Goal: Task Accomplishment & Management: Use online tool/utility

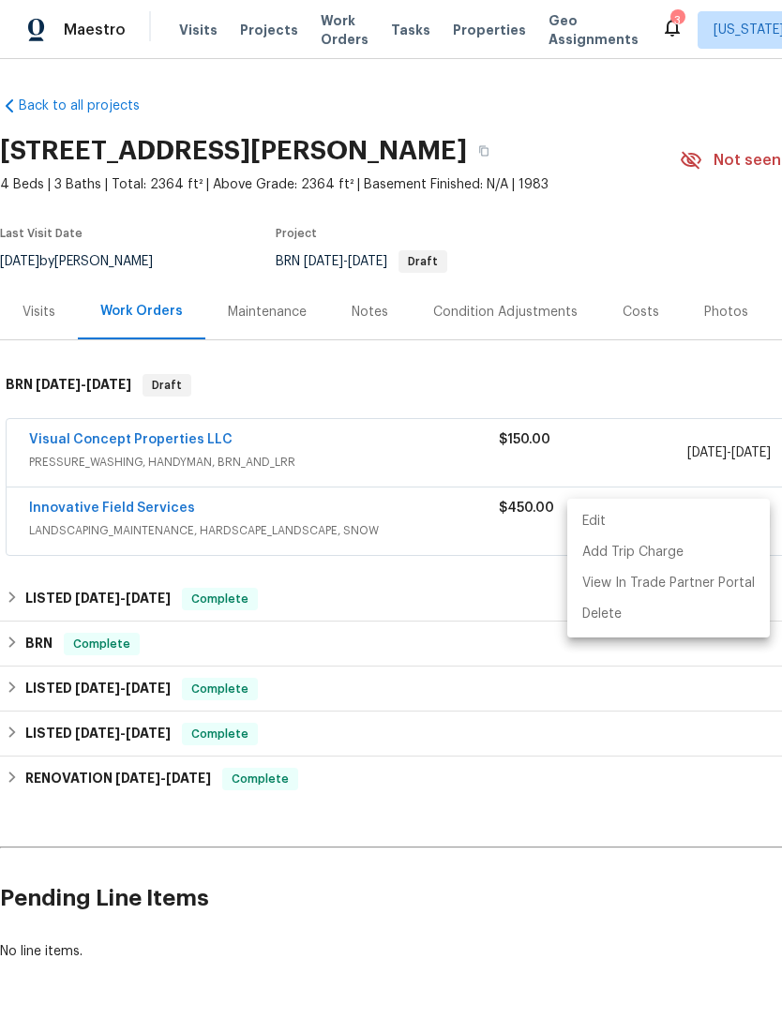
scroll to position [0, 277]
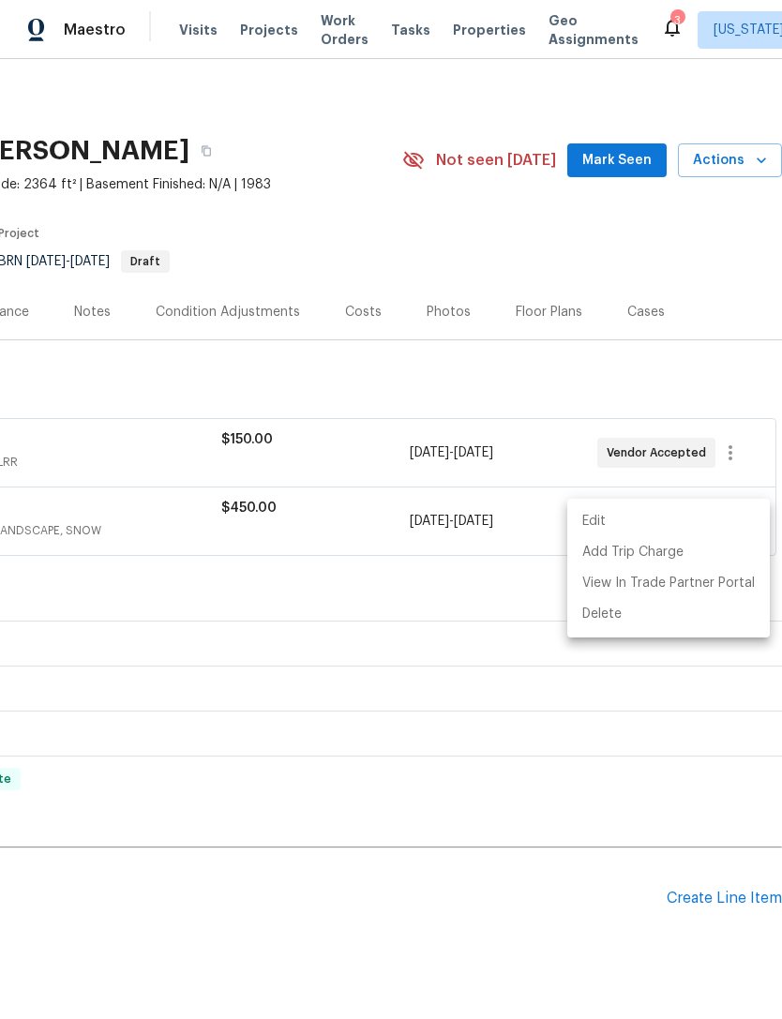
click at [491, 15] on div at bounding box center [391, 509] width 782 height 1019
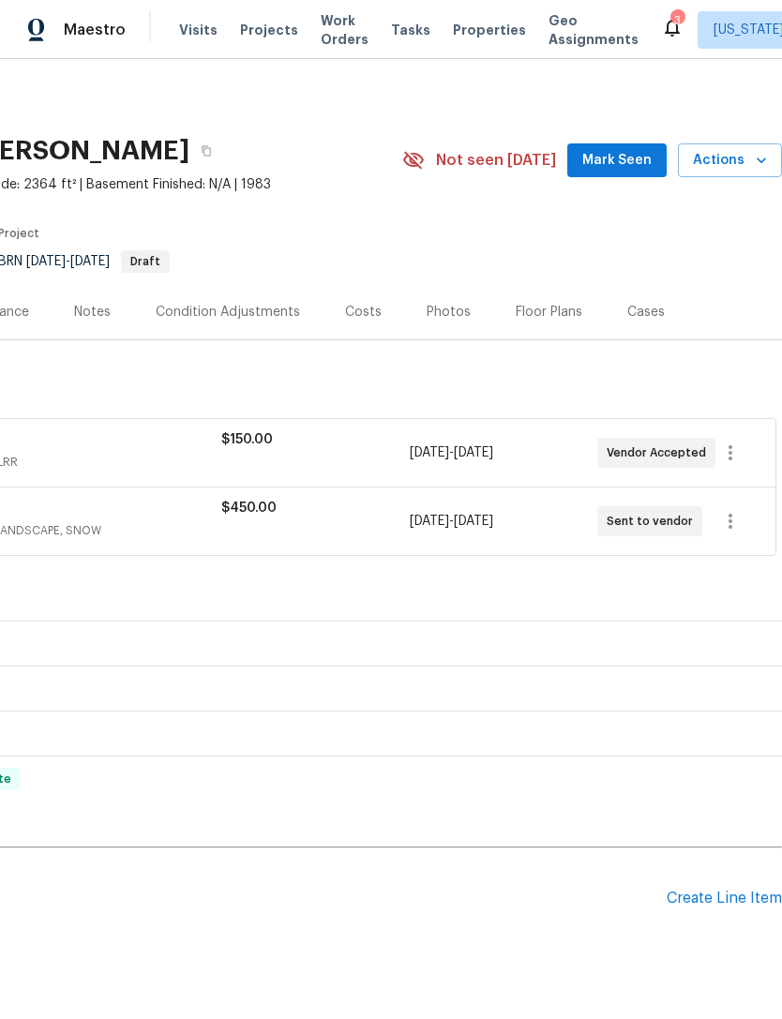
click at [472, 37] on span "Properties" at bounding box center [489, 30] width 73 height 19
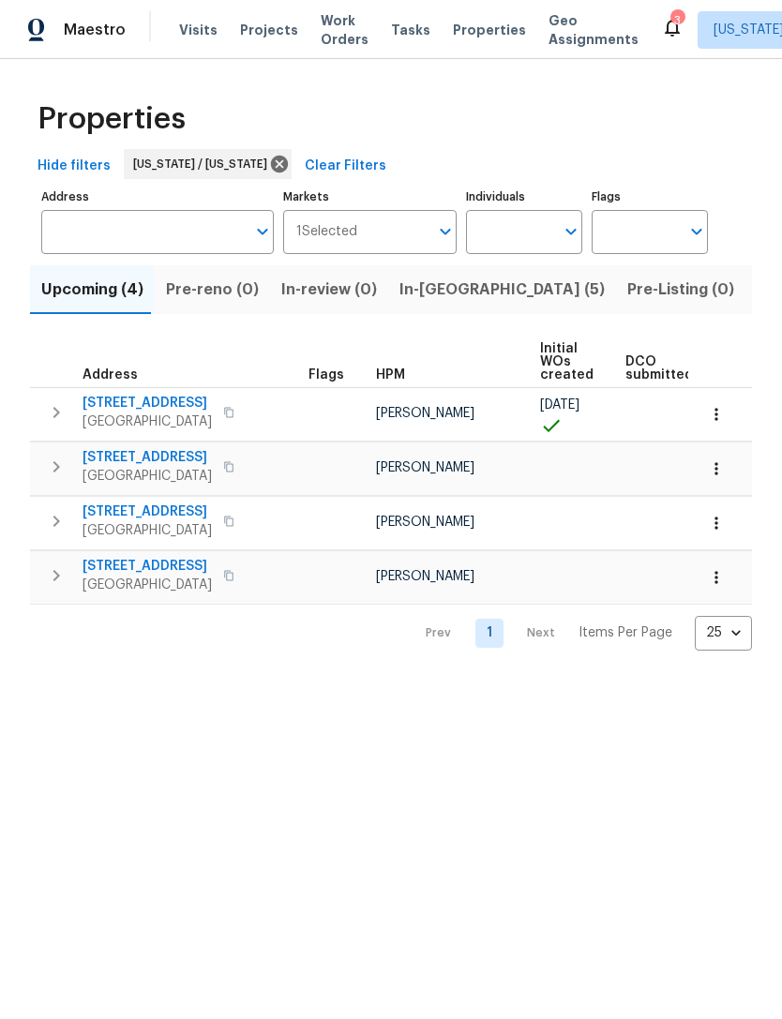
click at [423, 297] on span "In-[GEOGRAPHIC_DATA] (5)" at bounding box center [501, 289] width 205 height 26
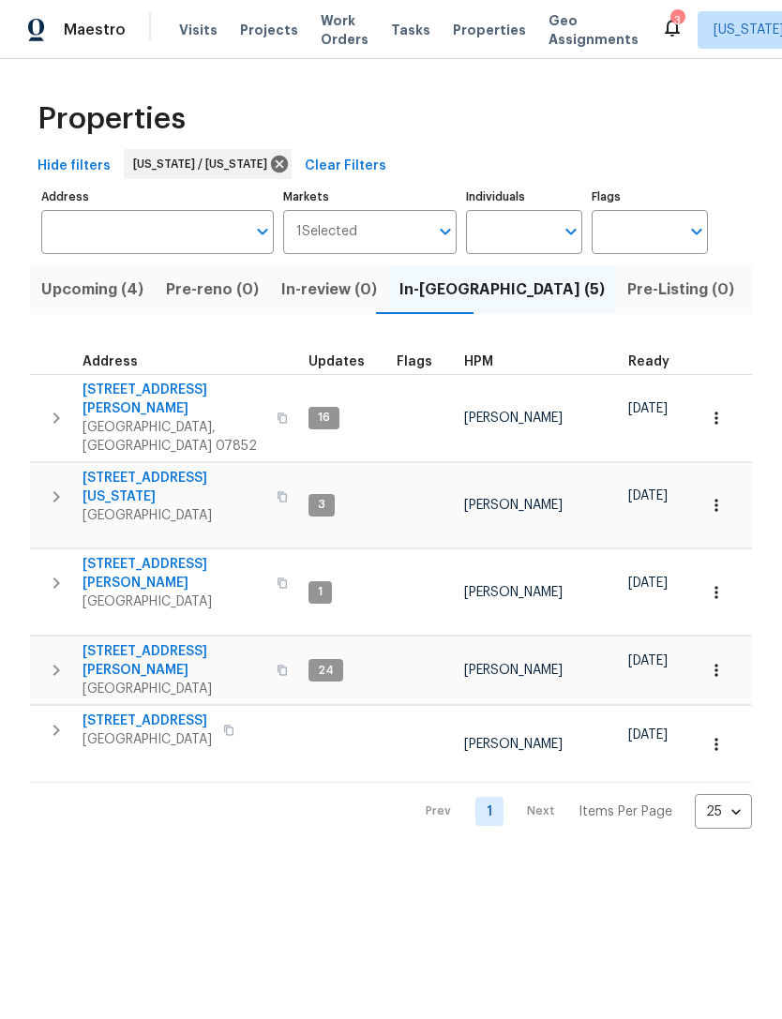
click at [127, 384] on span "[STREET_ADDRESS][PERSON_NAME]" at bounding box center [173, 399] width 183 height 37
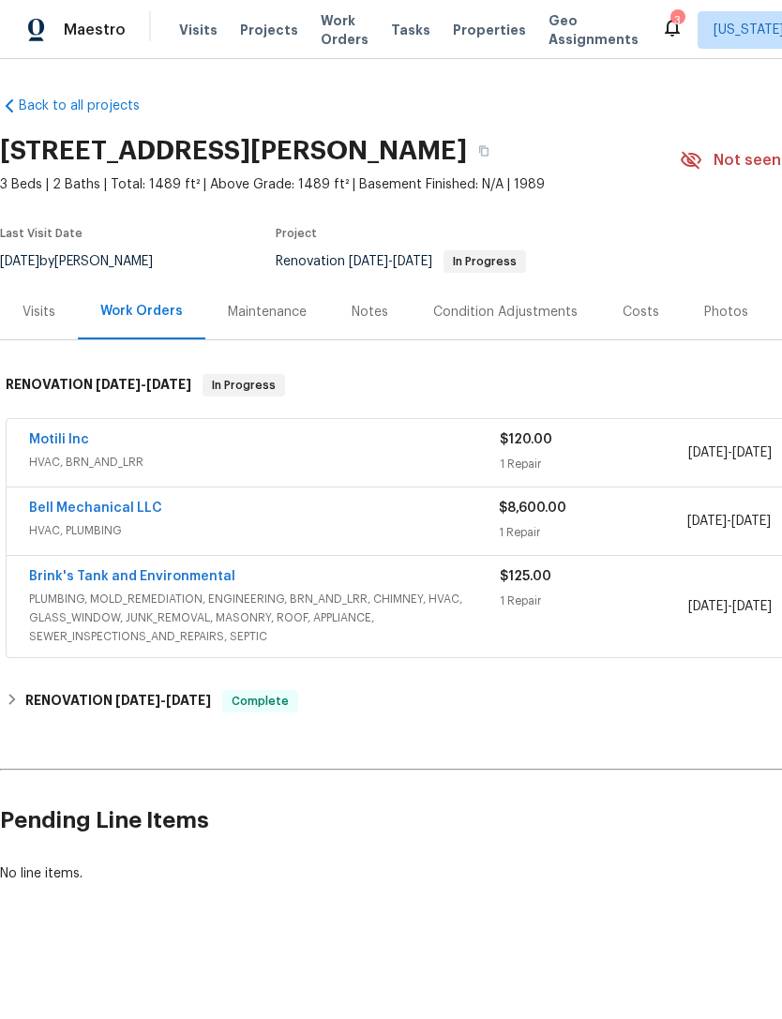
click at [372, 306] on div "Notes" at bounding box center [369, 312] width 37 height 19
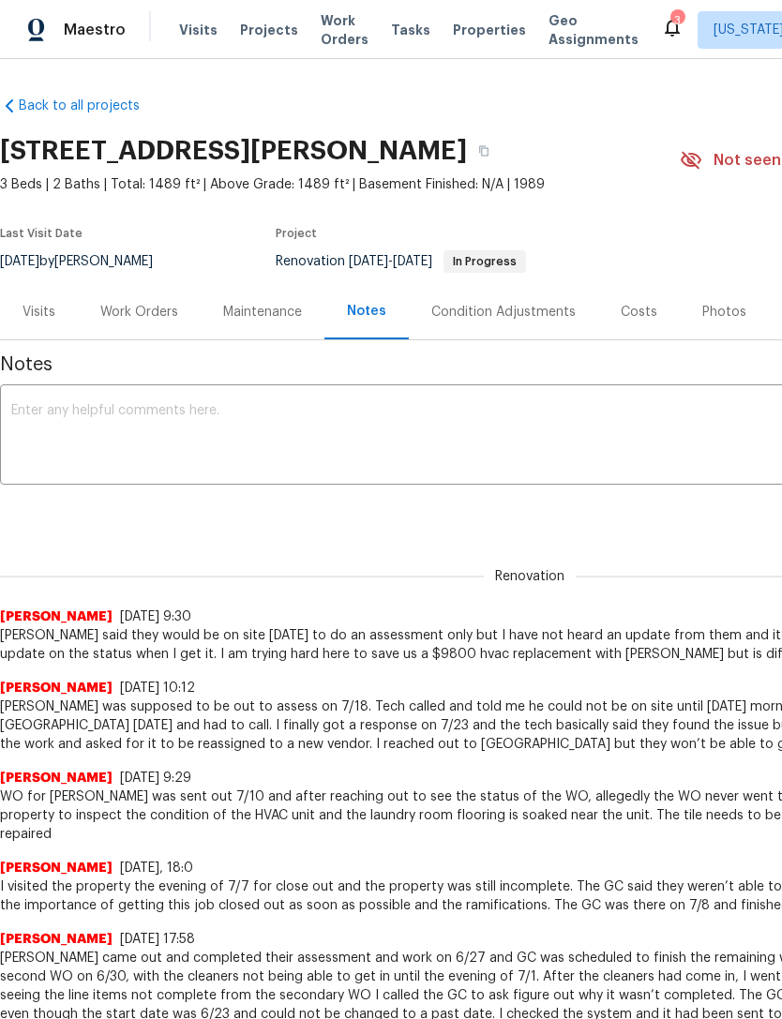
click at [706, 426] on textarea at bounding box center [529, 437] width 1037 height 66
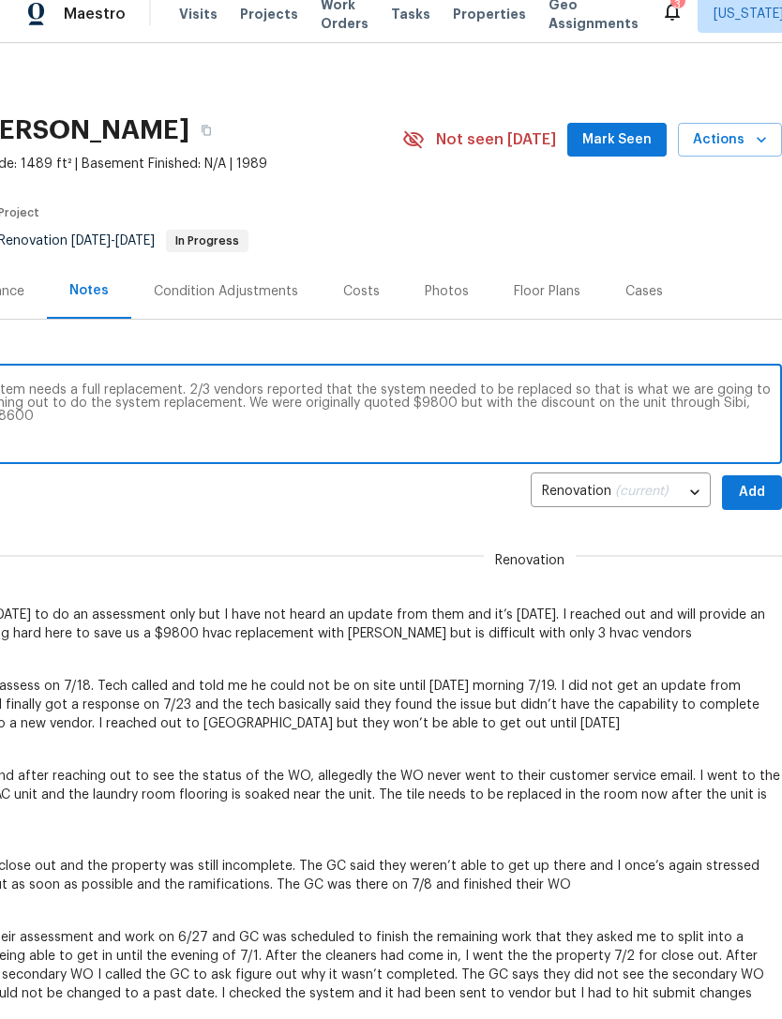
scroll to position [5, 277]
type textarea "Brinks had a tech out and said that the system needs a full replacement. 2/3 ve…"
click at [747, 497] on span "Add" at bounding box center [752, 508] width 30 height 23
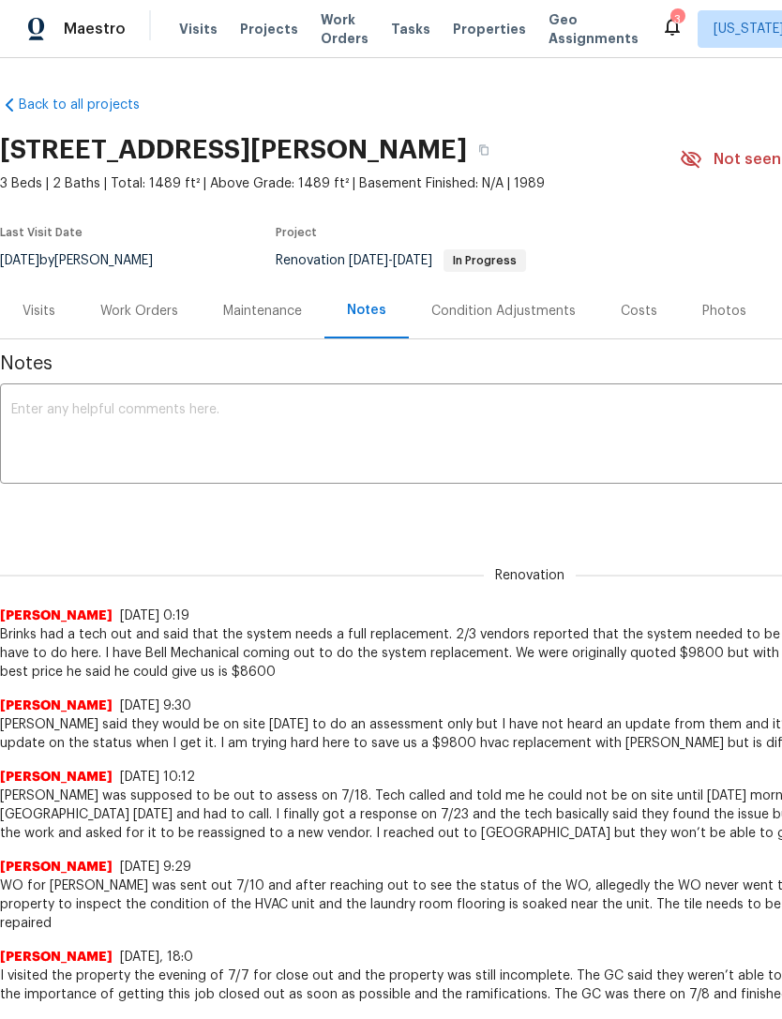
scroll to position [0, 0]
click at [469, 24] on span "Properties" at bounding box center [489, 30] width 73 height 19
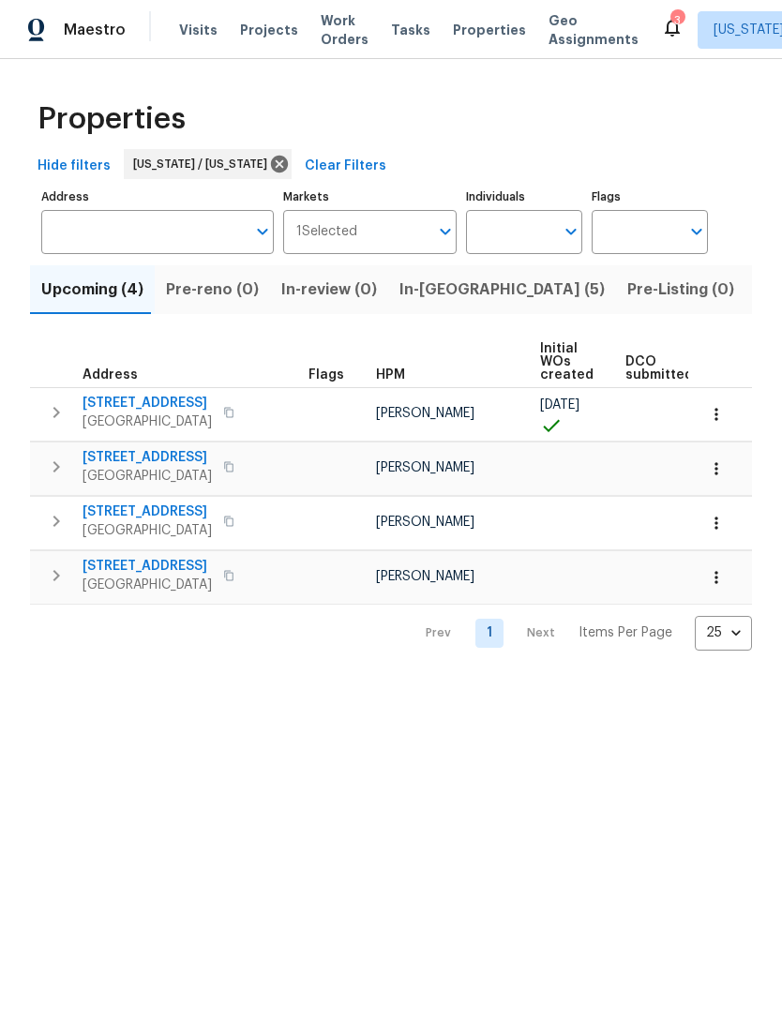
click at [433, 291] on span "In-reno (5)" at bounding box center [501, 289] width 205 height 26
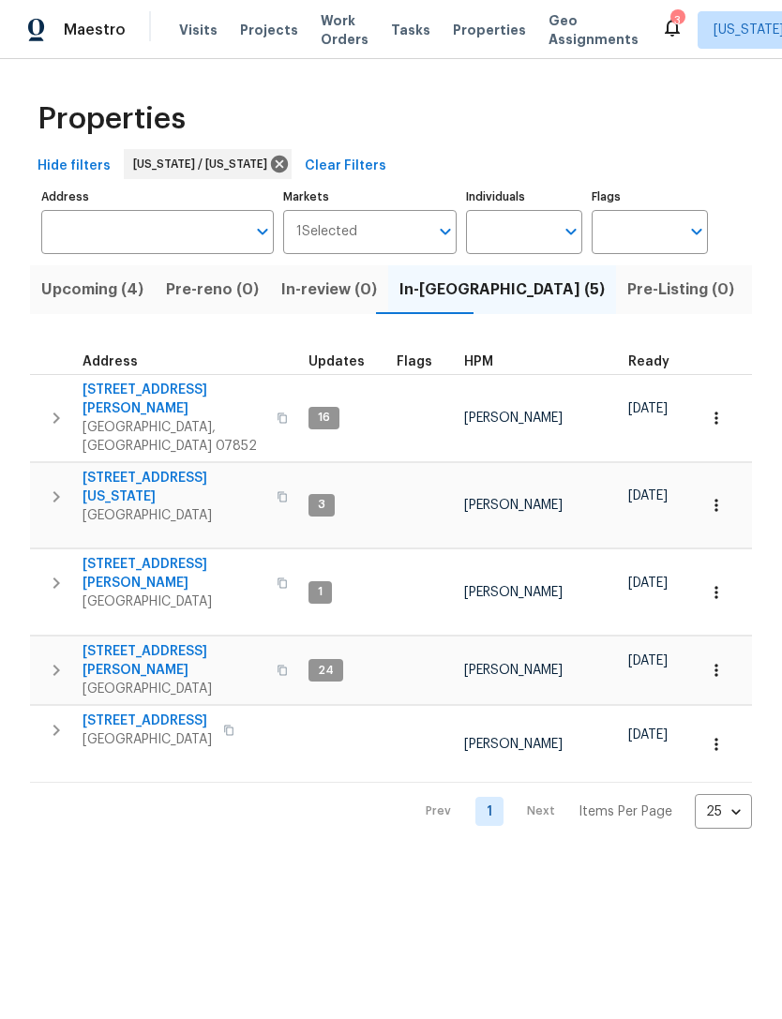
click at [158, 711] on span "448 Northam Dr" at bounding box center [146, 720] width 129 height 19
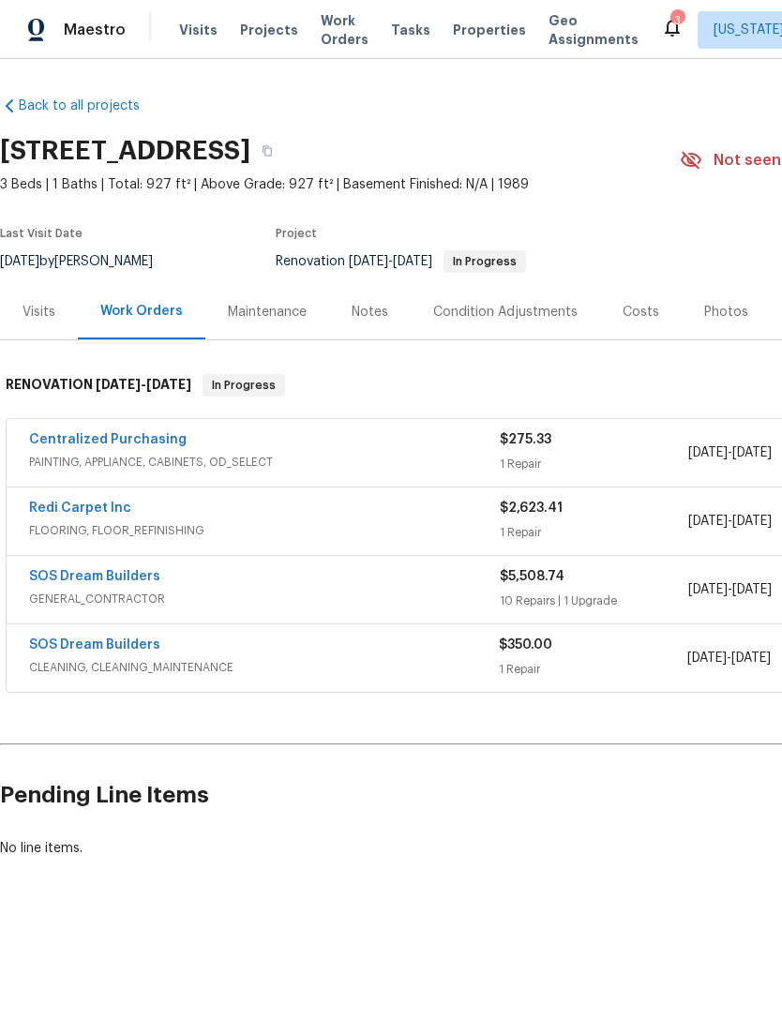
click at [361, 314] on div "Notes" at bounding box center [369, 312] width 37 height 19
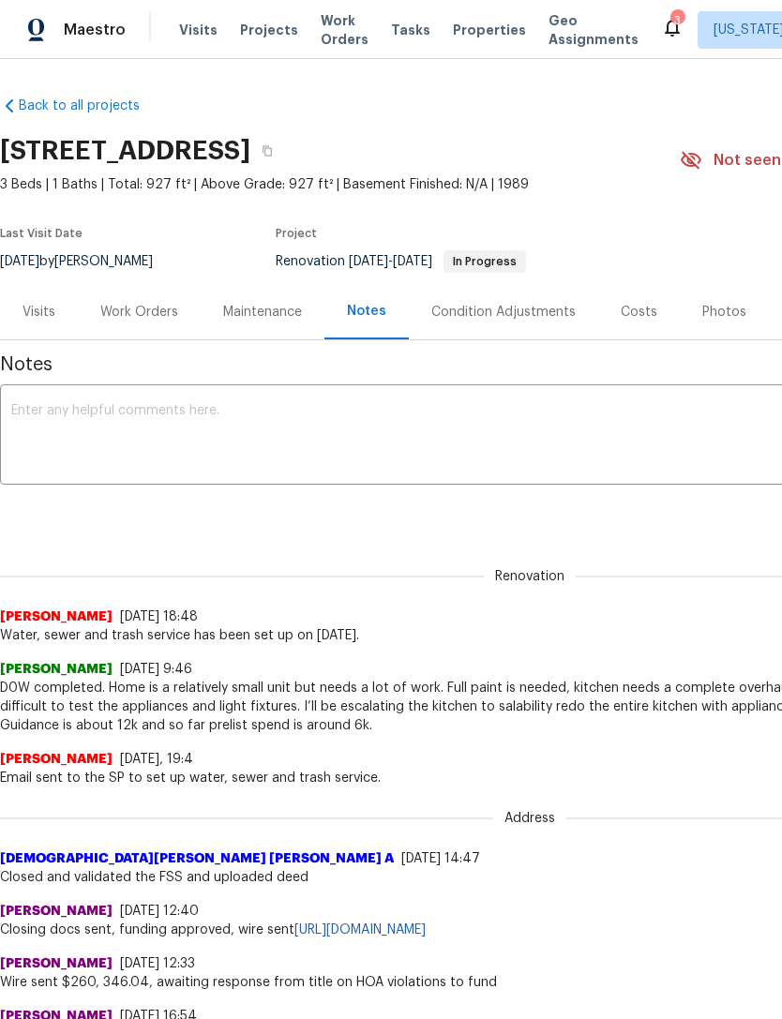
click at [324, 426] on textarea at bounding box center [529, 437] width 1037 height 66
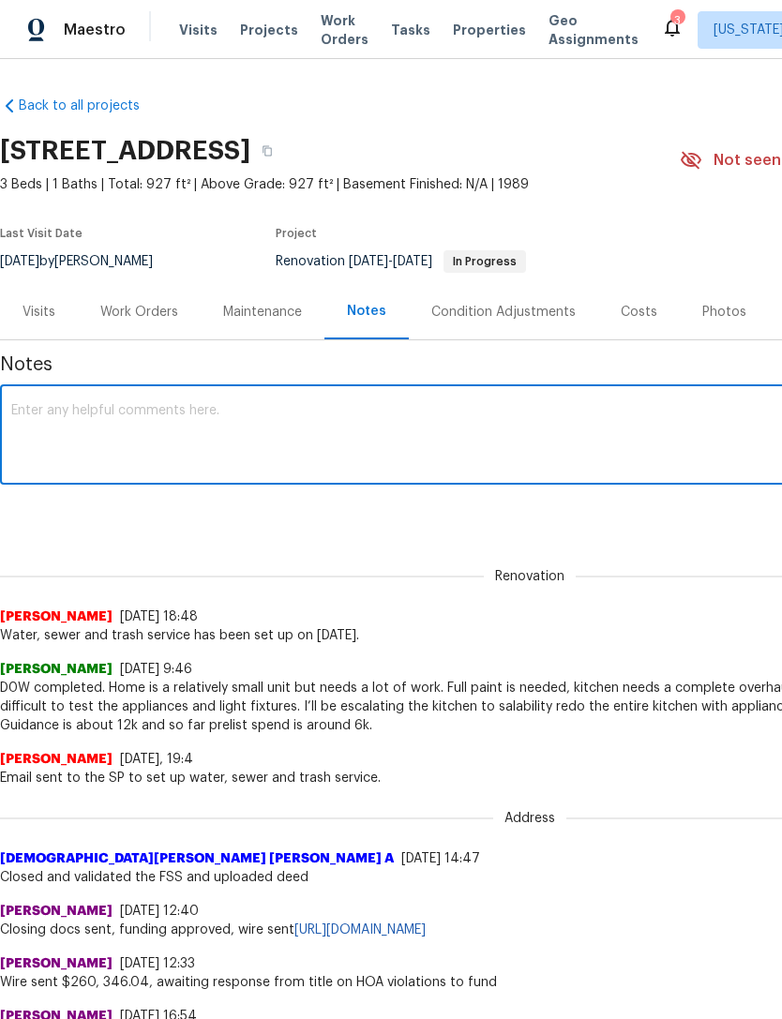
type textarea "H"
click at [669, 413] on textarea "Paint is pretty much complete here and the GC is working on some of the smaller…" at bounding box center [529, 437] width 1037 height 66
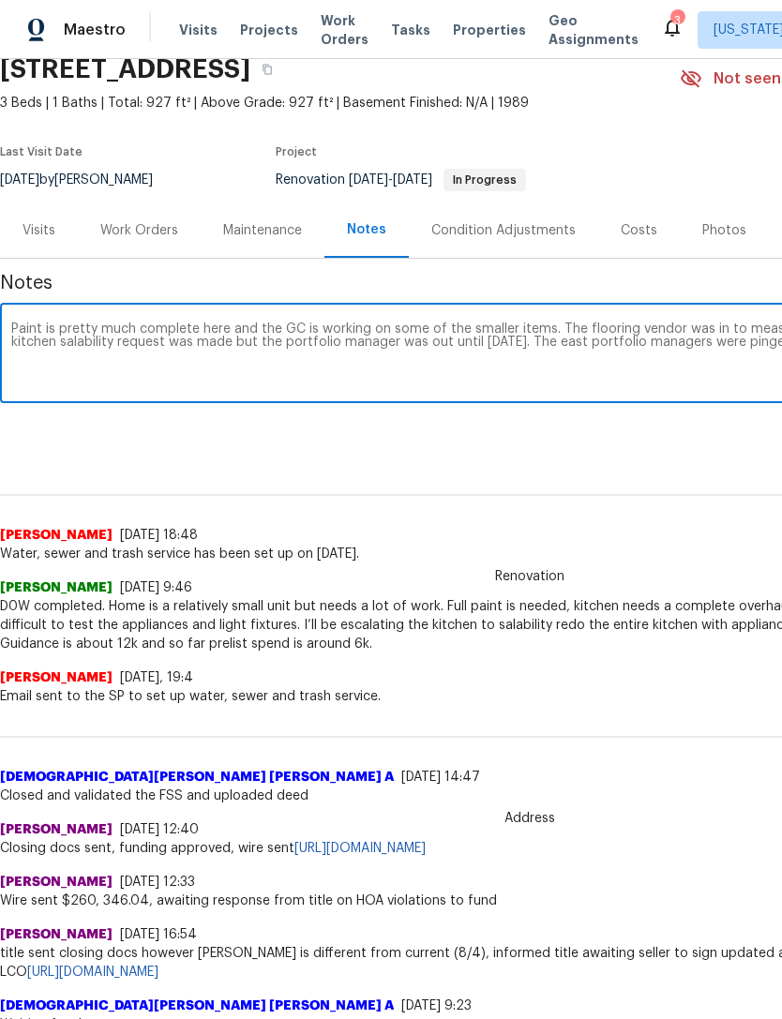
scroll to position [82, 277]
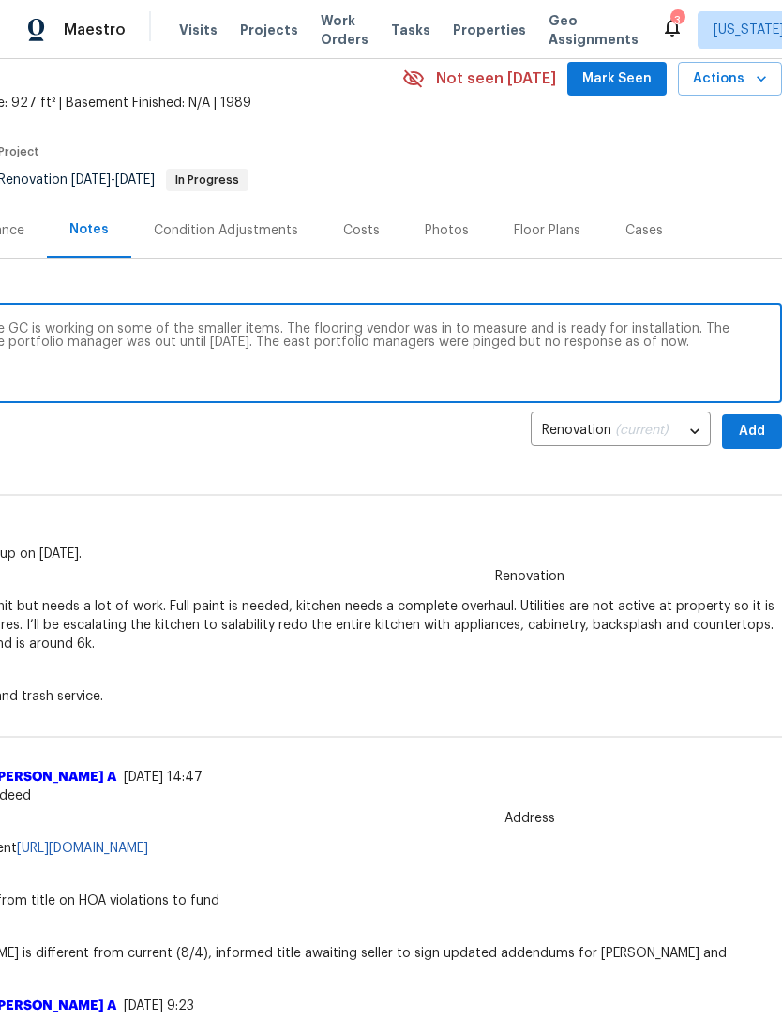
click at [81, 352] on textarea "Paint is pretty much complete here and the GC is working on some of the smaller…" at bounding box center [252, 355] width 1037 height 66
click at [80, 351] on textarea "Paint is pretty much complete here and the GC is working on some of the smaller…" at bounding box center [252, 355] width 1037 height 66
click at [711, 360] on textarea "Paint is pretty much complete here and the GC is working on some of the smaller…" at bounding box center [252, 355] width 1037 height 66
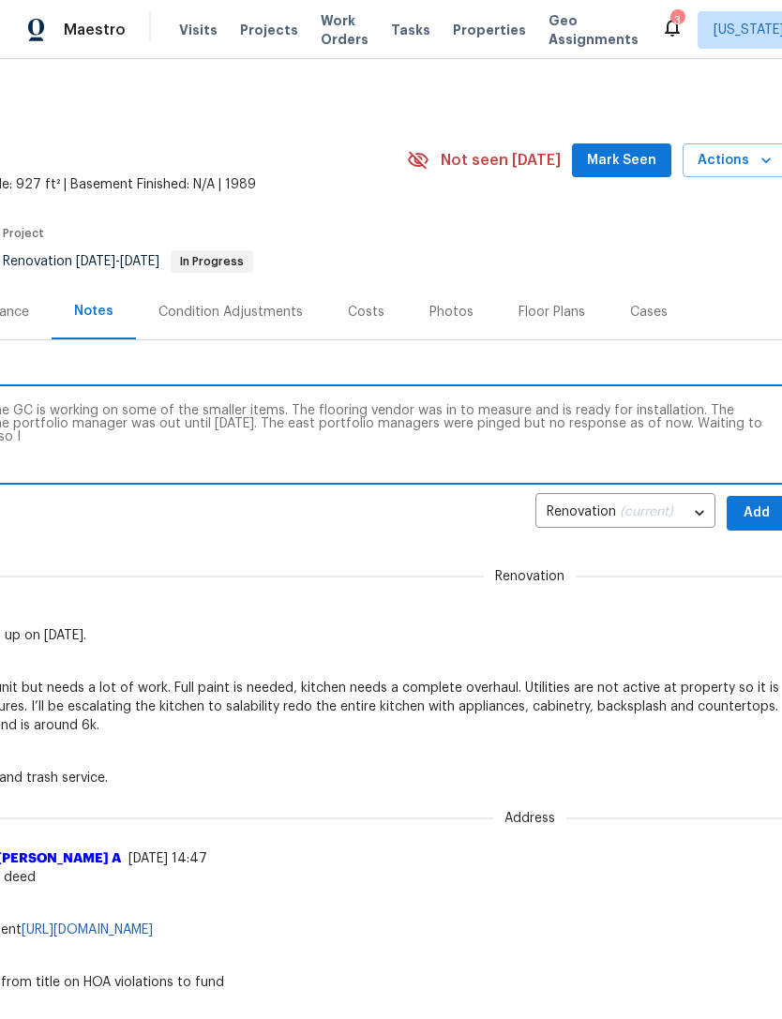
scroll to position [0, 273]
click at [706, 433] on textarea "Paint is pretty much complete here and the GC is working on some of the smaller…" at bounding box center [257, 437] width 1037 height 66
click at [705, 422] on textarea "Paint is pretty much complete here and the GC is working on some of the smaller…" at bounding box center [257, 437] width 1037 height 66
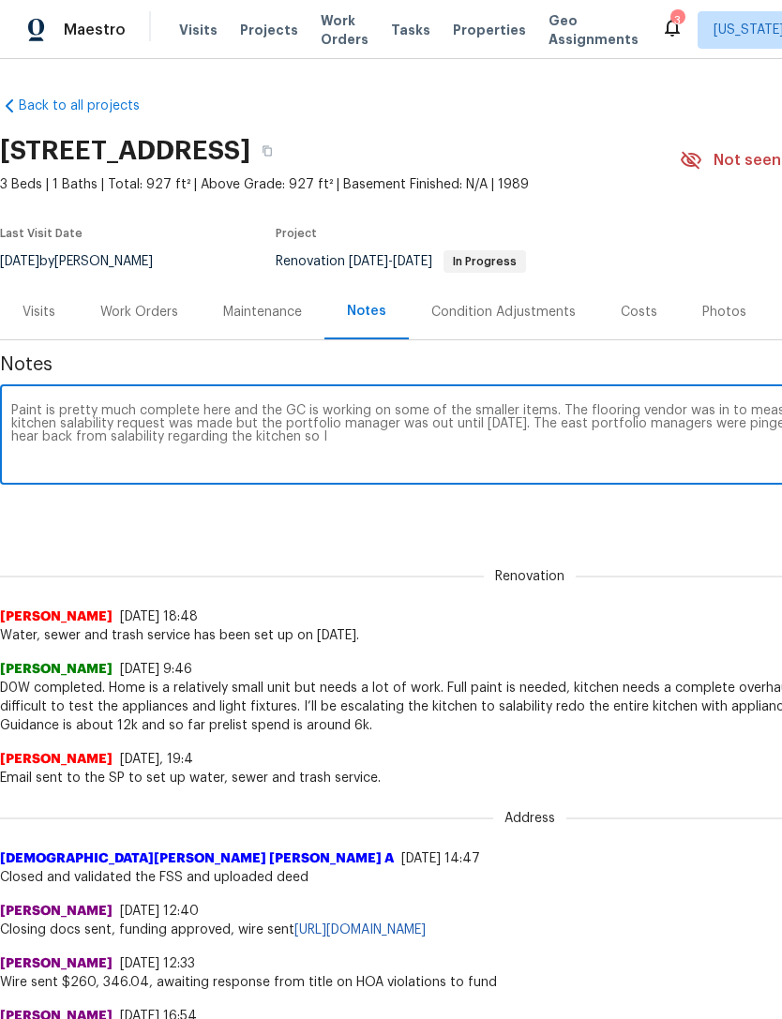
scroll to position [0, 0]
click at [584, 460] on textarea "Paint is pretty much complete here and the GC is working on some of the smaller…" at bounding box center [529, 437] width 1037 height 66
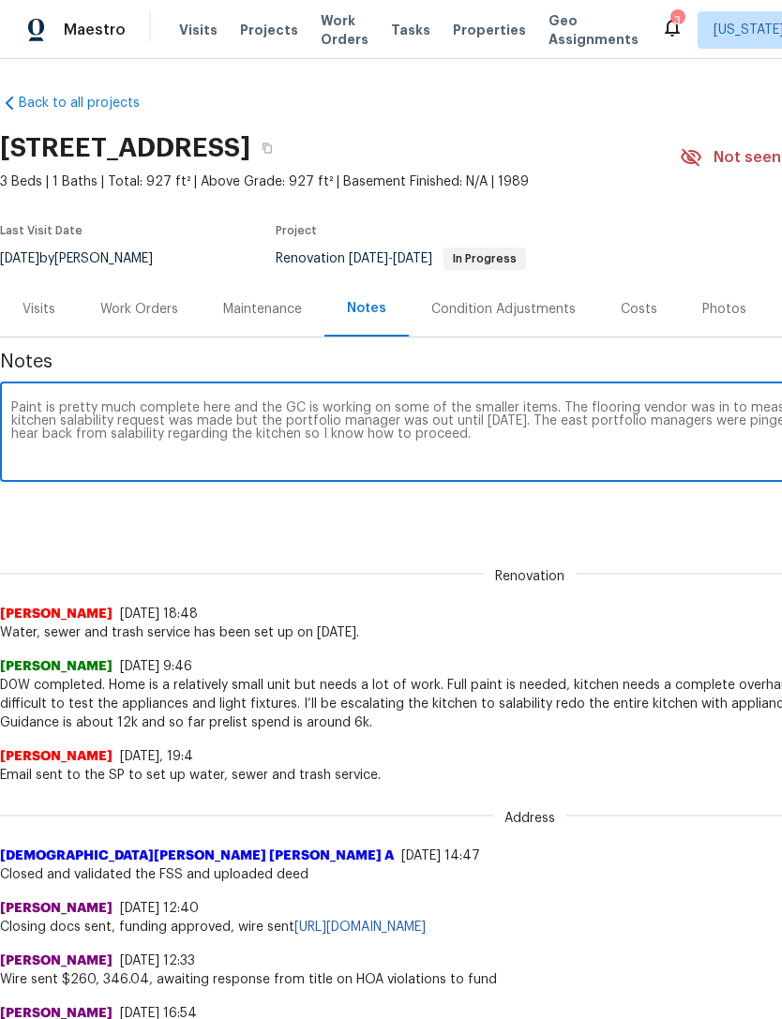
scroll to position [3, 0]
click at [119, 425] on textarea "Paint is pretty much complete here and the GC is working on some of the smaller…" at bounding box center [529, 434] width 1037 height 66
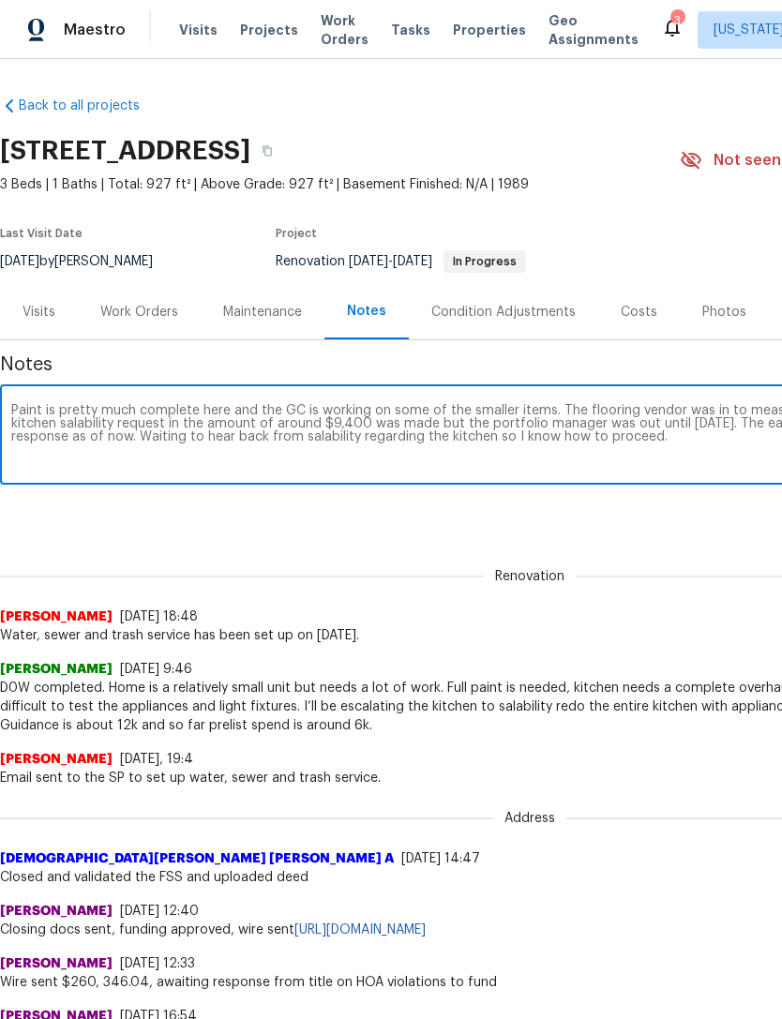
scroll to position [0, 0]
click at [601, 447] on textarea "Paint is pretty much complete here and the GC is working on some of the smaller…" at bounding box center [529, 437] width 1037 height 66
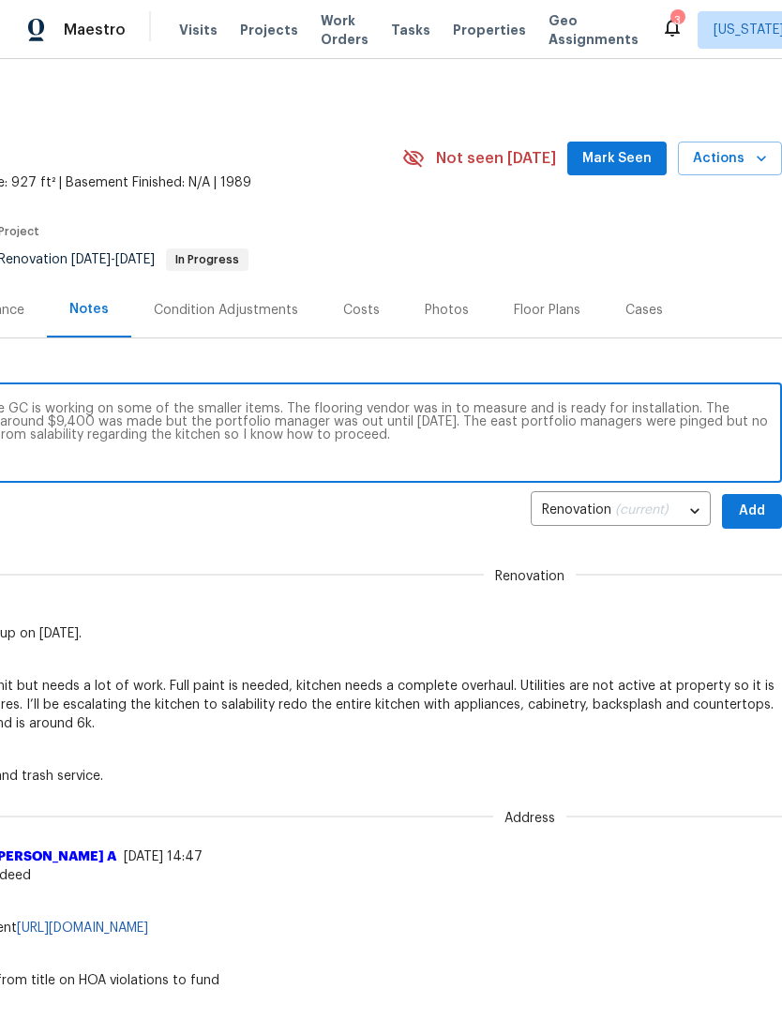
scroll to position [2, 277]
type textarea "Paint is pretty much complete here and the GC is working on some of the smaller…"
click at [751, 509] on span "Add" at bounding box center [752, 511] width 30 height 23
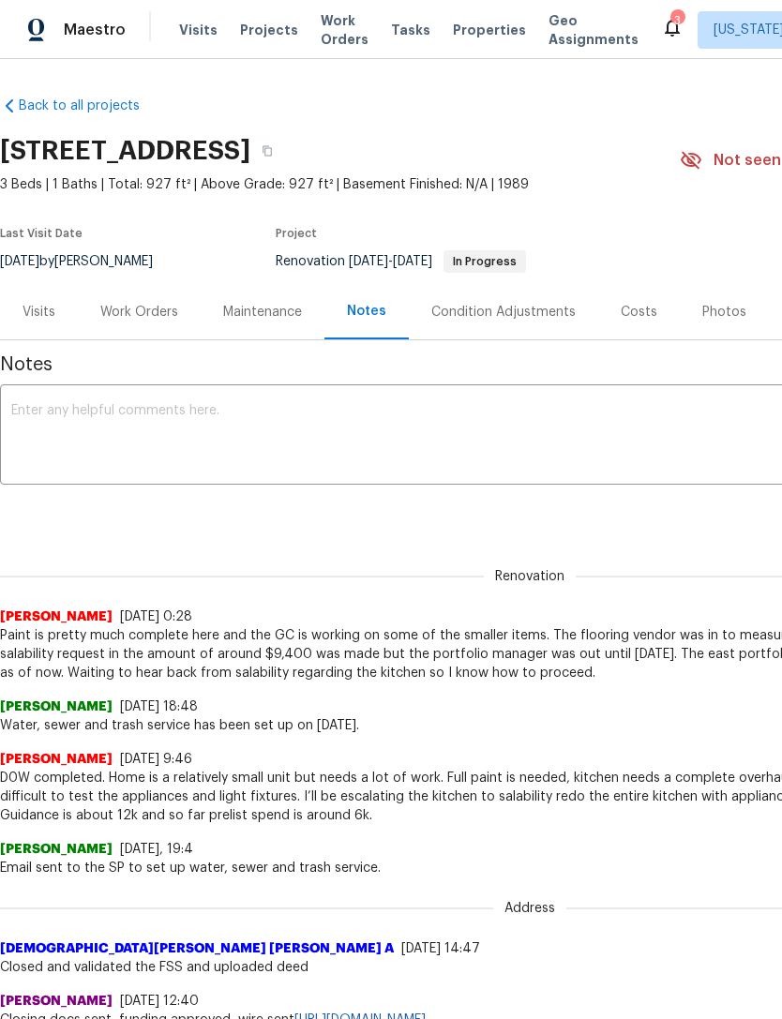
scroll to position [0, 0]
click at [467, 37] on span "Properties" at bounding box center [489, 30] width 73 height 19
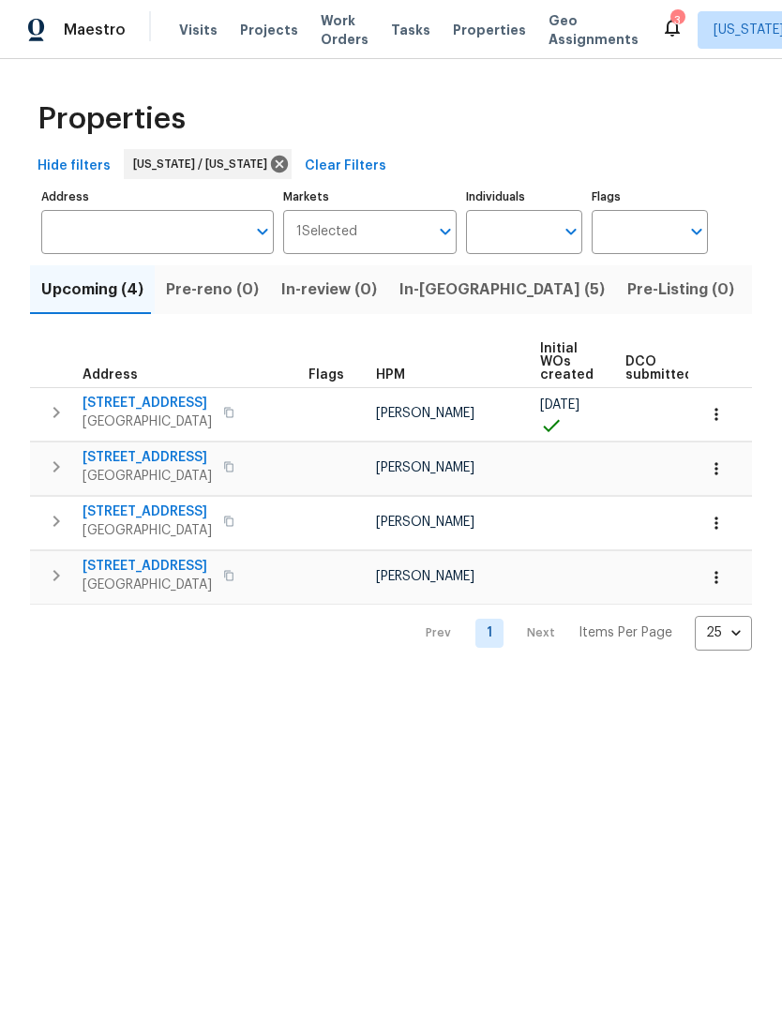
click at [448, 291] on span "In-reno (5)" at bounding box center [501, 289] width 205 height 26
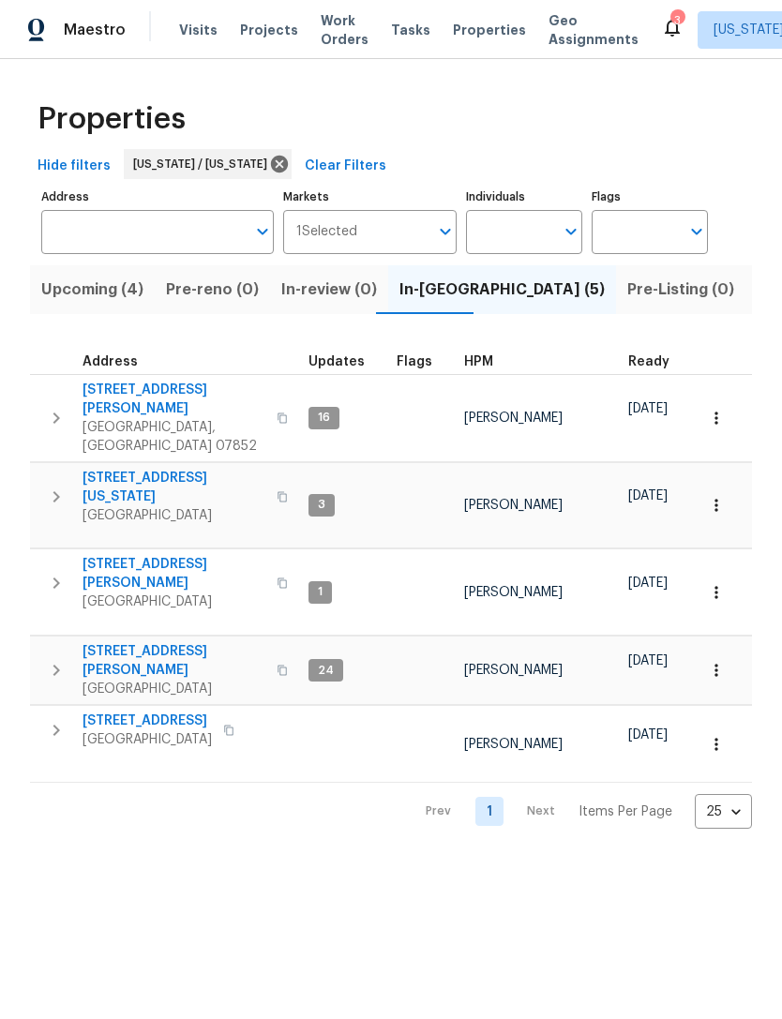
click at [135, 555] on span "21 Buck Rd" at bounding box center [173, 573] width 183 height 37
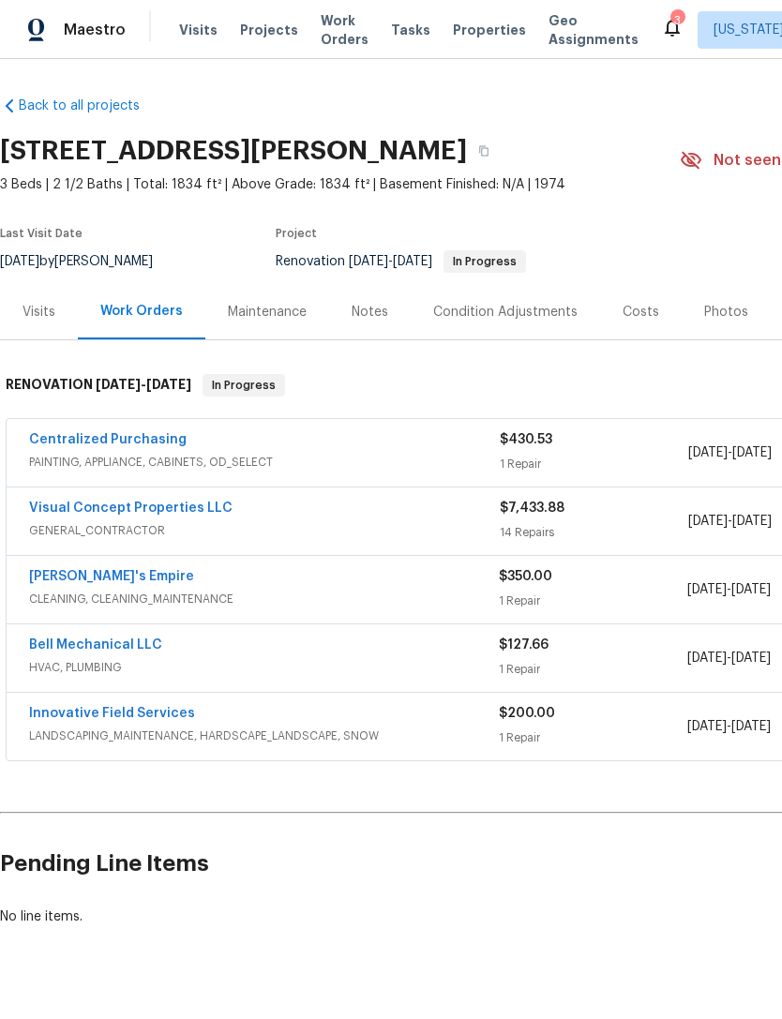
click at [381, 312] on div "Notes" at bounding box center [369, 312] width 37 height 19
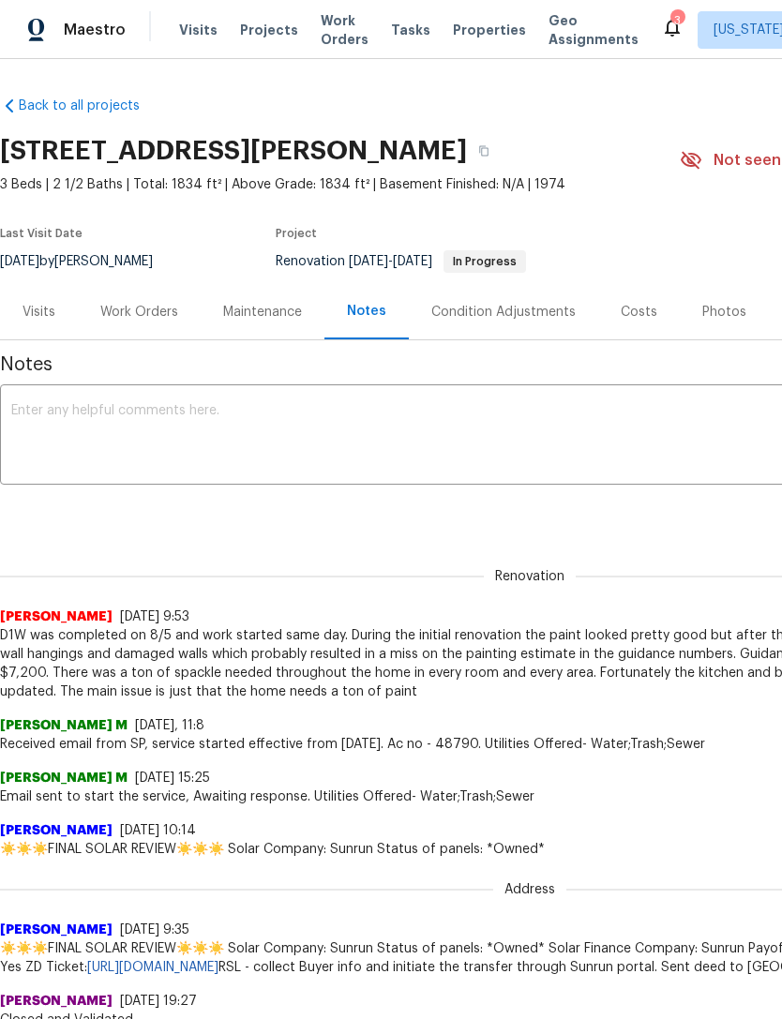
click at [437, 424] on textarea at bounding box center [529, 437] width 1037 height 66
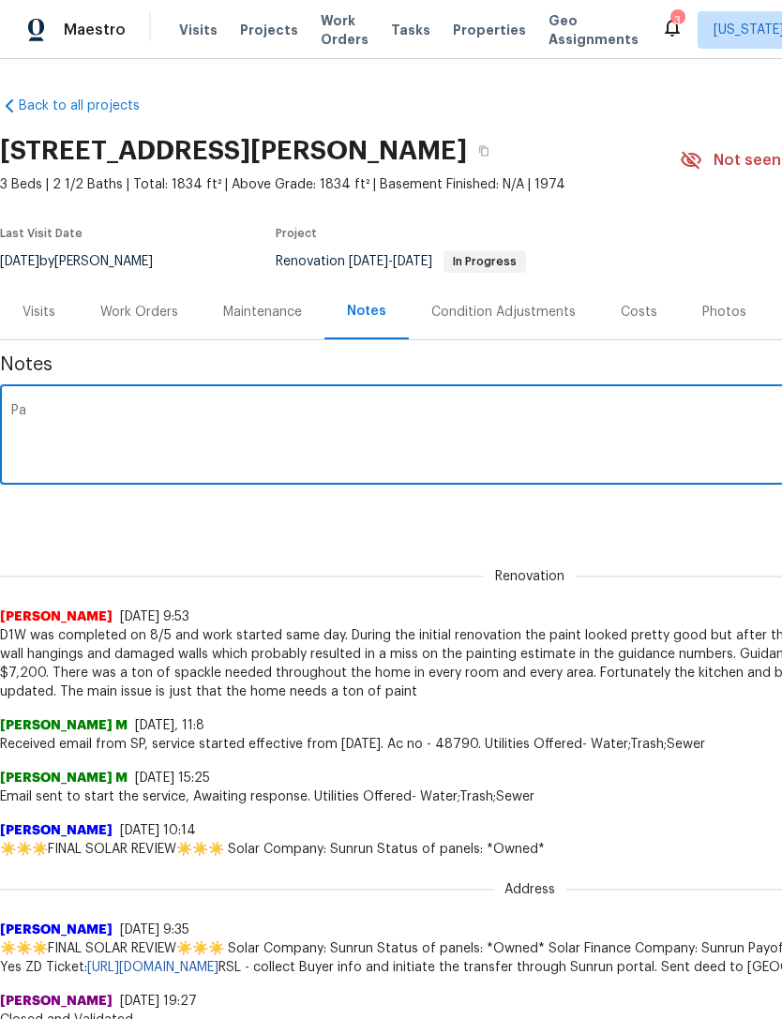
type textarea "P"
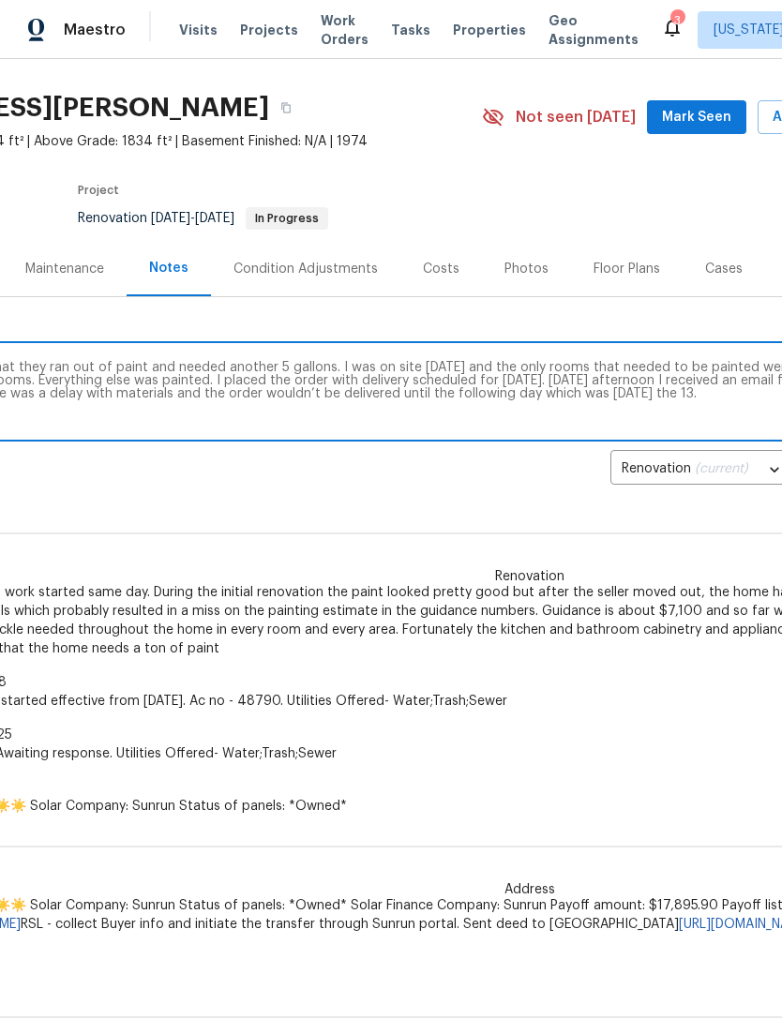
scroll to position [40, 206]
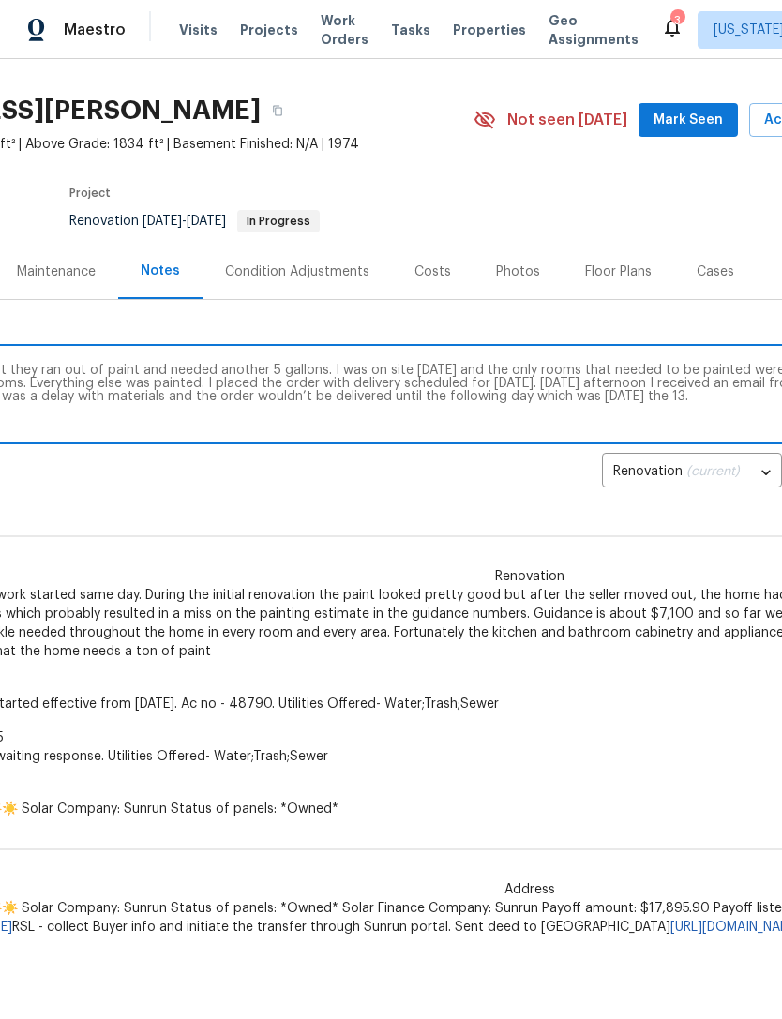
click at [500, 368] on textarea "On Monday the GC informed me that they ran out of paint and needed another 5 ga…" at bounding box center [323, 397] width 1037 height 66
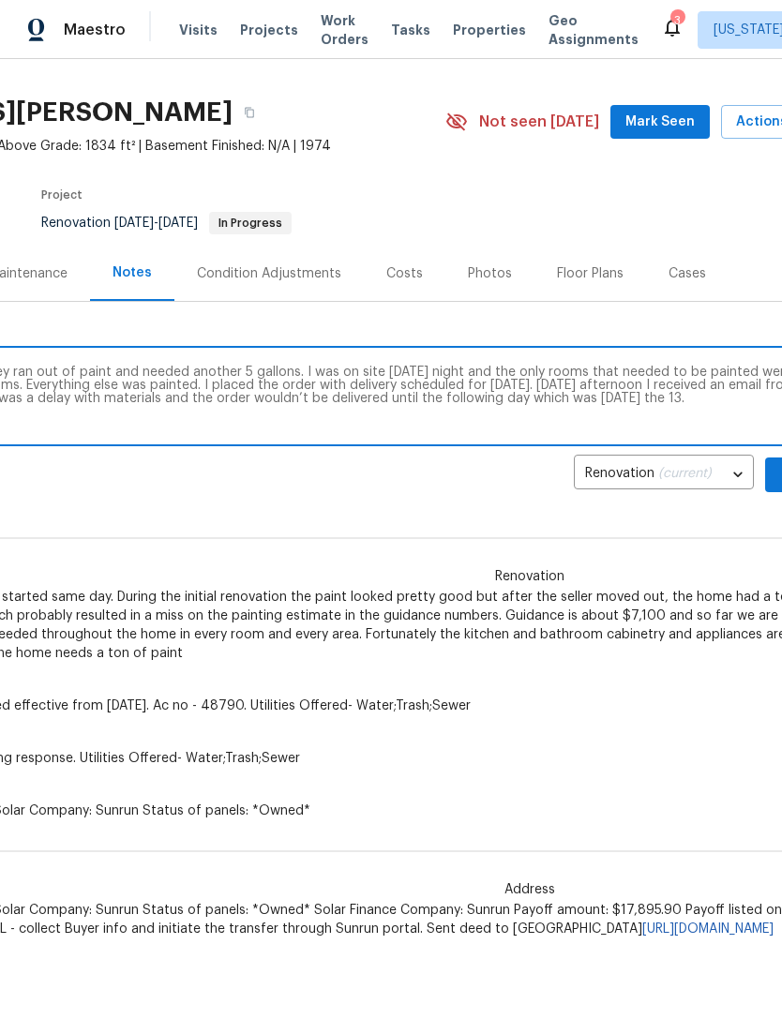
scroll to position [38, 258]
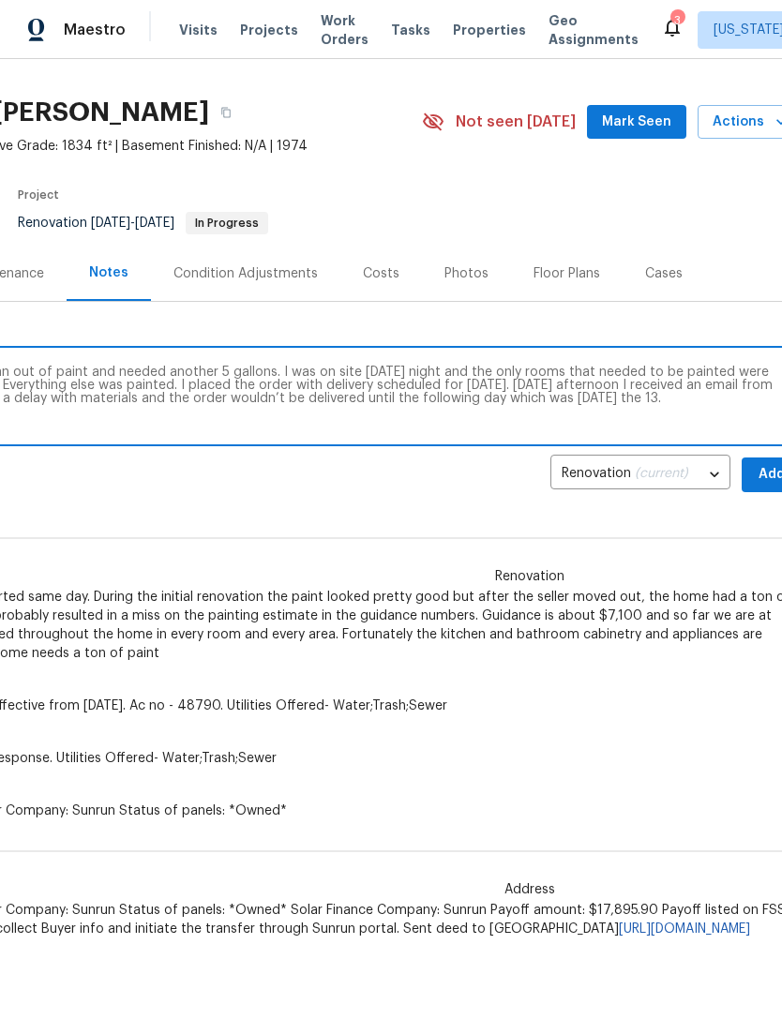
click at [736, 407] on textarea "On Monday the GC informed me that they ran out of paint and needed another 5 ga…" at bounding box center [272, 399] width 1037 height 66
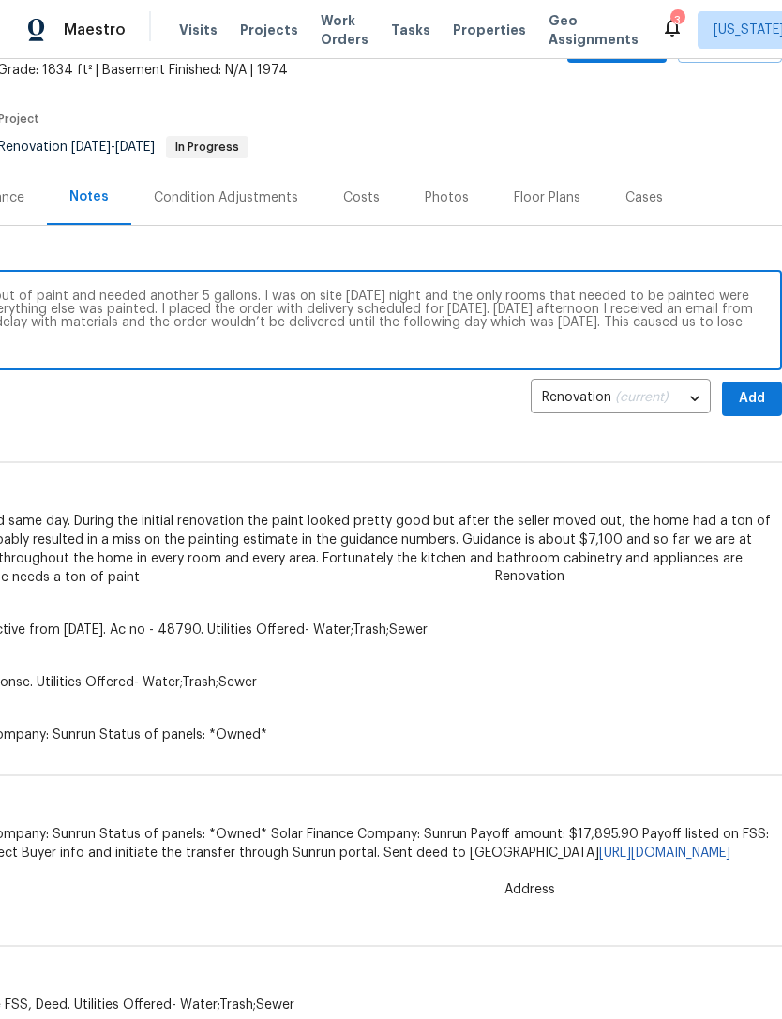
scroll to position [114, 277]
type textarea "On Monday the GC informed me that they ran out of paint and needed another 5 ga…"
click at [752, 411] on button "Add" at bounding box center [752, 398] width 60 height 35
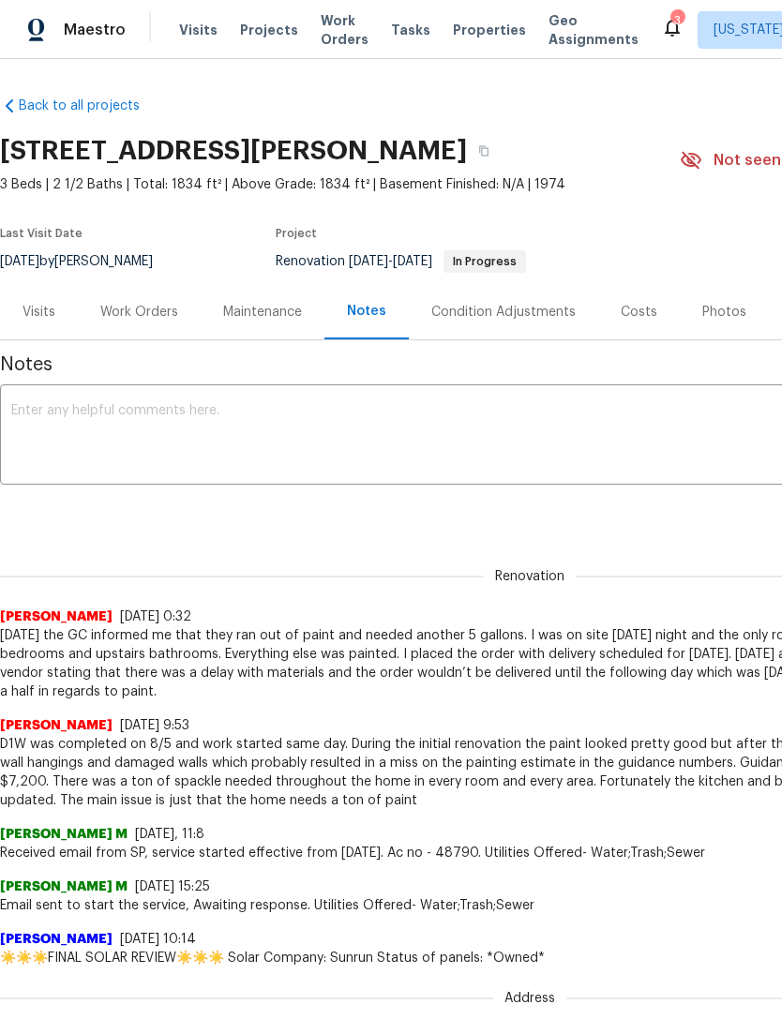
scroll to position [0, 0]
click at [469, 31] on span "Properties" at bounding box center [489, 30] width 73 height 19
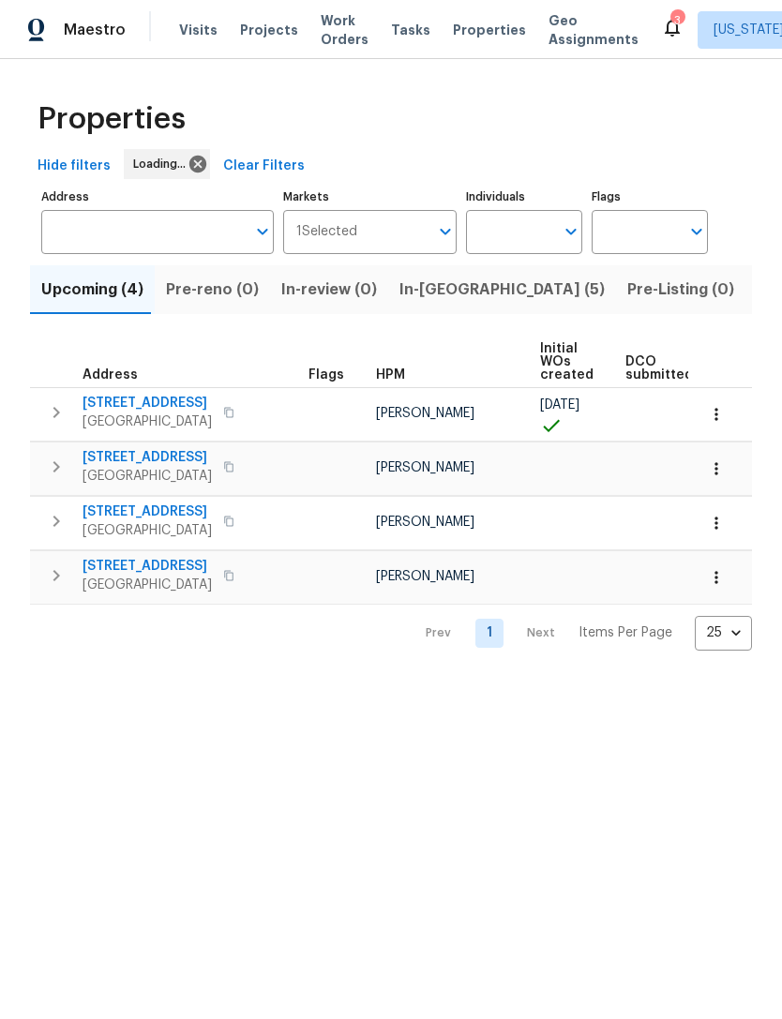
click at [446, 296] on span "In-reno (5)" at bounding box center [501, 289] width 205 height 26
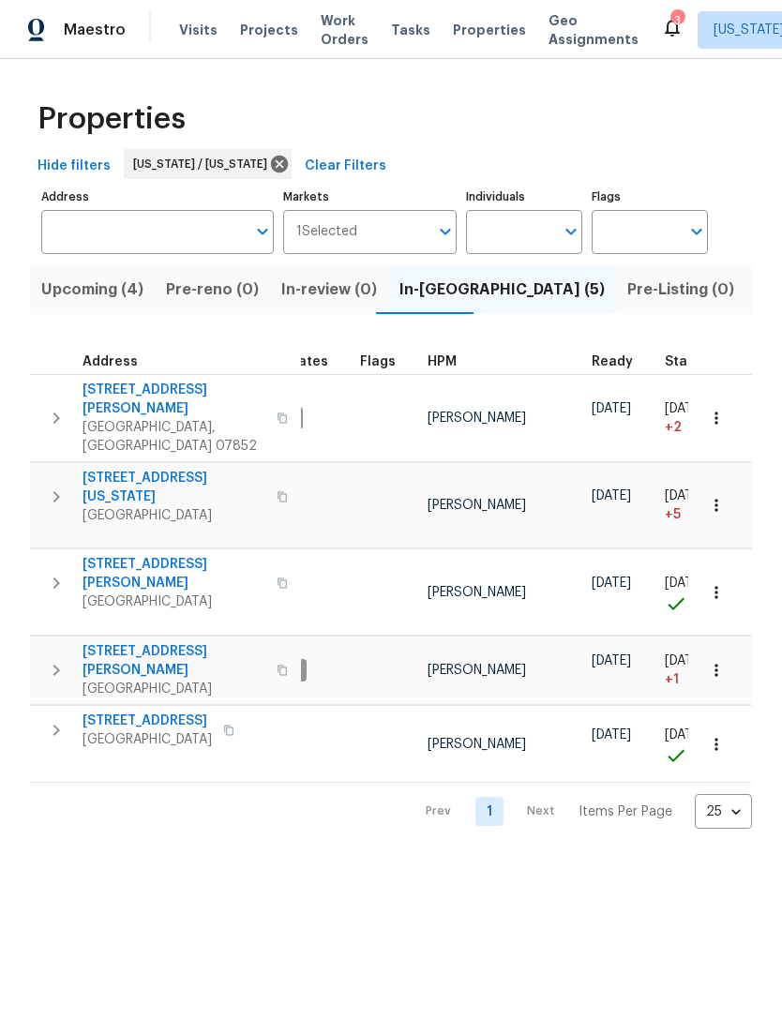
scroll to position [3, 37]
click at [112, 642] on span "[STREET_ADDRESS][PERSON_NAME]" at bounding box center [173, 660] width 183 height 37
click at [476, 33] on span "Properties" at bounding box center [489, 30] width 73 height 19
click at [466, 33] on span "Properties" at bounding box center [489, 30] width 73 height 19
click at [756, 292] on span "Listed (20)" at bounding box center [797, 289] width 82 height 26
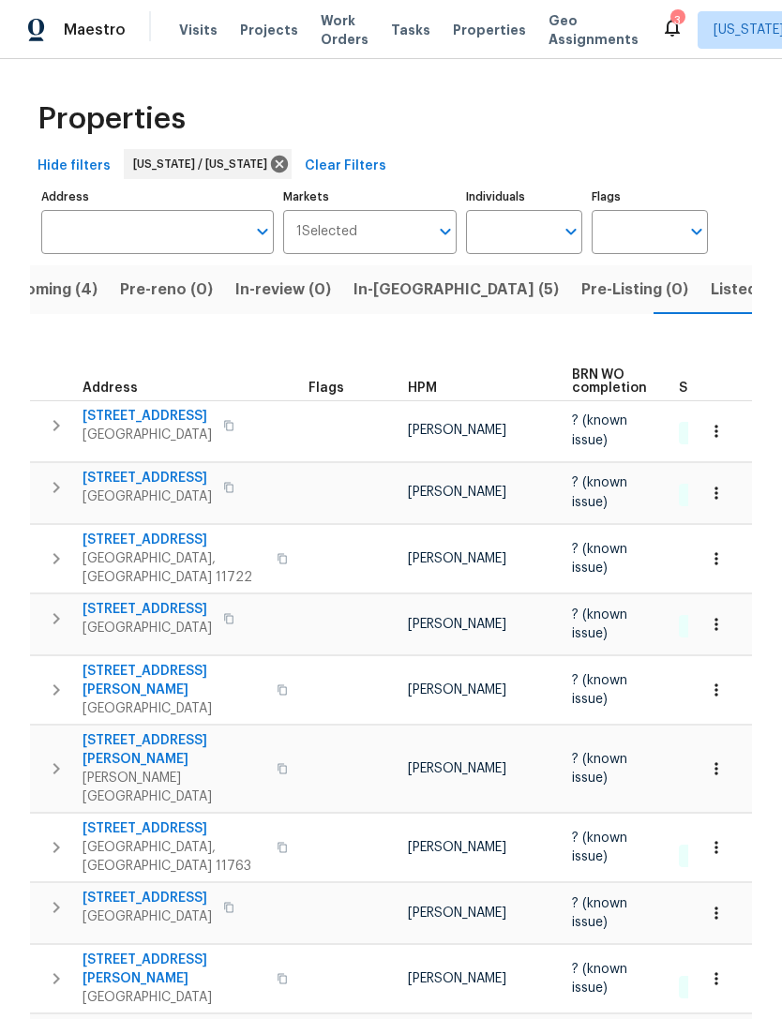
click at [710, 276] on span "Listed (20)" at bounding box center [751, 289] width 82 height 26
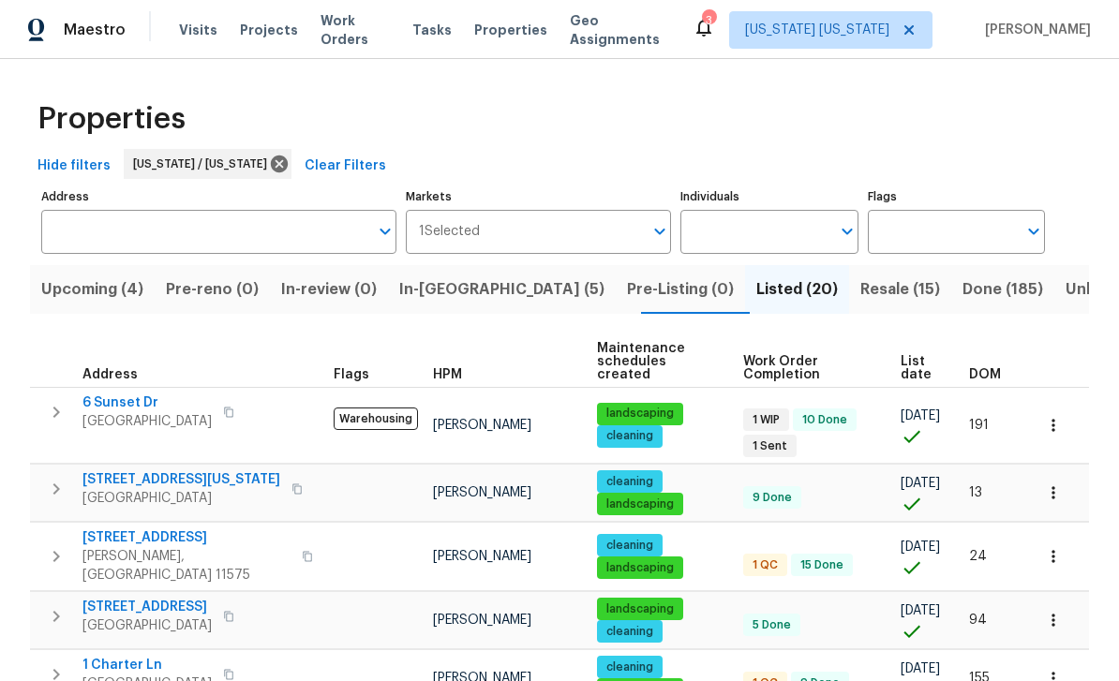
click at [781, 297] on span "Done (185)" at bounding box center [1003, 289] width 81 height 26
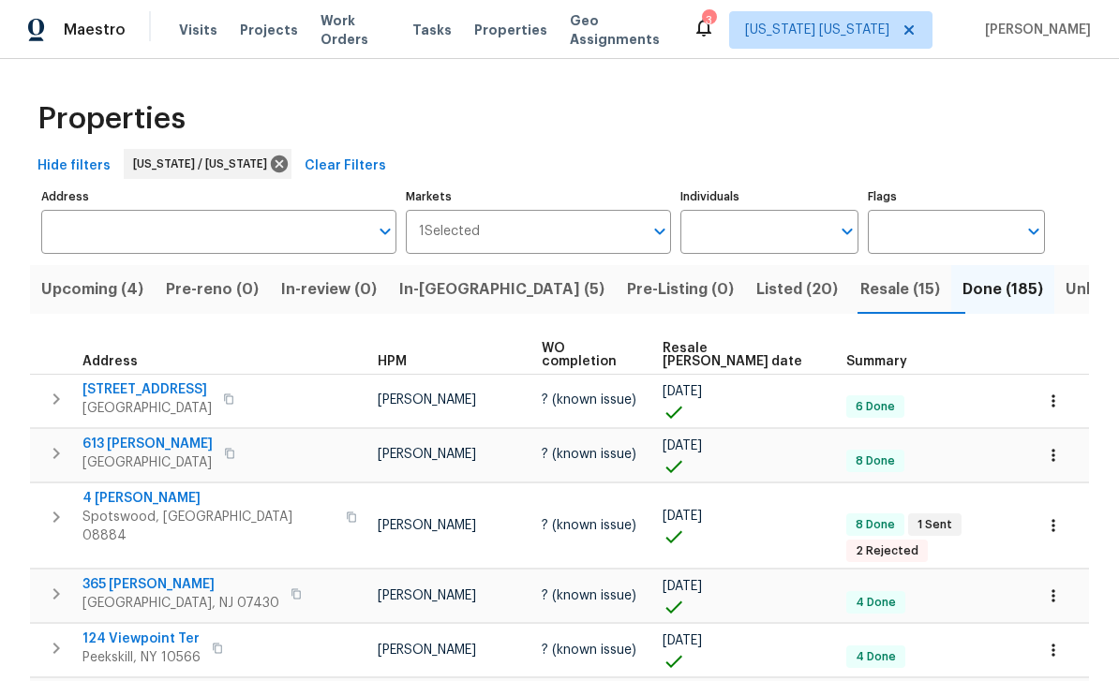
click at [781, 294] on span "Resale (15)" at bounding box center [900, 289] width 80 height 26
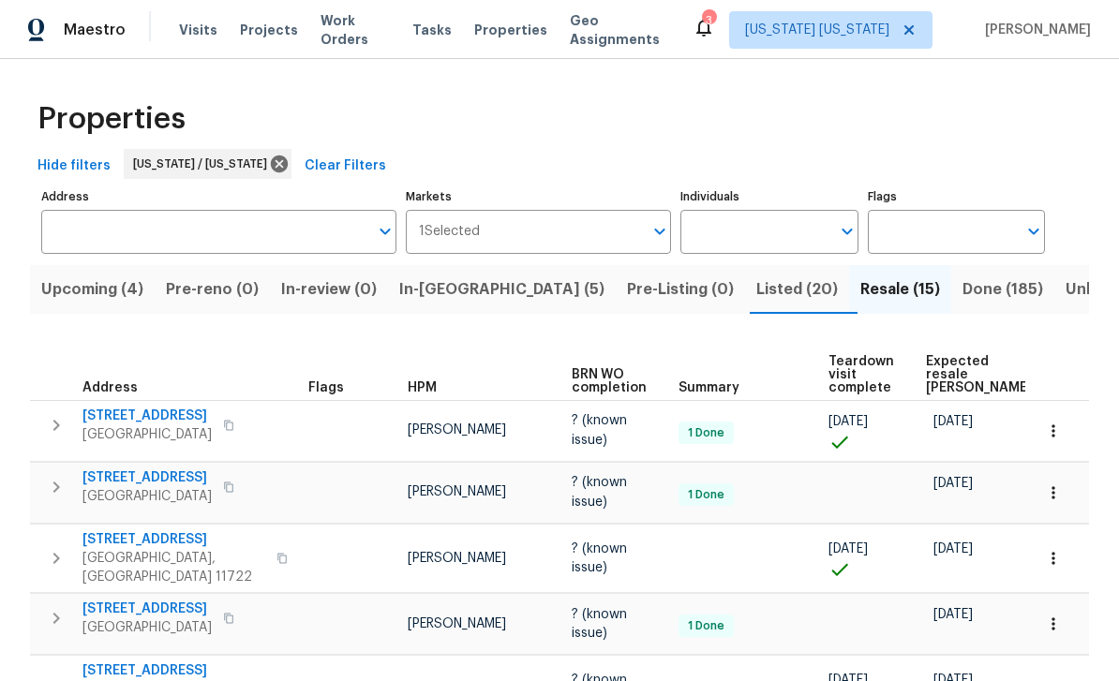
click at [756, 296] on span "Listed (20)" at bounding box center [797, 289] width 82 height 26
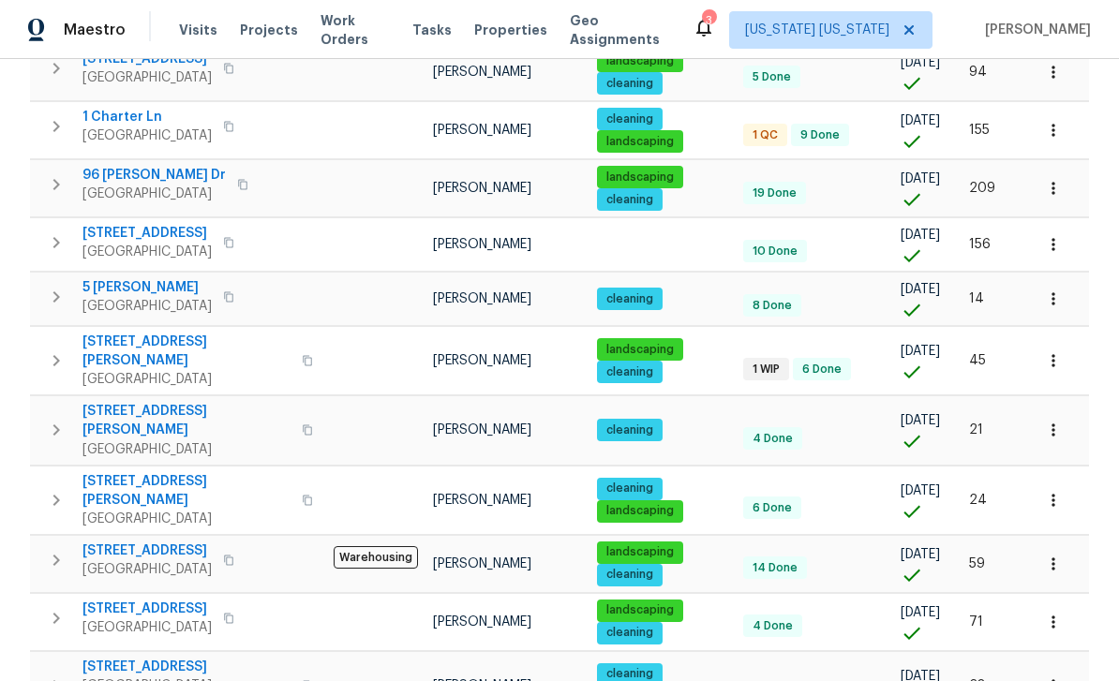
scroll to position [549, 0]
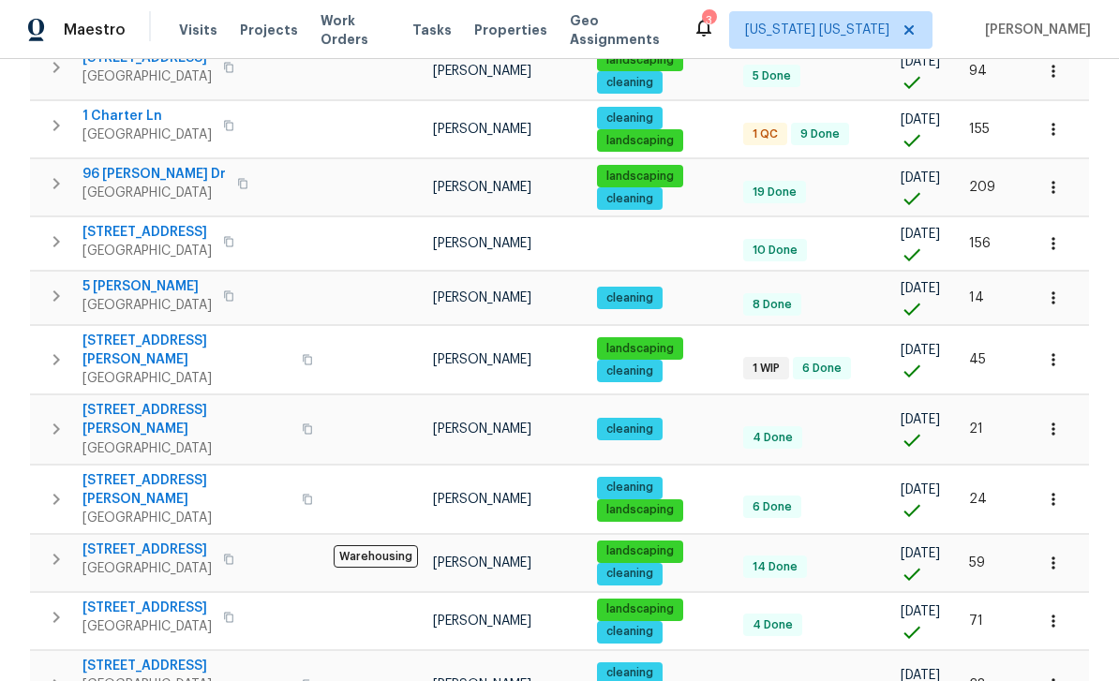
click at [126, 332] on span "535 Marion St" at bounding box center [186, 350] width 208 height 37
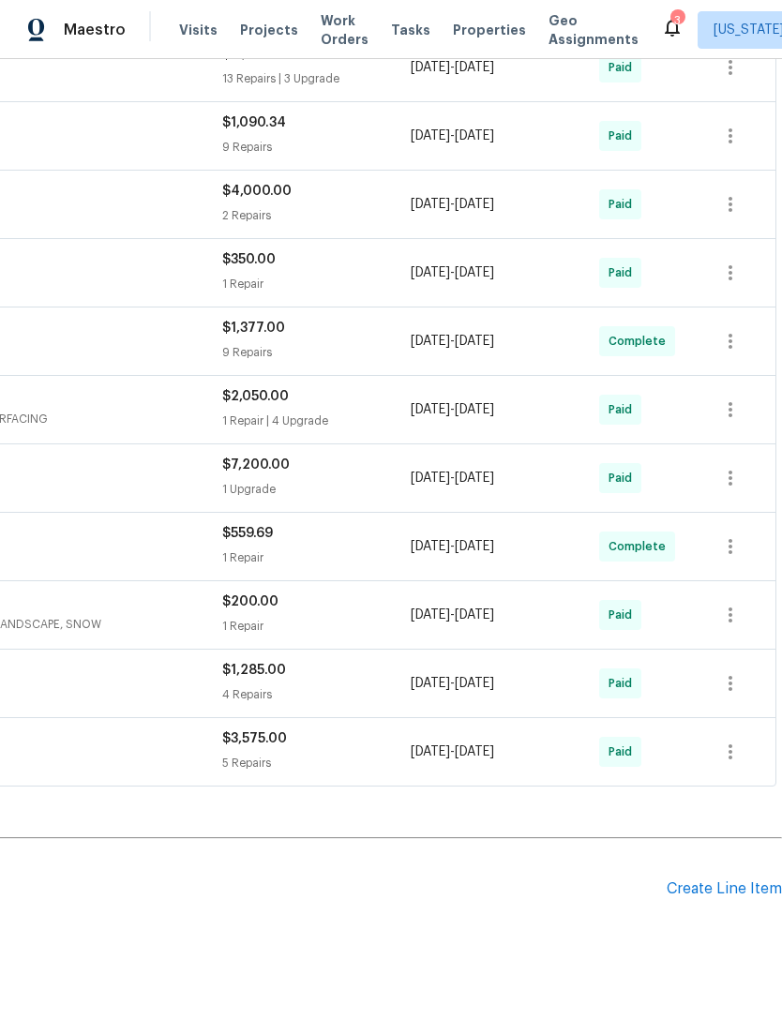
scroll to position [658, 277]
click at [671, 897] on div "Create Line Item" at bounding box center [723, 890] width 115 height 18
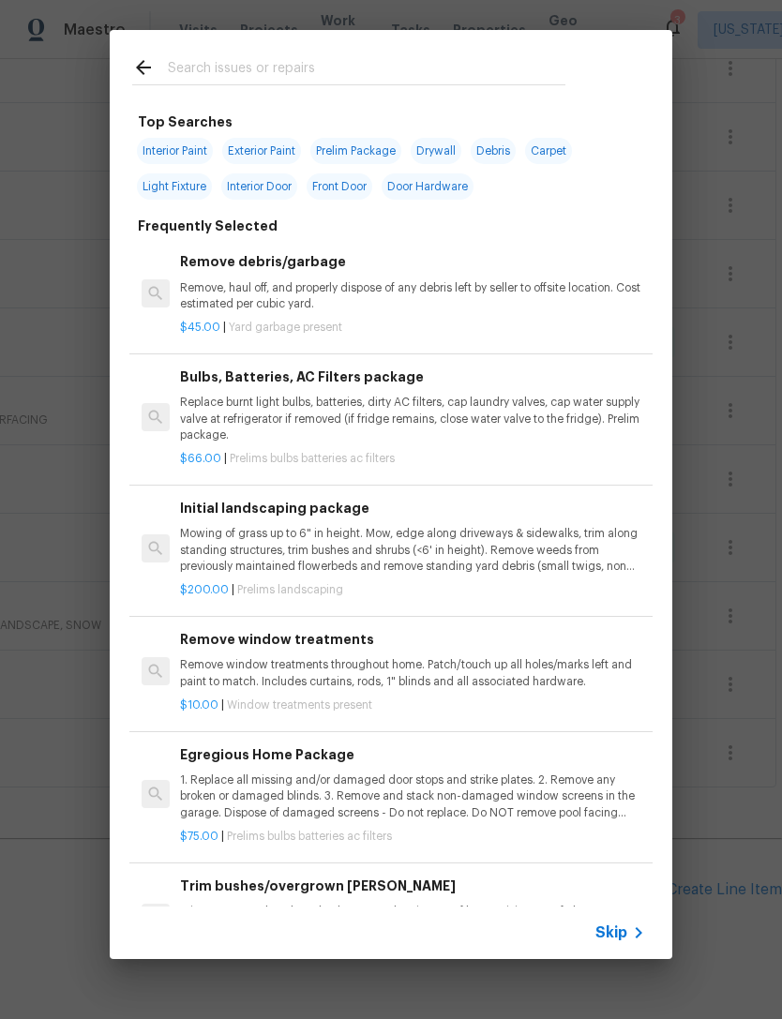
click at [525, 64] on input "text" at bounding box center [366, 70] width 397 height 28
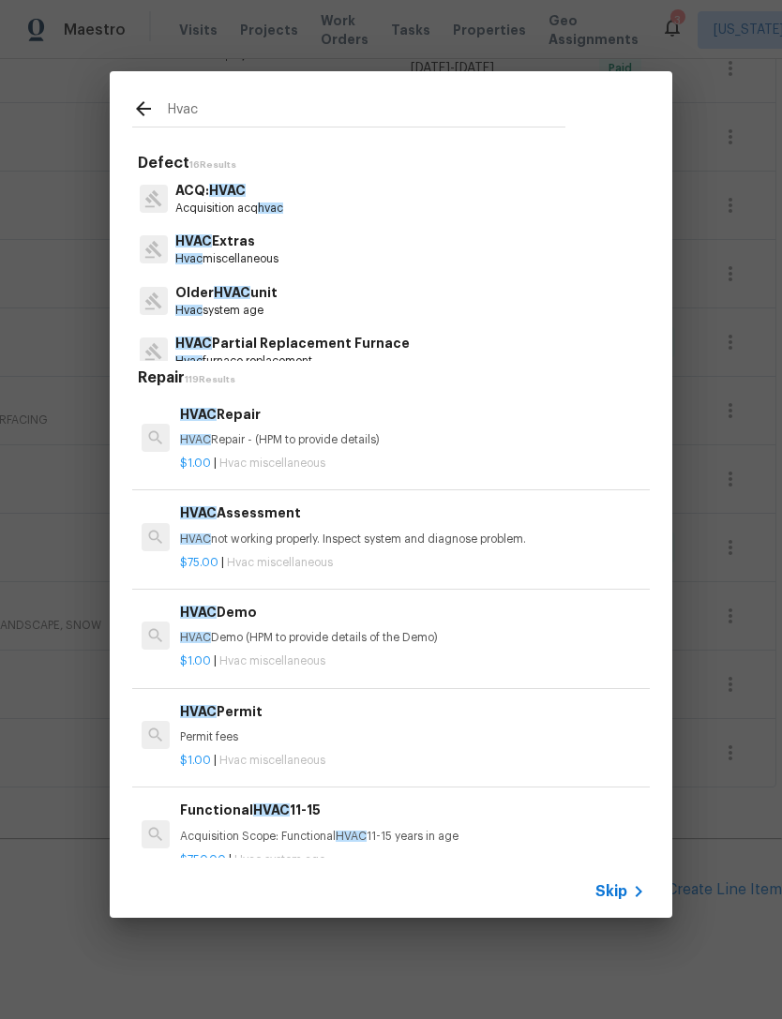
type input "Hvac"
click at [732, 443] on div "Hvac Defect 16 Results ACQ: HVAC Acquisition acq hvac HVAC Extras Hvac miscella…" at bounding box center [391, 494] width 782 height 989
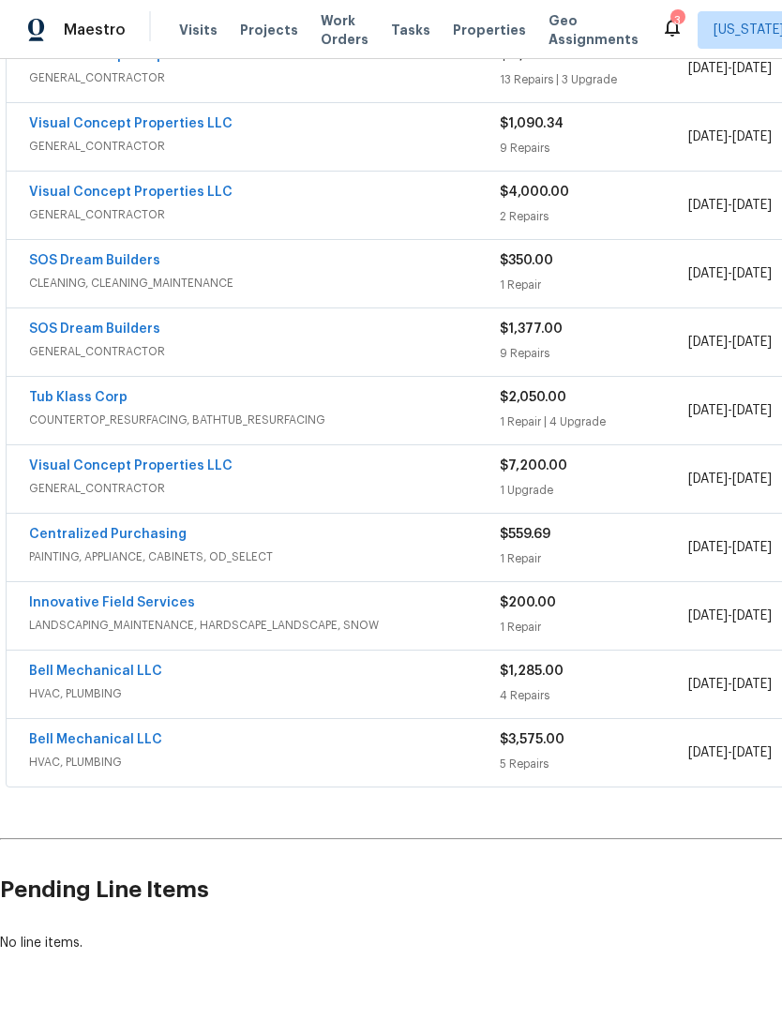
scroll to position [658, 0]
click at [136, 670] on link "Bell Mechanical LLC" at bounding box center [95, 671] width 133 height 13
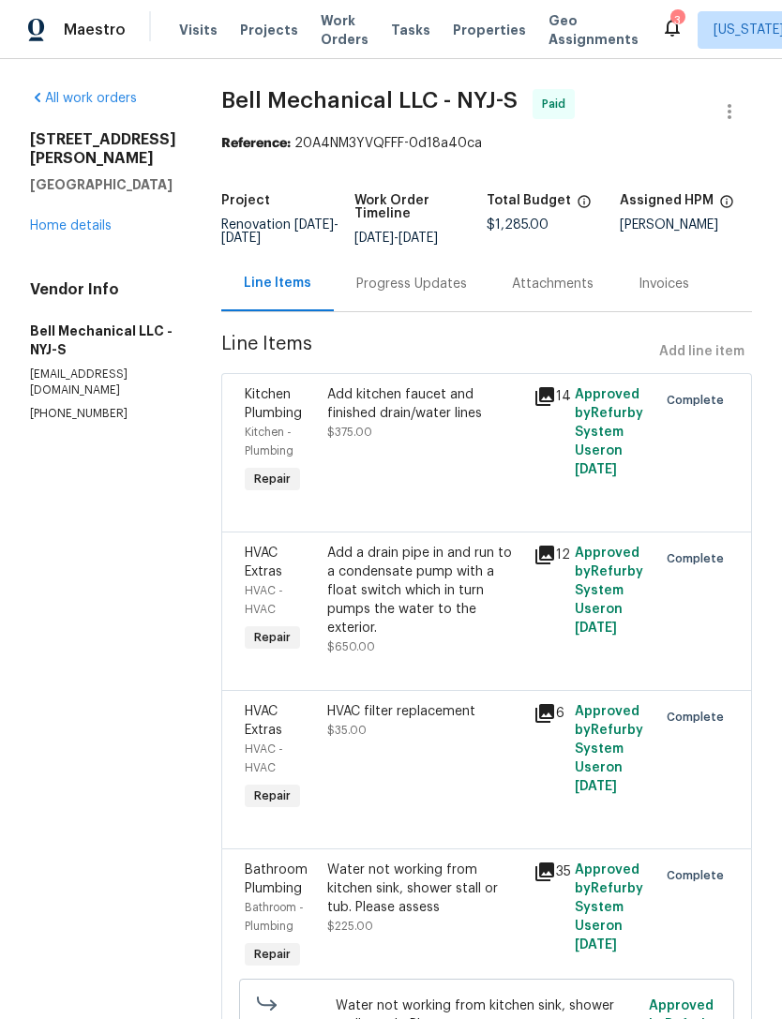
click at [467, 290] on div "Progress Updates" at bounding box center [411, 284] width 111 height 19
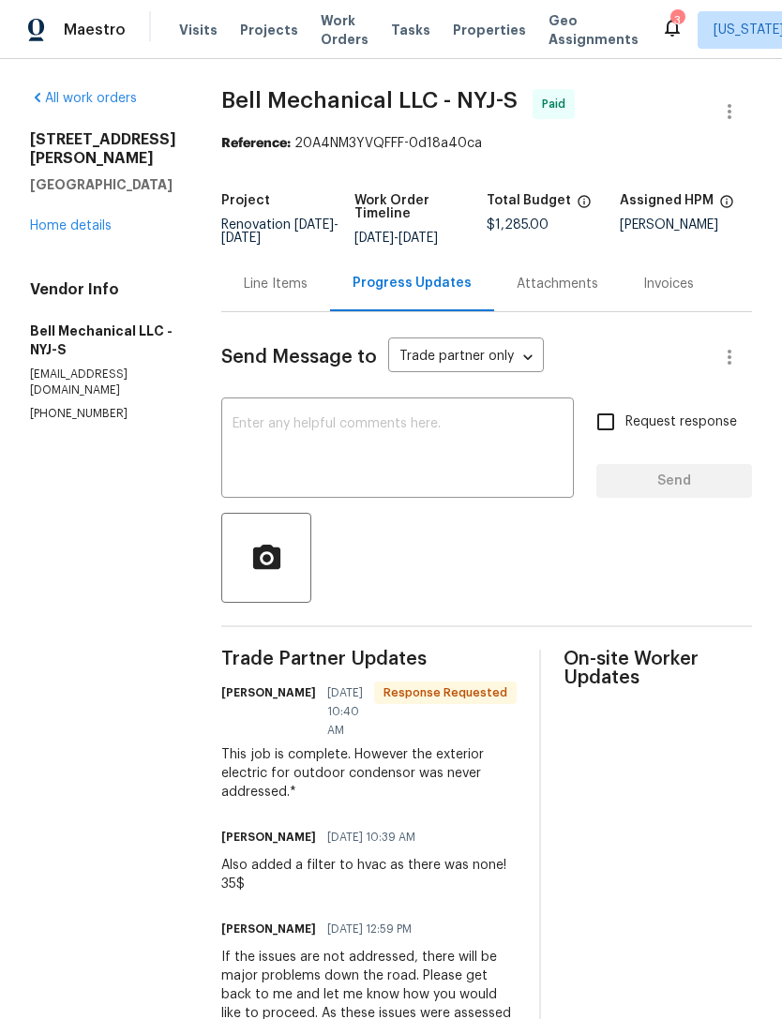
click at [99, 219] on link "Home details" at bounding box center [71, 225] width 82 height 13
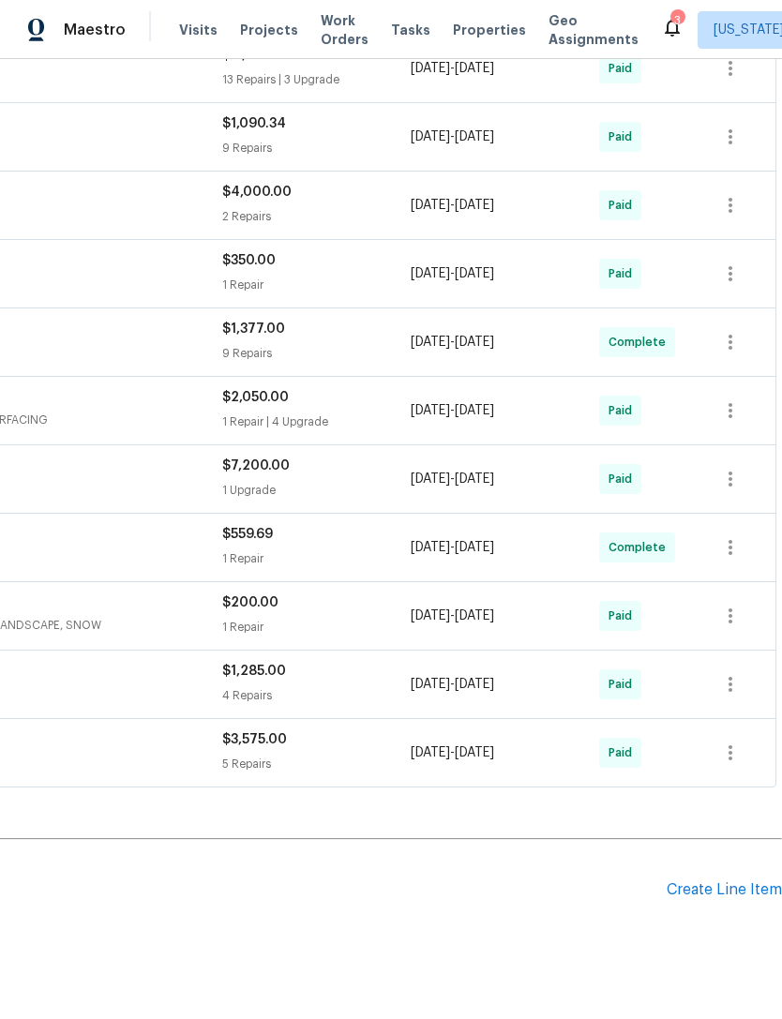
scroll to position [658, 277]
click at [682, 896] on div "Create Line Item" at bounding box center [723, 890] width 115 height 18
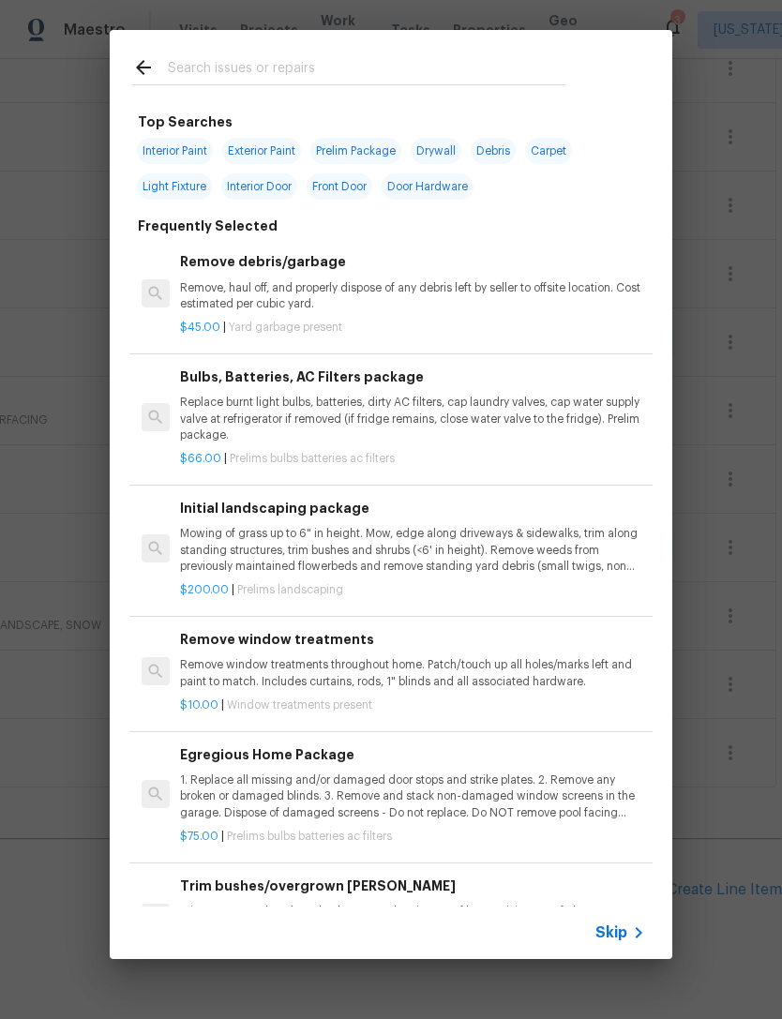
click at [478, 66] on input "text" at bounding box center [366, 70] width 397 height 28
type input "Hvac"
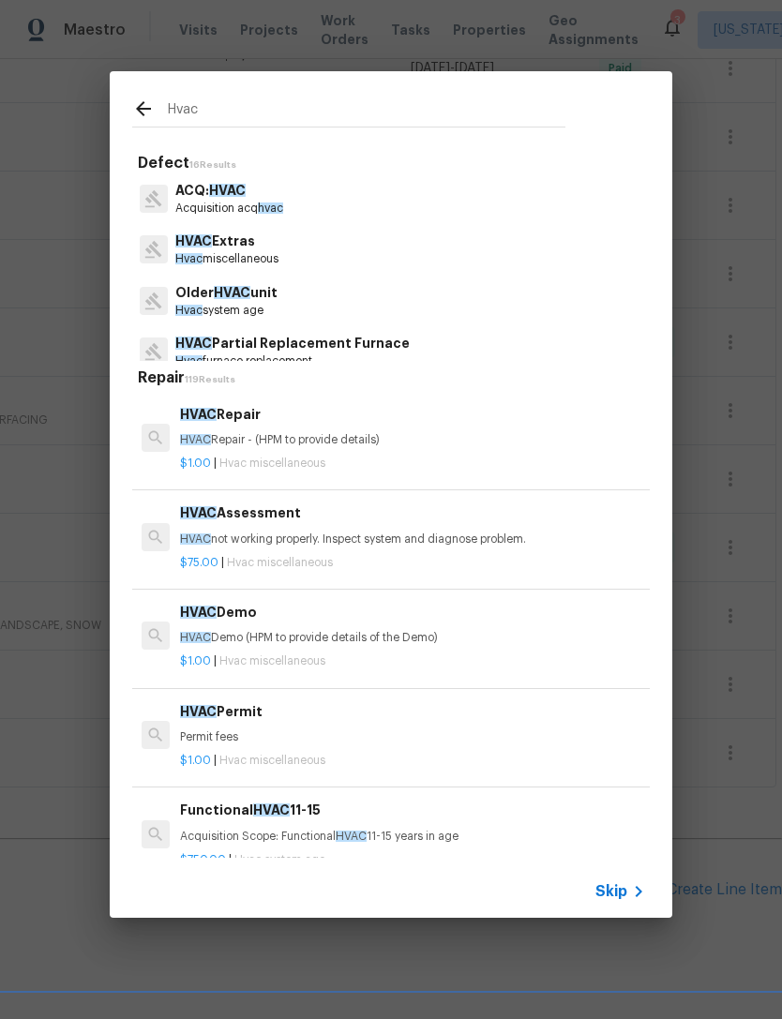
click at [276, 296] on p "Older HVAC unit" at bounding box center [226, 293] width 102 height 20
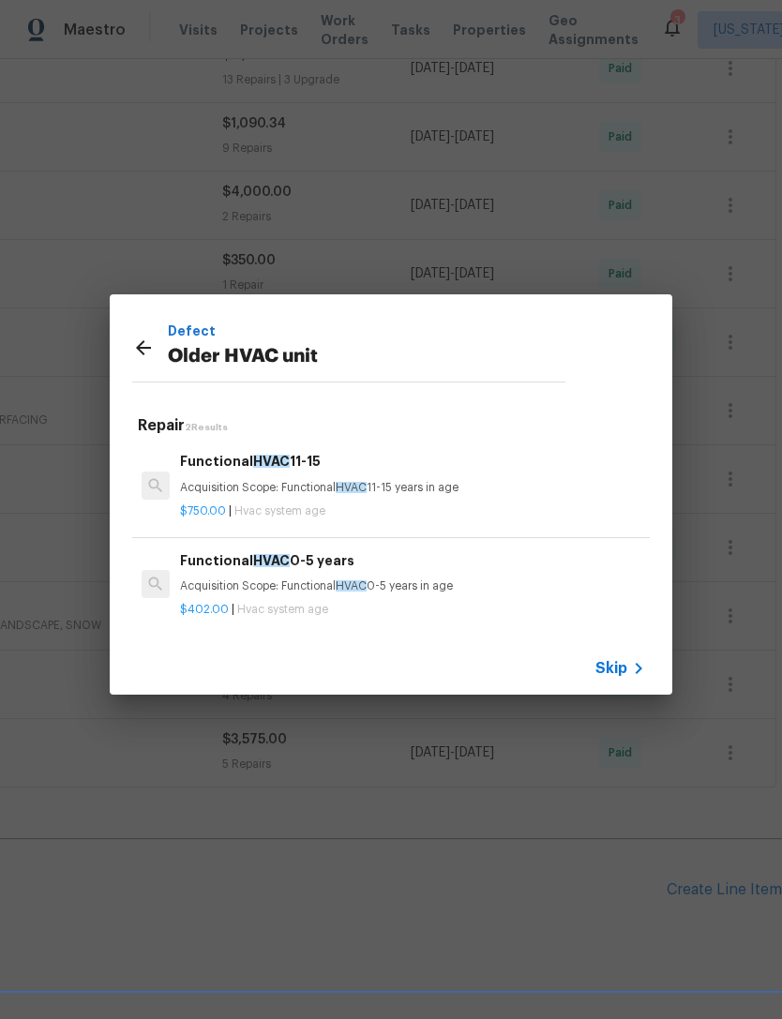
click at [148, 347] on icon at bounding box center [143, 347] width 22 height 22
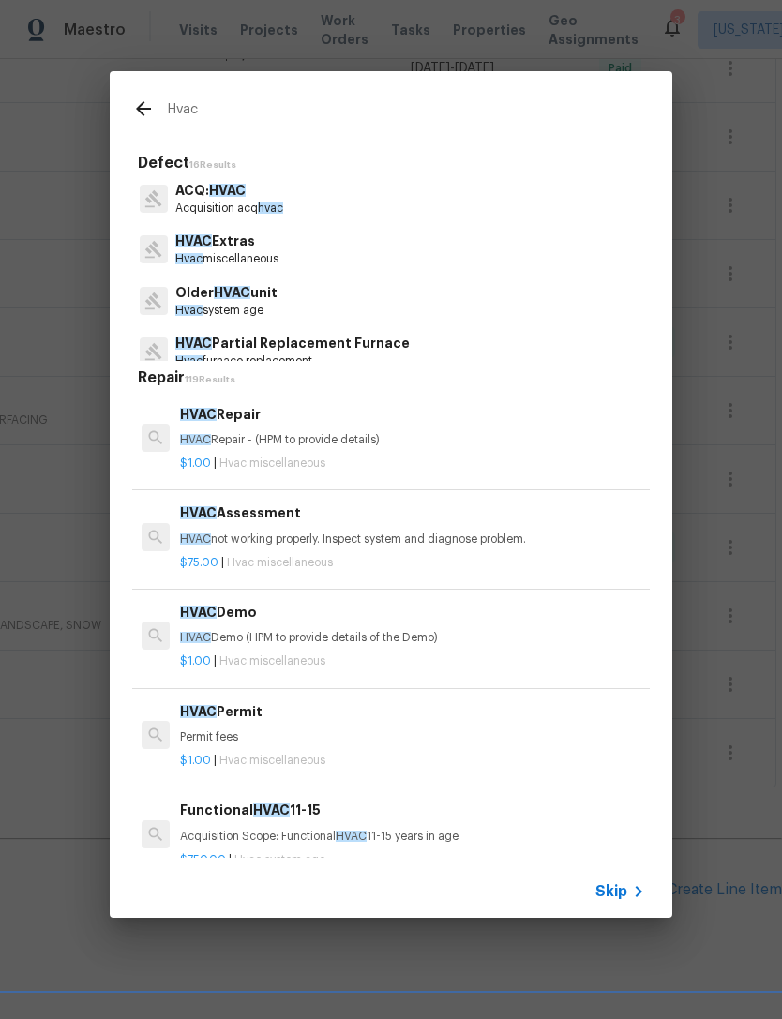
click at [253, 257] on p "Hvac miscellaneous" at bounding box center [226, 259] width 103 height 16
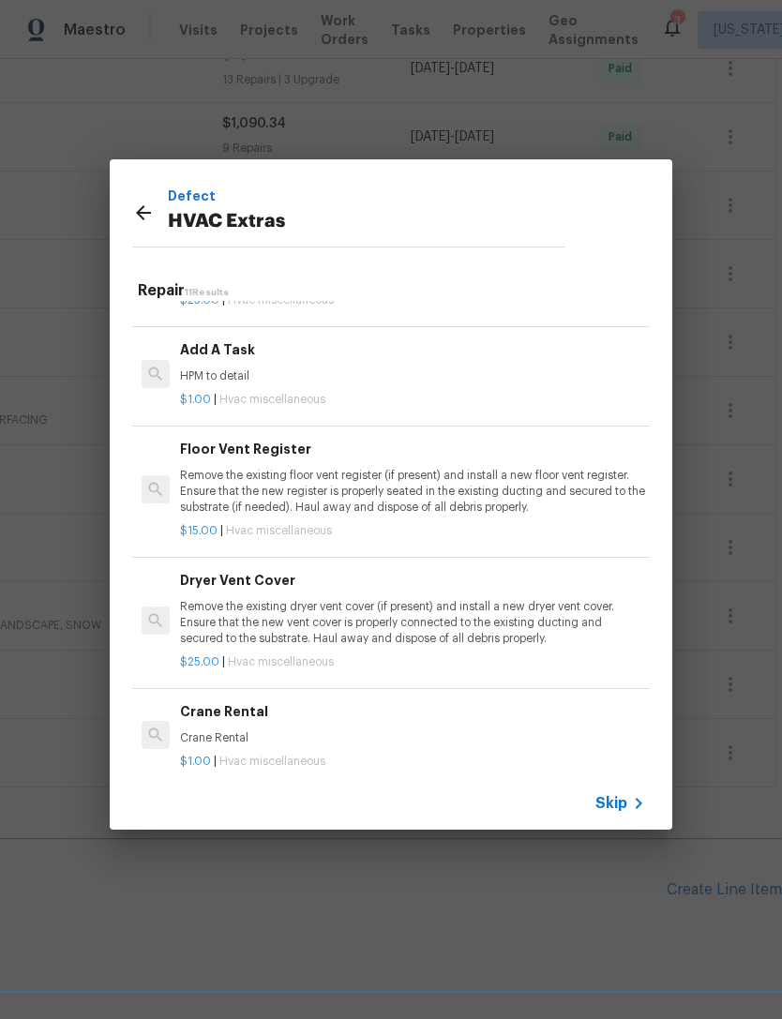
scroll to position [723, 0]
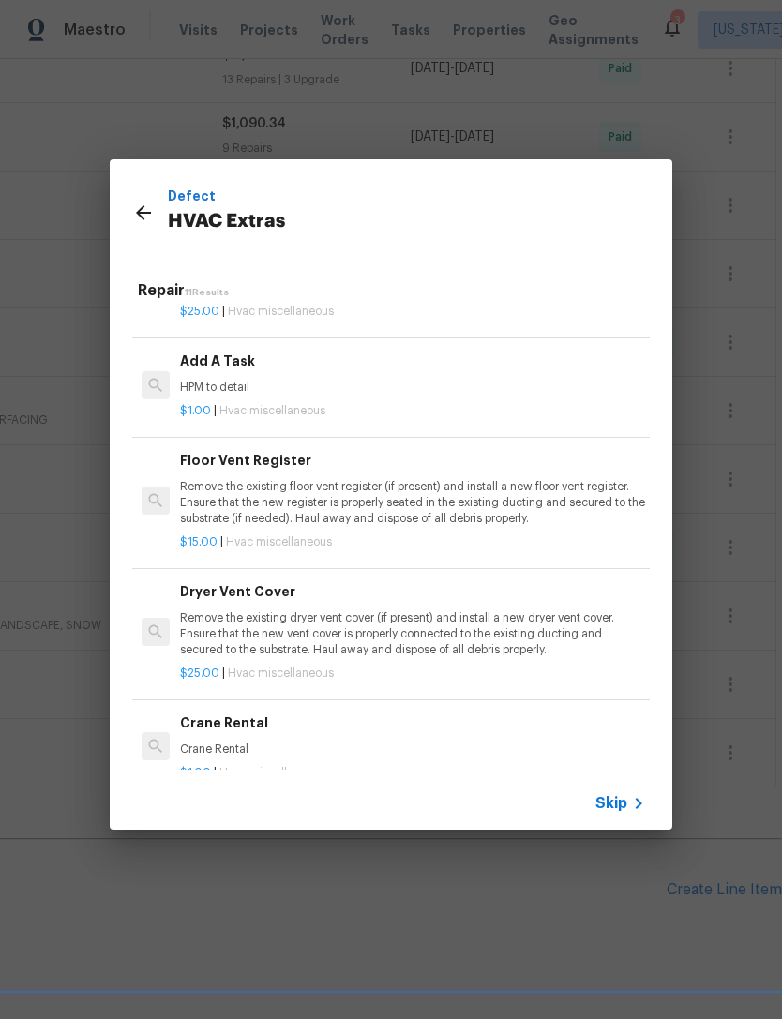
click at [511, 396] on div "$1.00 | Hvac miscellaneous" at bounding box center [412, 407] width 465 height 23
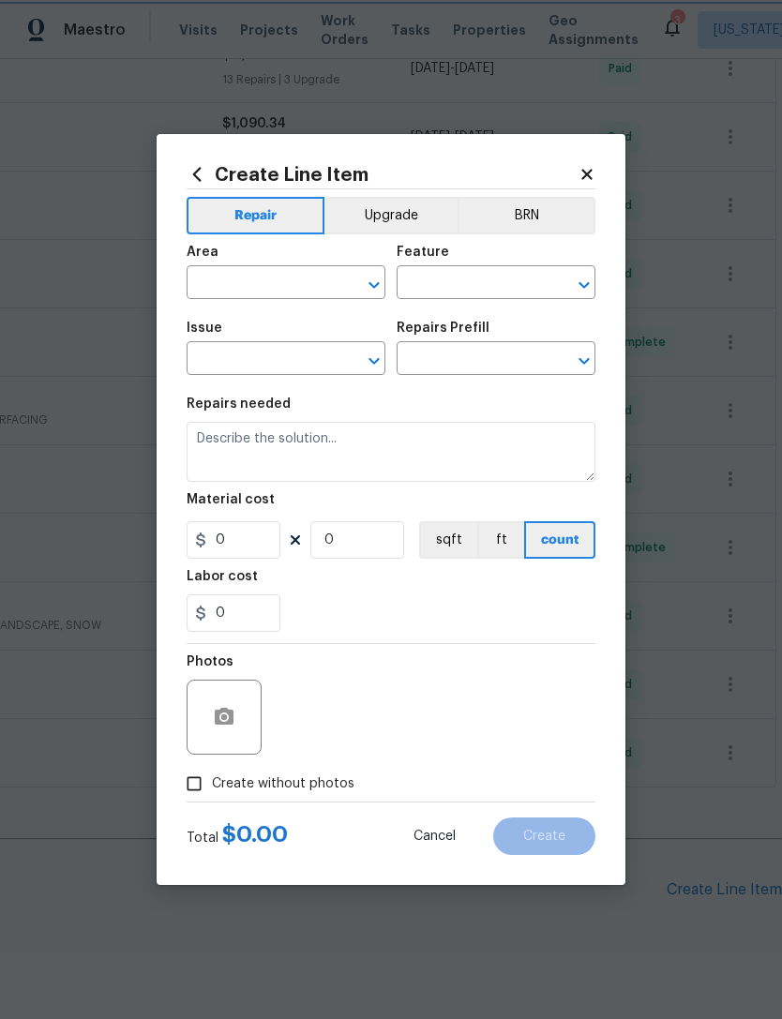
type input "HVAC"
type input "HVAC Extras"
type input "Add A Task $1.00"
type textarea "HPM to detail"
type input "1"
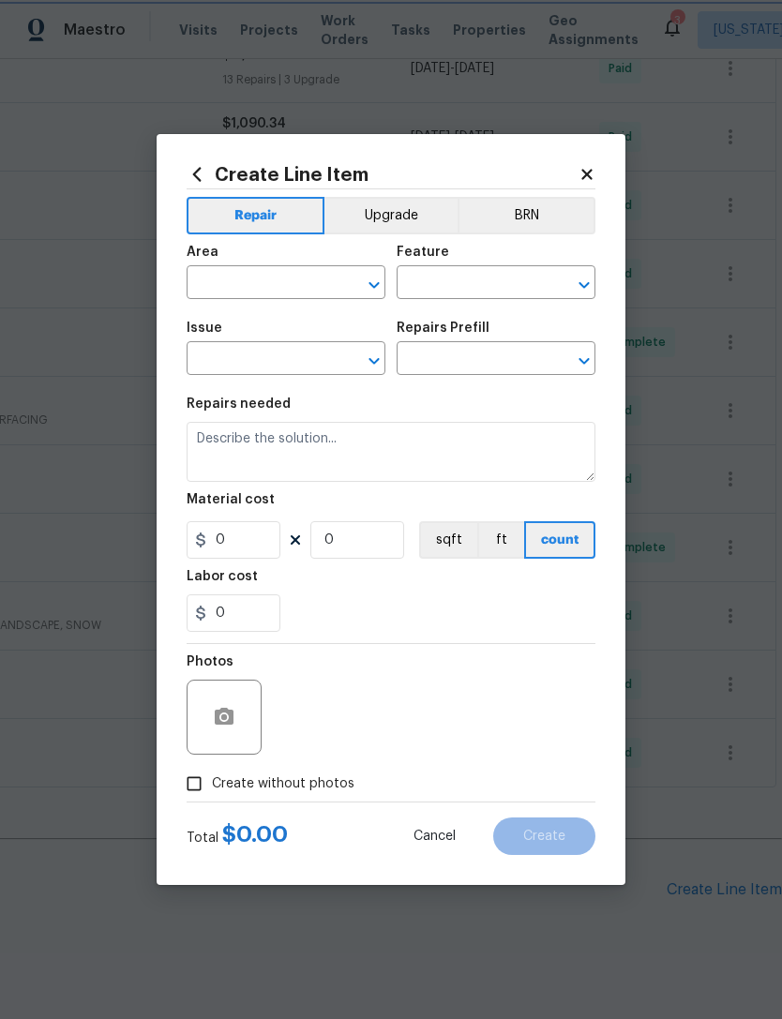
type input "1"
click at [250, 550] on input "1" at bounding box center [234, 539] width 94 height 37
type input "225"
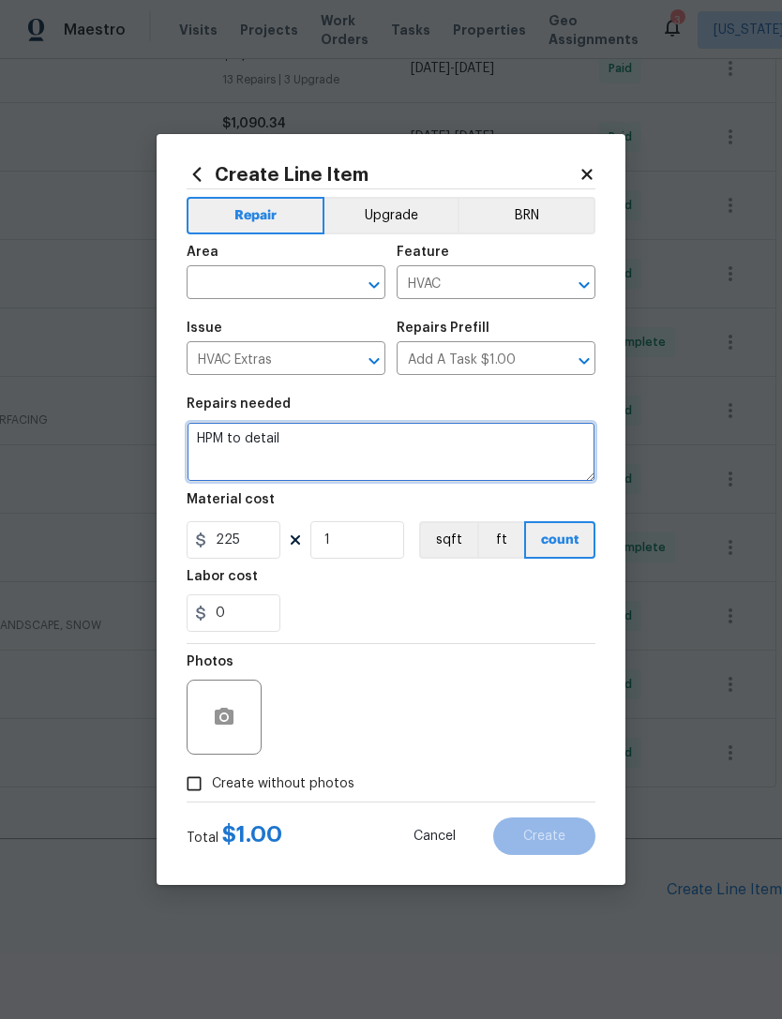
click at [344, 460] on textarea "HPM to detail" at bounding box center [391, 452] width 409 height 60
click at [284, 445] on textarea "HPM to detail" at bounding box center [391, 452] width 409 height 60
click at [283, 444] on textarea "HPM to detail" at bounding box center [391, 452] width 409 height 60
click at [276, 442] on textarea "HPM to detail" at bounding box center [391, 452] width 409 height 60
type textarea "Get hvac unit properly functioning"
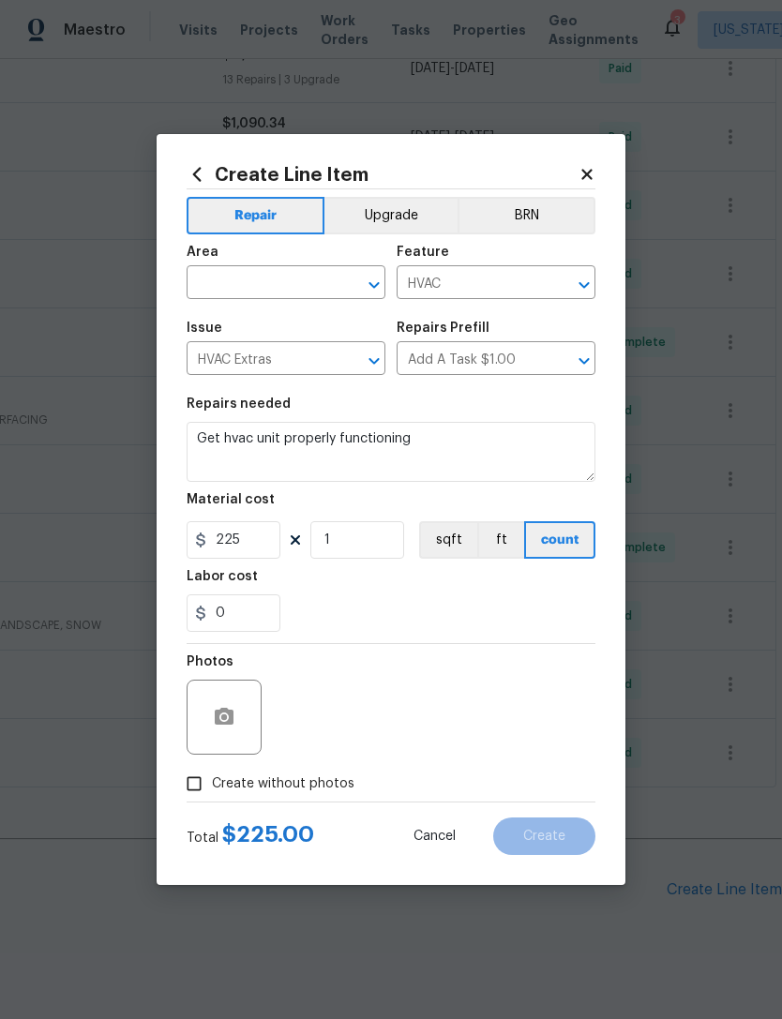
click at [311, 291] on input "text" at bounding box center [260, 284] width 146 height 29
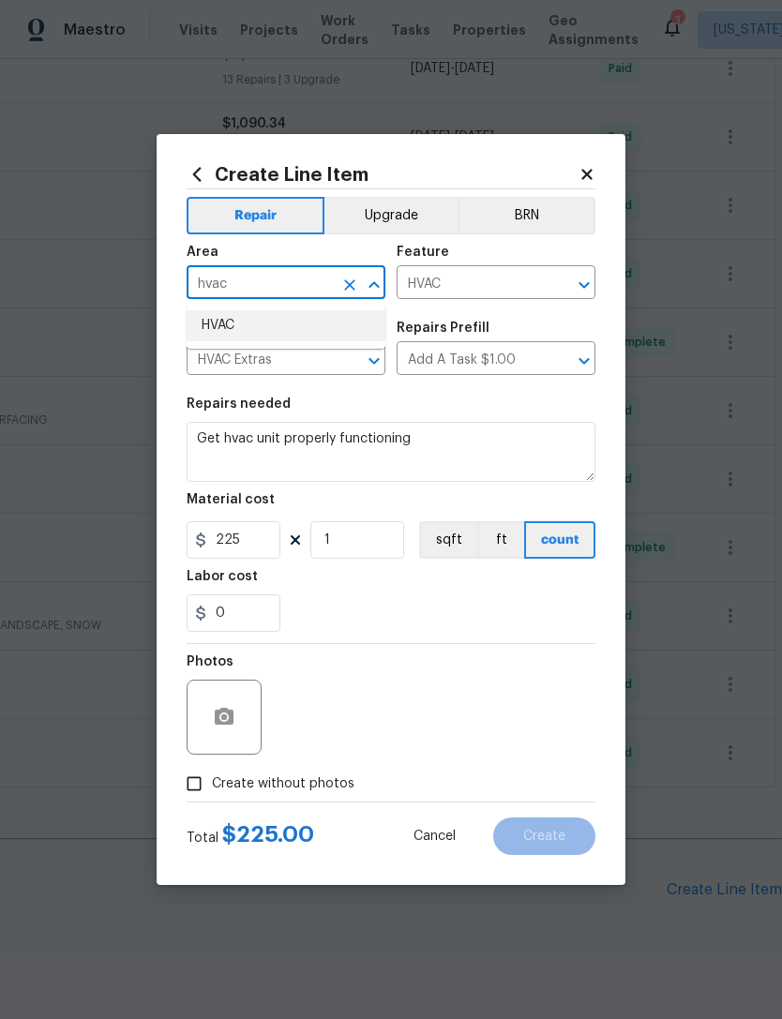
click at [334, 323] on li "HVAC" at bounding box center [286, 325] width 199 height 31
type input "HVAC"
click at [463, 629] on div "0" at bounding box center [391, 612] width 409 height 37
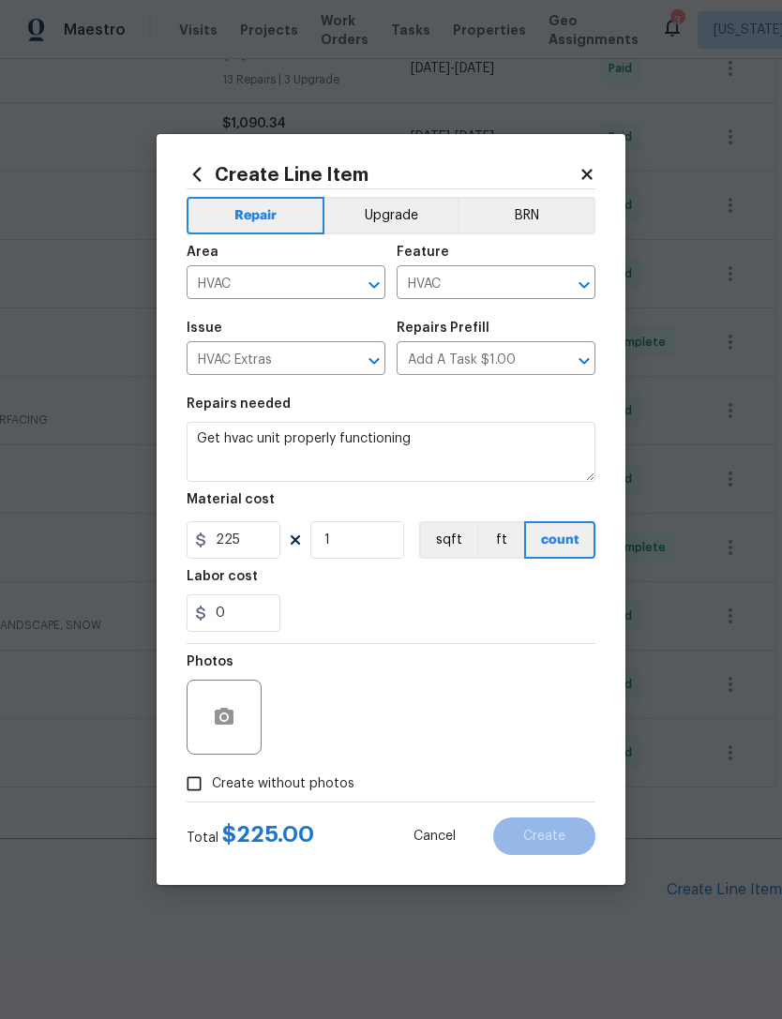
click at [316, 799] on label "Create without photos" at bounding box center [265, 784] width 178 height 36
click at [212, 799] on input "Create without photos" at bounding box center [194, 784] width 36 height 36
checkbox input "true"
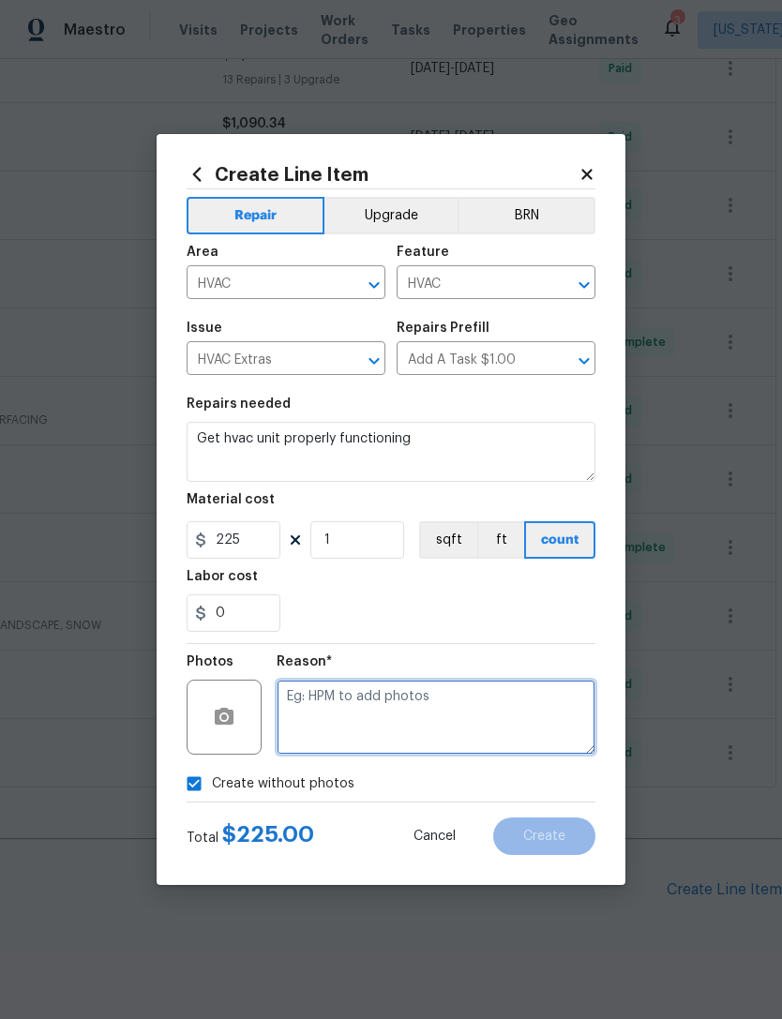
click at [419, 719] on textarea at bounding box center [435, 717] width 319 height 75
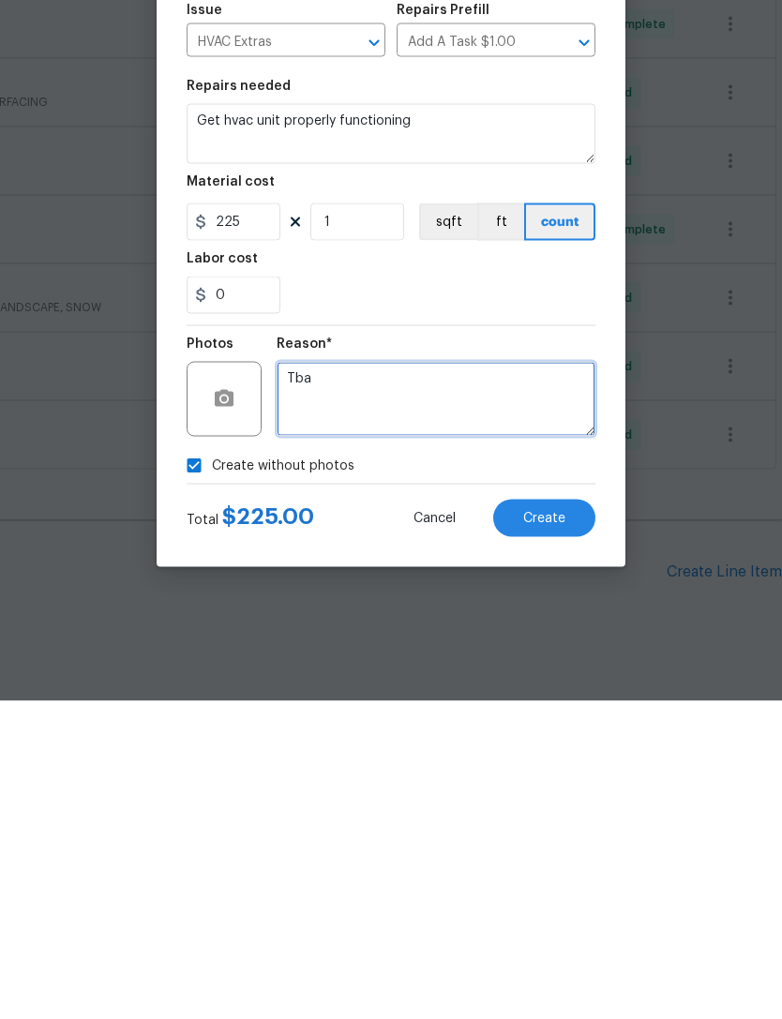
type textarea "Tba"
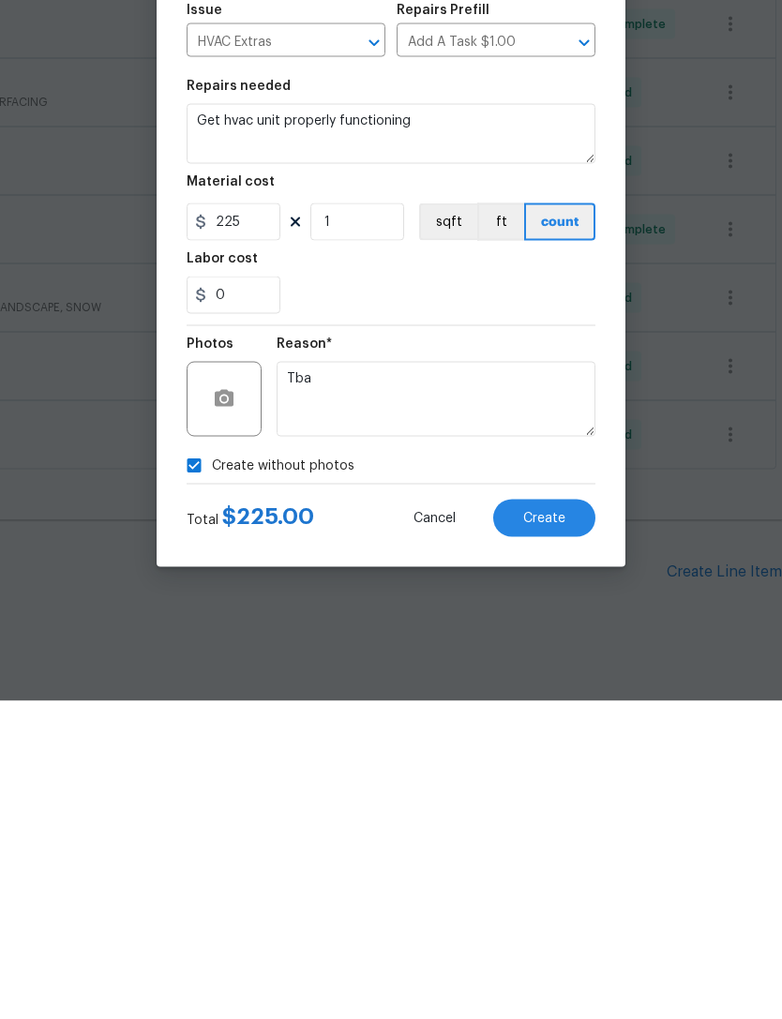
click at [561, 829] on span "Create" at bounding box center [544, 836] width 42 height 14
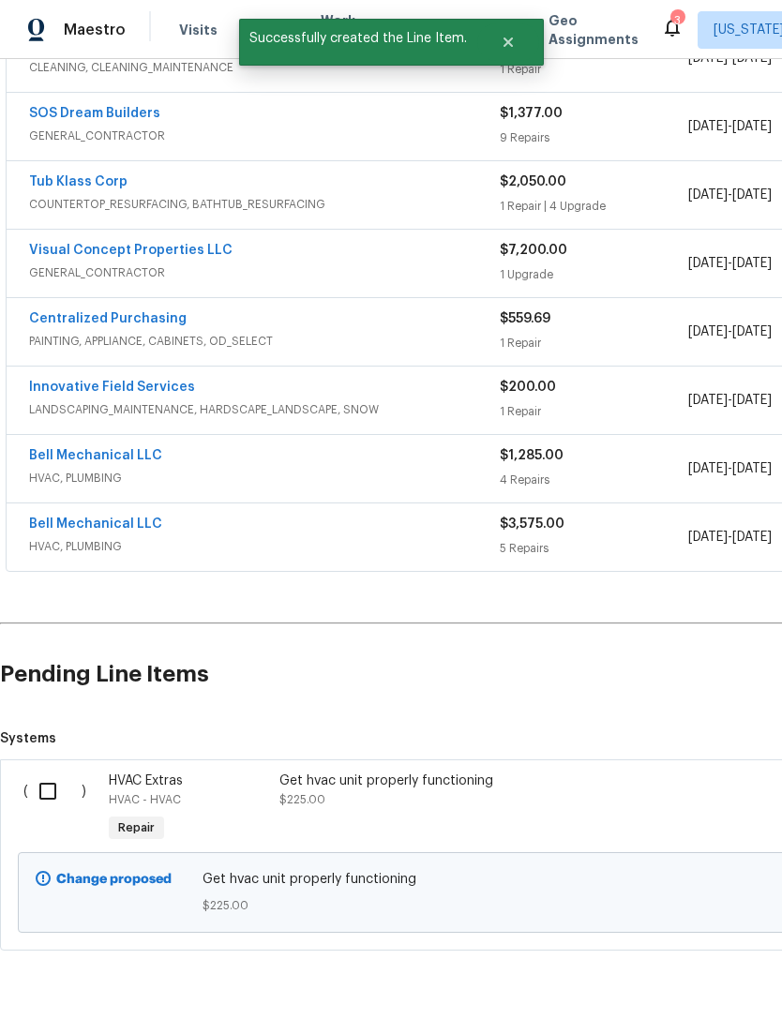
scroll to position [874, -1]
click at [59, 771] on input "checkbox" at bounding box center [54, 790] width 53 height 39
checkbox input "true"
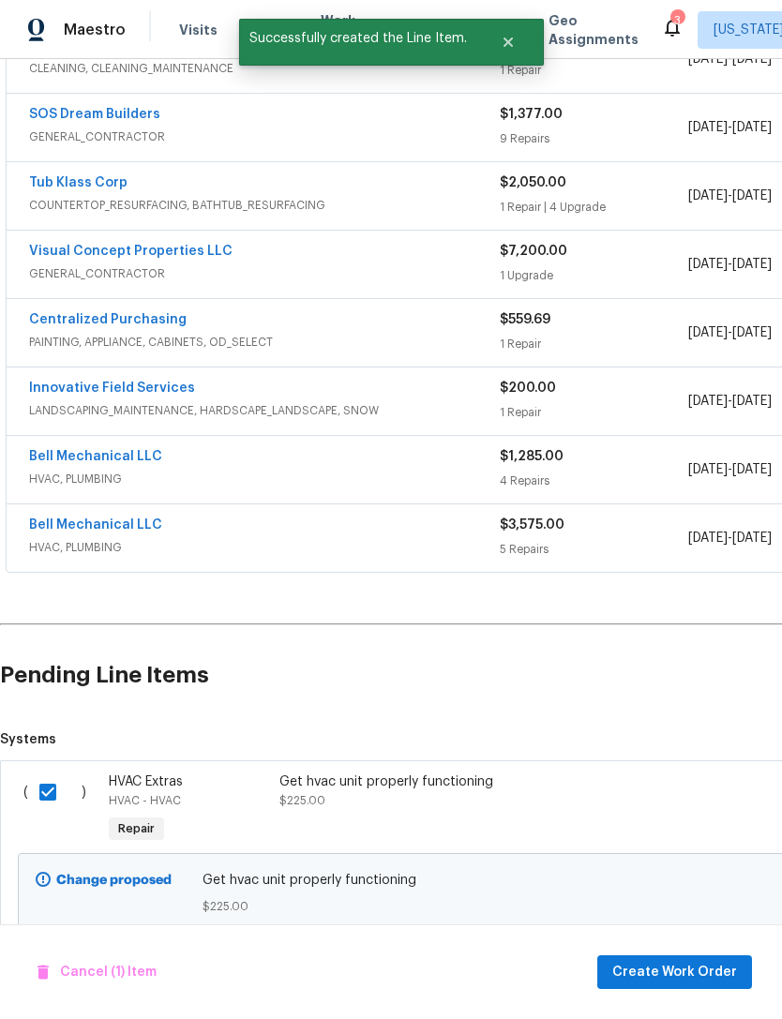
click at [665, 968] on span "Create Work Order" at bounding box center [674, 972] width 125 height 23
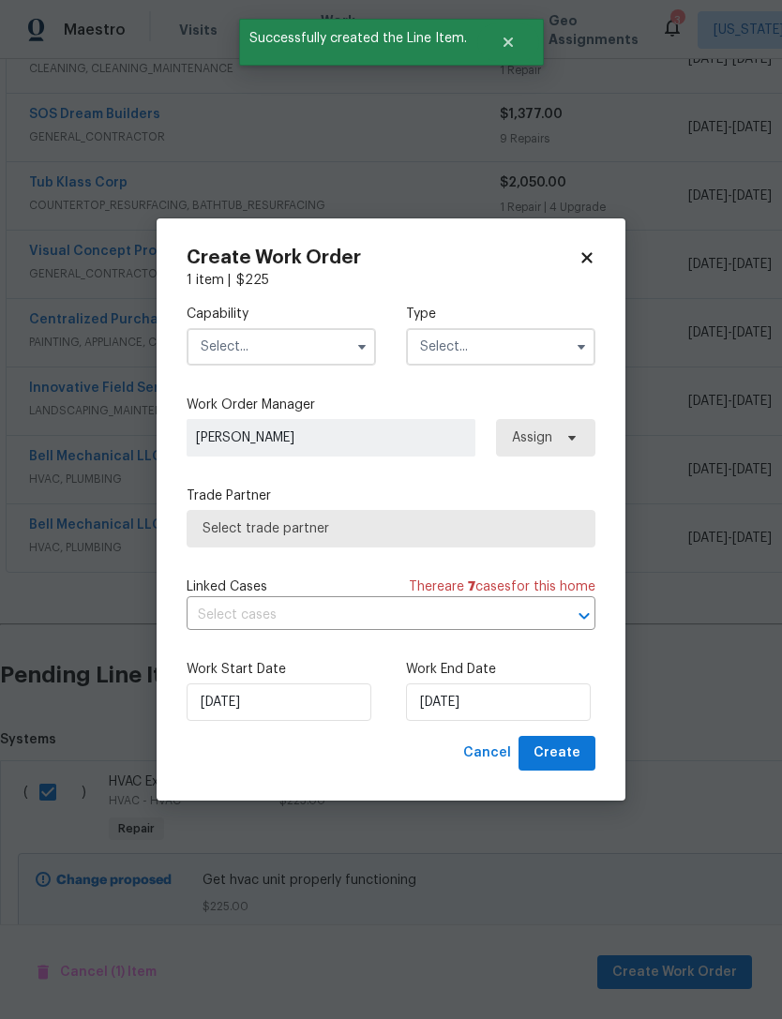
click at [334, 355] on input "text" at bounding box center [281, 346] width 189 height 37
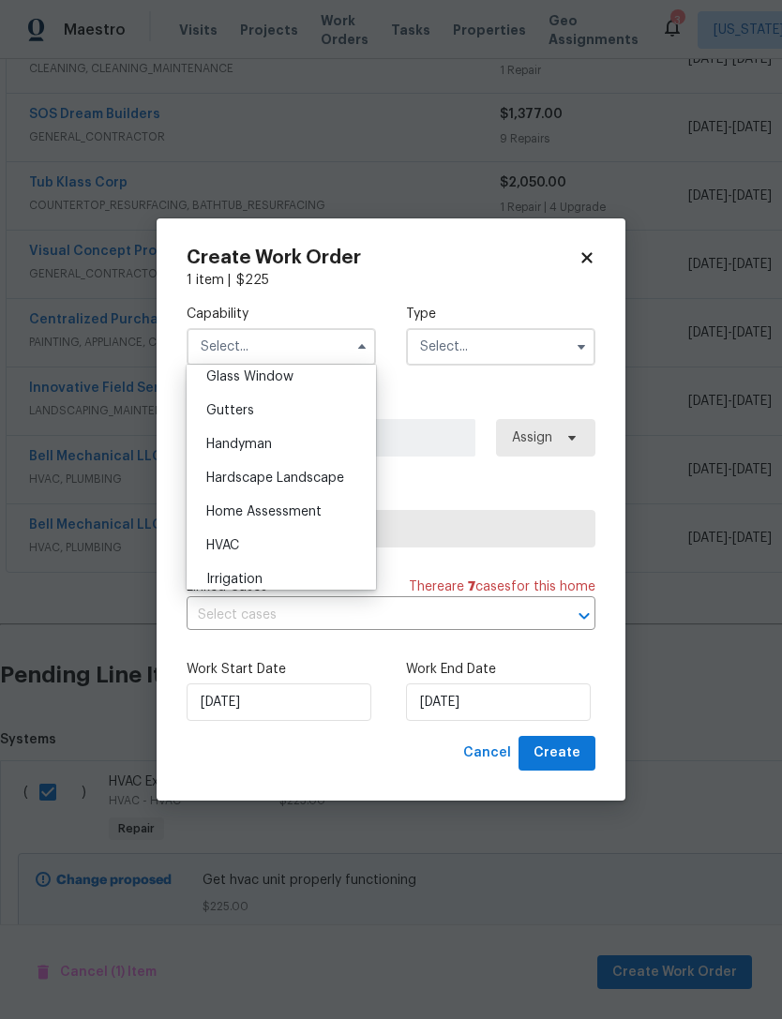
scroll to position [974, 0]
click at [291, 539] on div "HVAC" at bounding box center [281, 545] width 180 height 34
type input "HVAC"
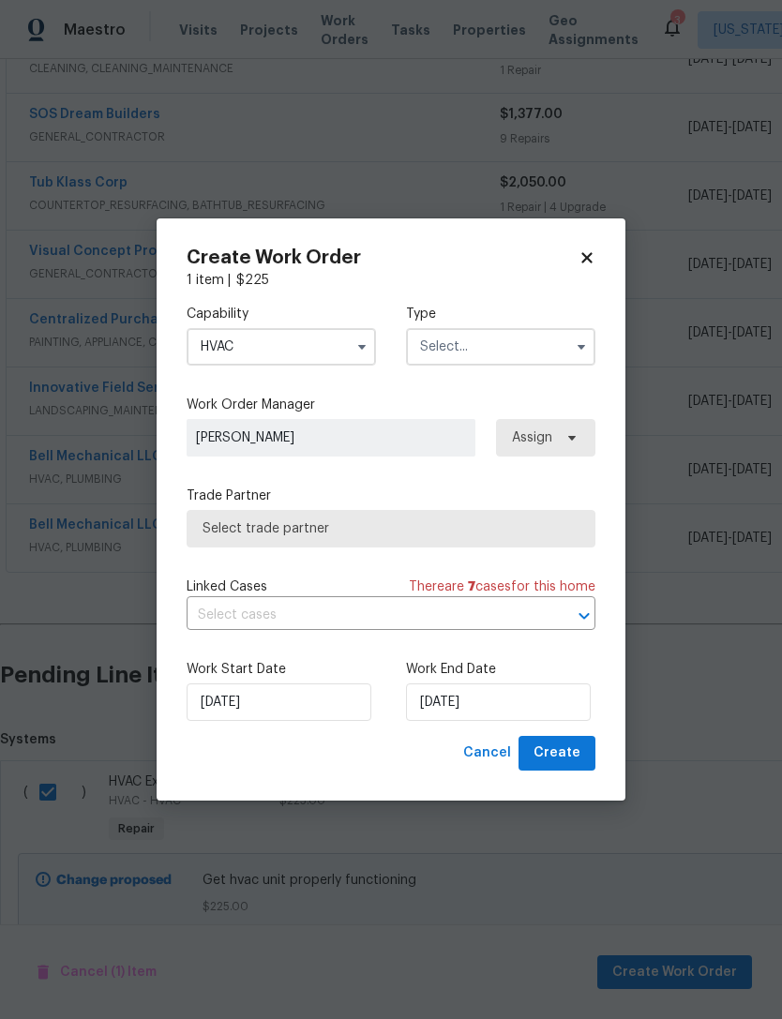
click at [501, 350] on input "text" at bounding box center [500, 346] width 189 height 37
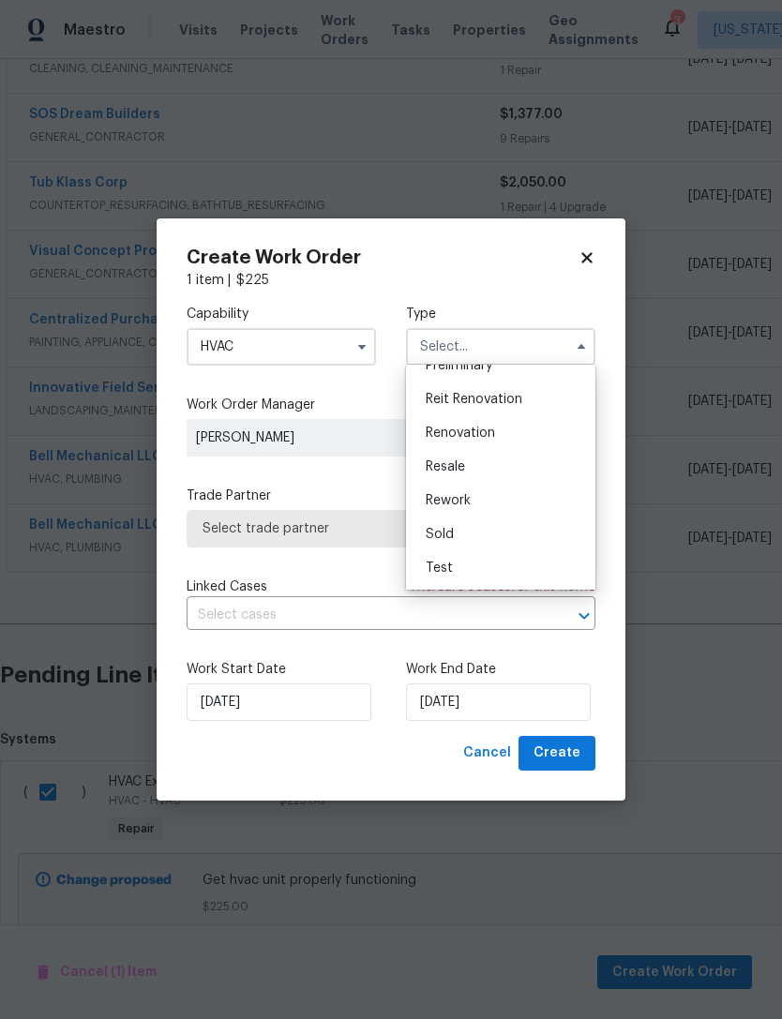
scroll to position [426, 0]
click at [550, 422] on div "Renovation" at bounding box center [501, 433] width 180 height 34
type input "Renovation"
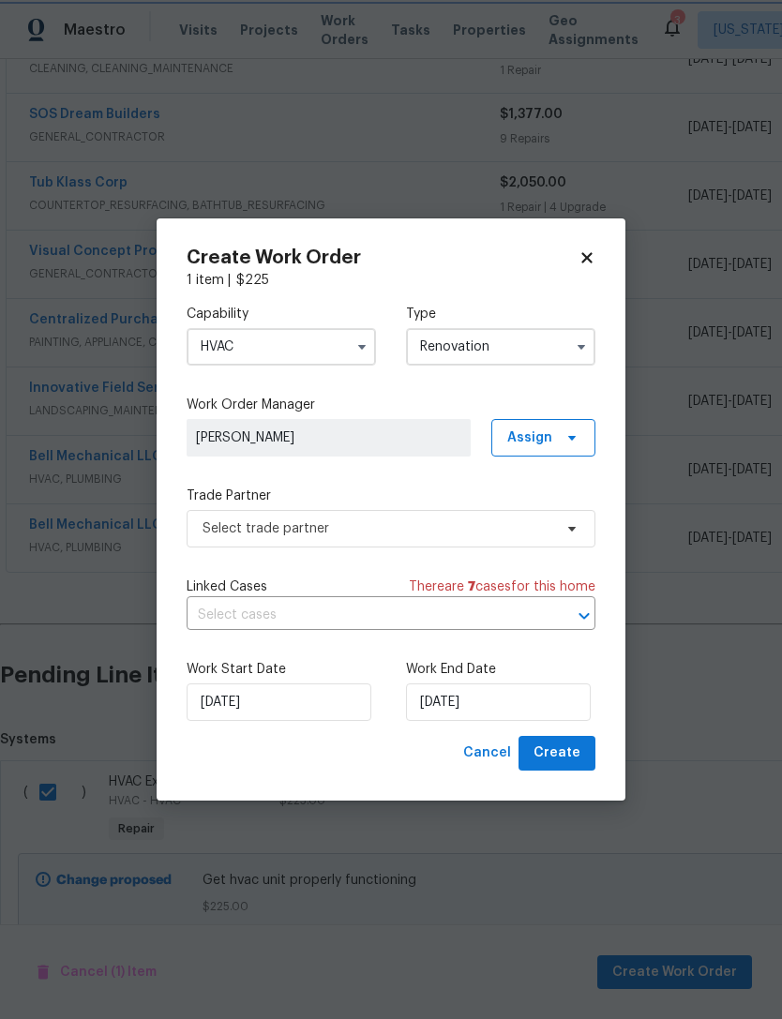
scroll to position [0, 0]
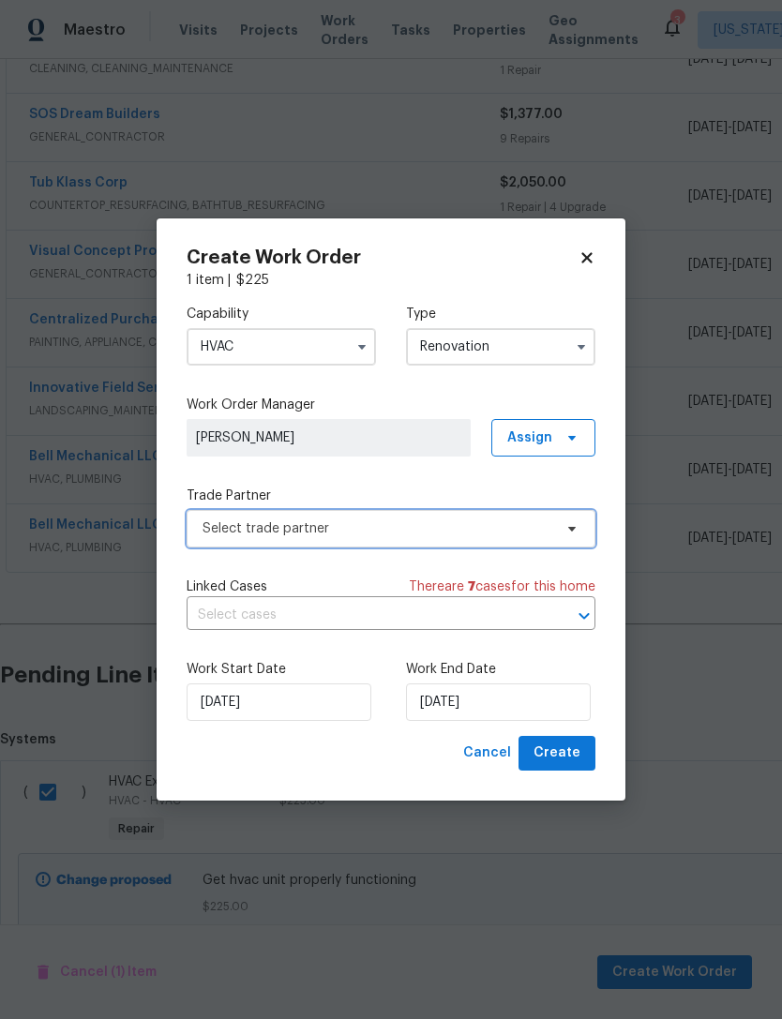
click at [477, 527] on span "Select trade partner" at bounding box center [377, 528] width 350 height 19
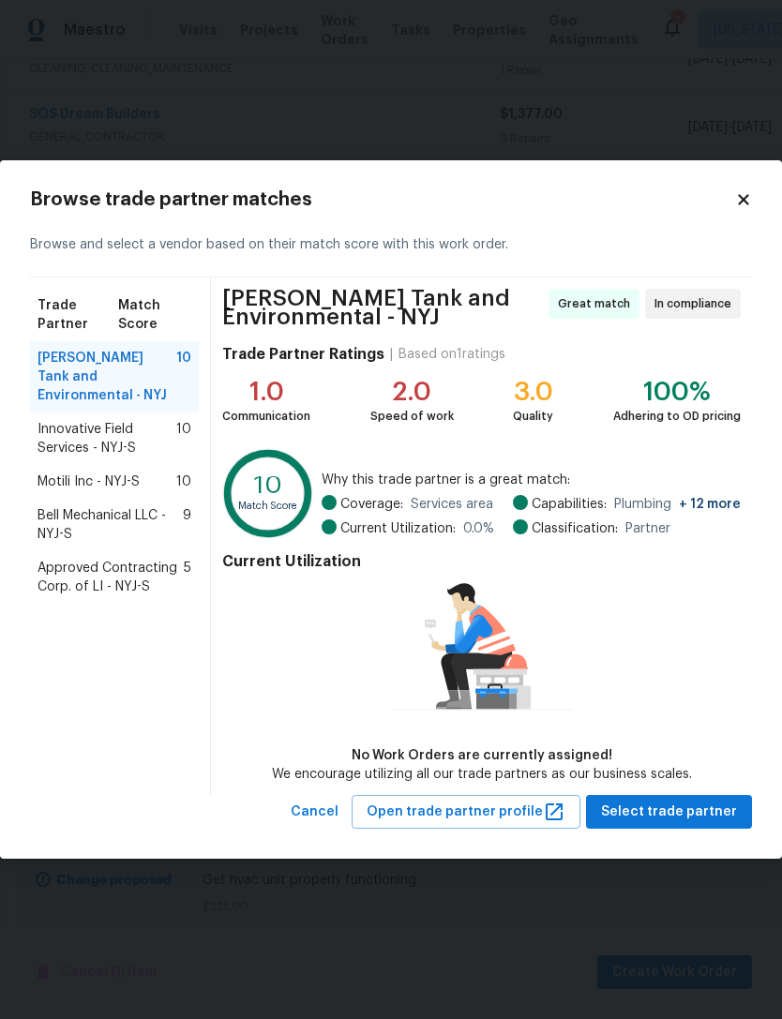
click at [161, 420] on span "Innovative Field Services - NYJ-S" at bounding box center [106, 438] width 139 height 37
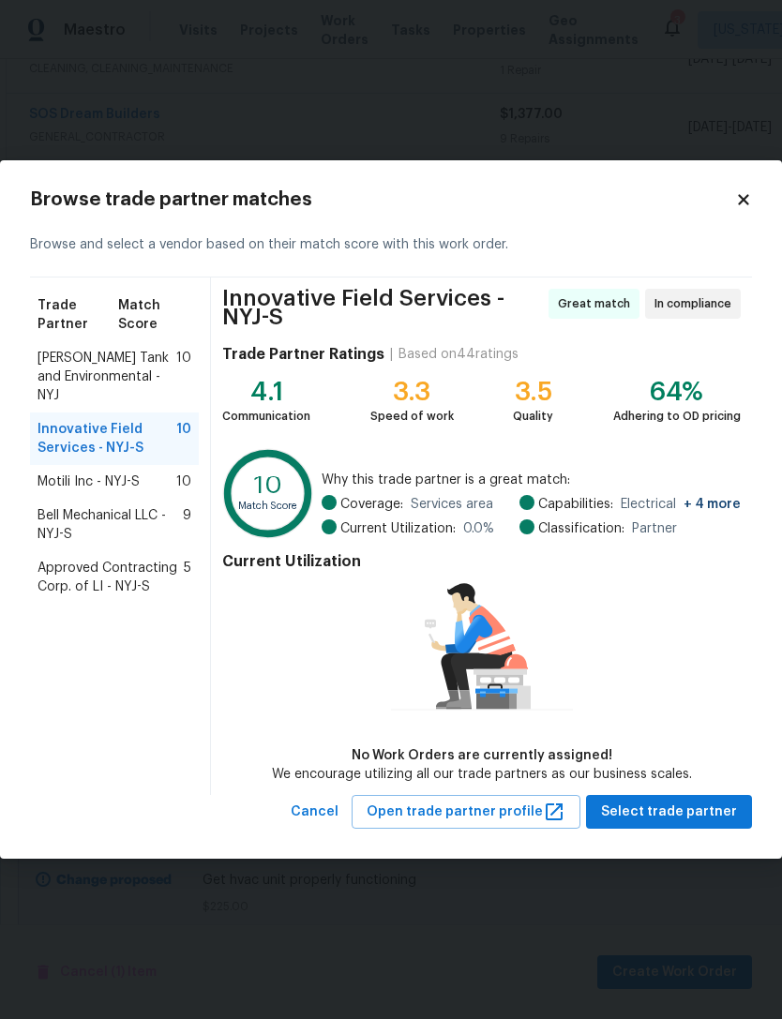
click at [166, 472] on div "Motili Inc - NYJ-S 10" at bounding box center [114, 481] width 154 height 19
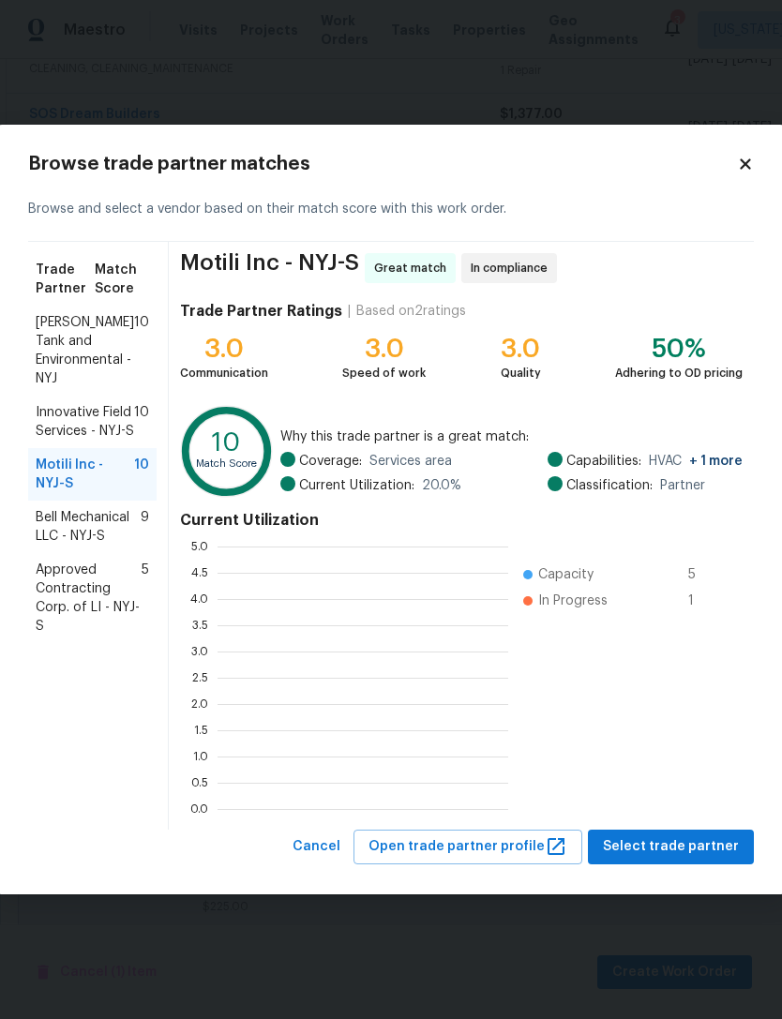
scroll to position [262, 291]
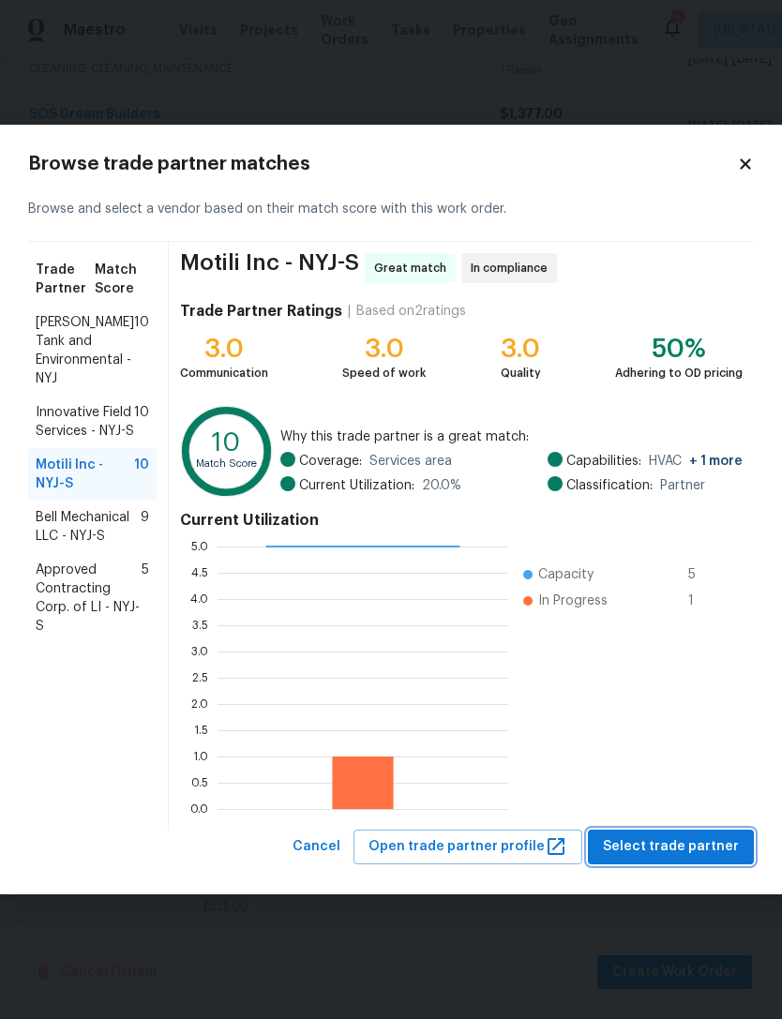
click at [647, 855] on span "Select trade partner" at bounding box center [671, 846] width 136 height 23
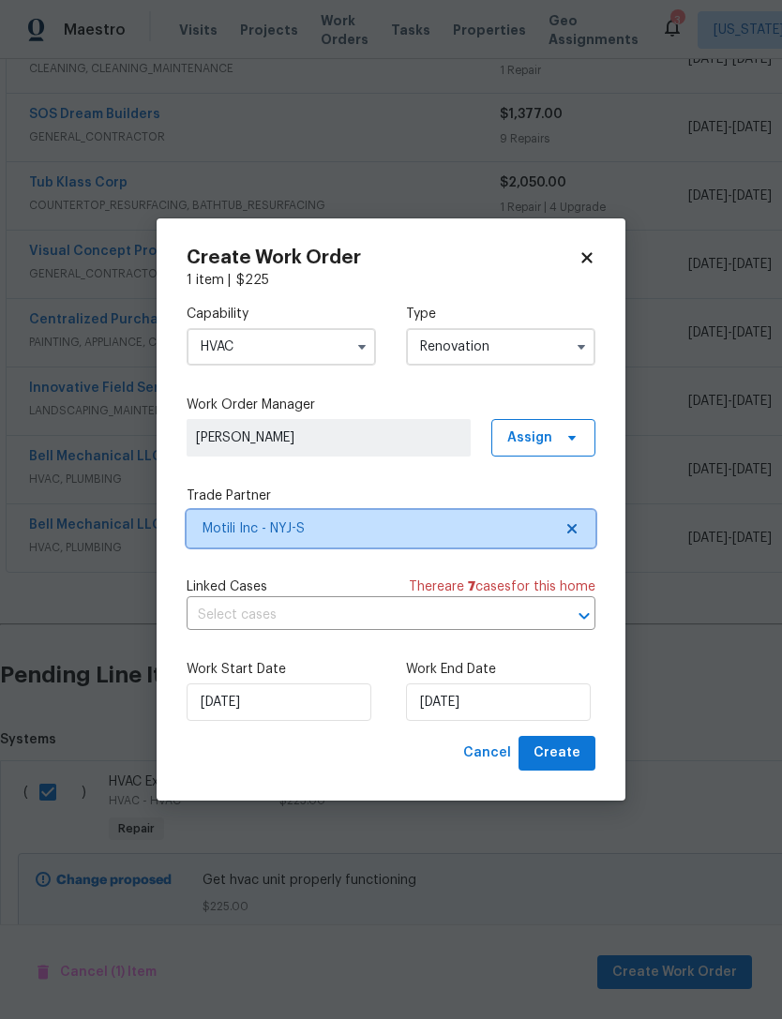
click at [578, 532] on icon at bounding box center [571, 528] width 15 height 15
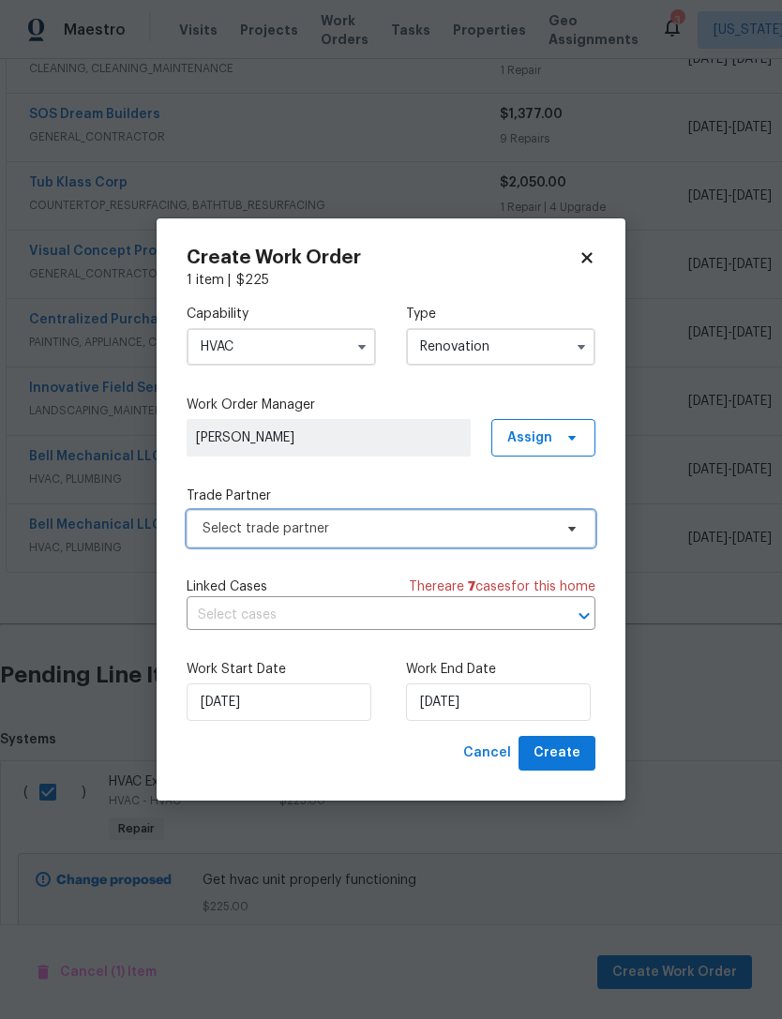
click at [456, 530] on span "Select trade partner" at bounding box center [377, 528] width 350 height 19
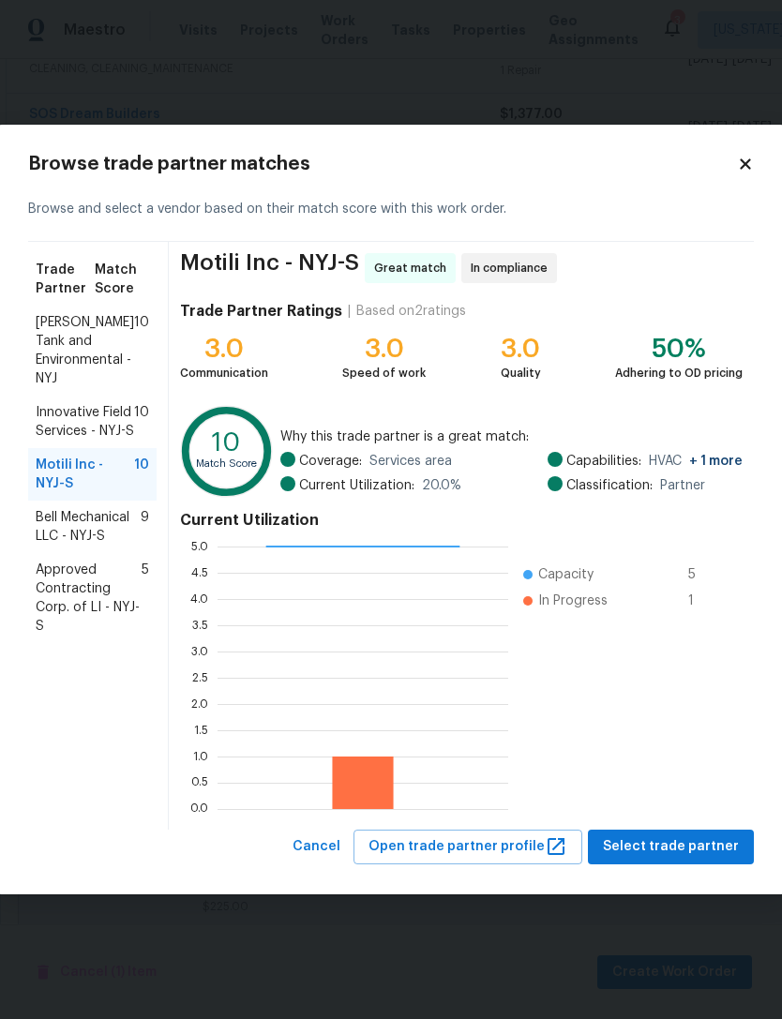
click at [125, 545] on span "Bell Mechanical LLC - NYJ-S" at bounding box center [88, 526] width 105 height 37
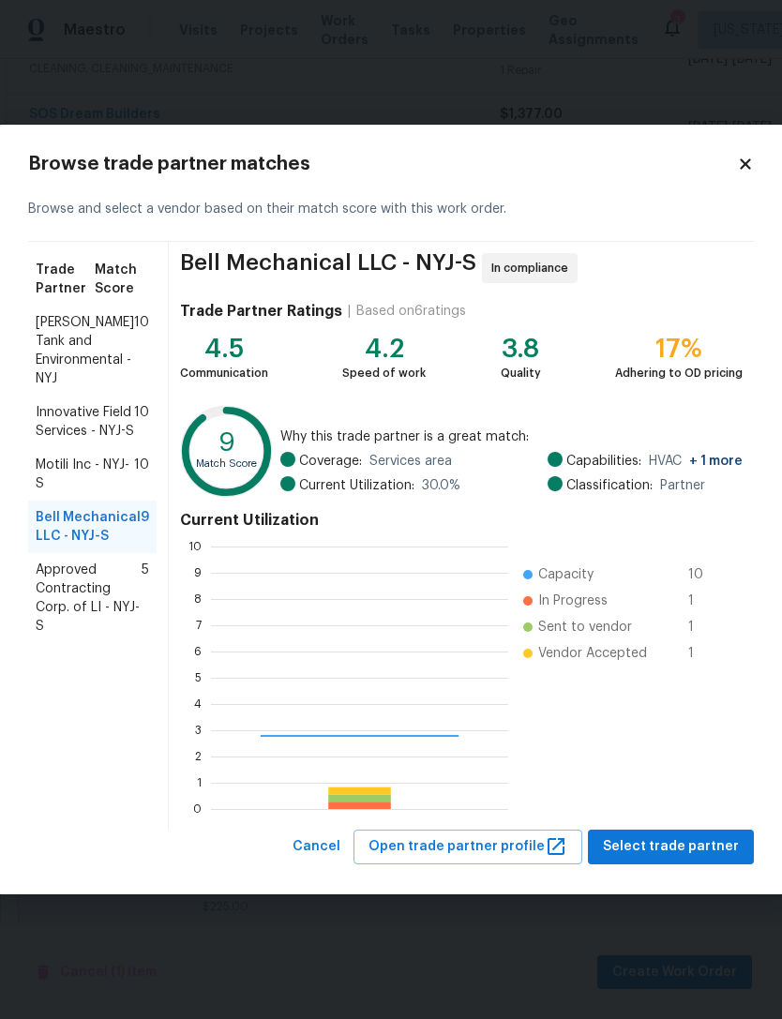
scroll to position [262, 297]
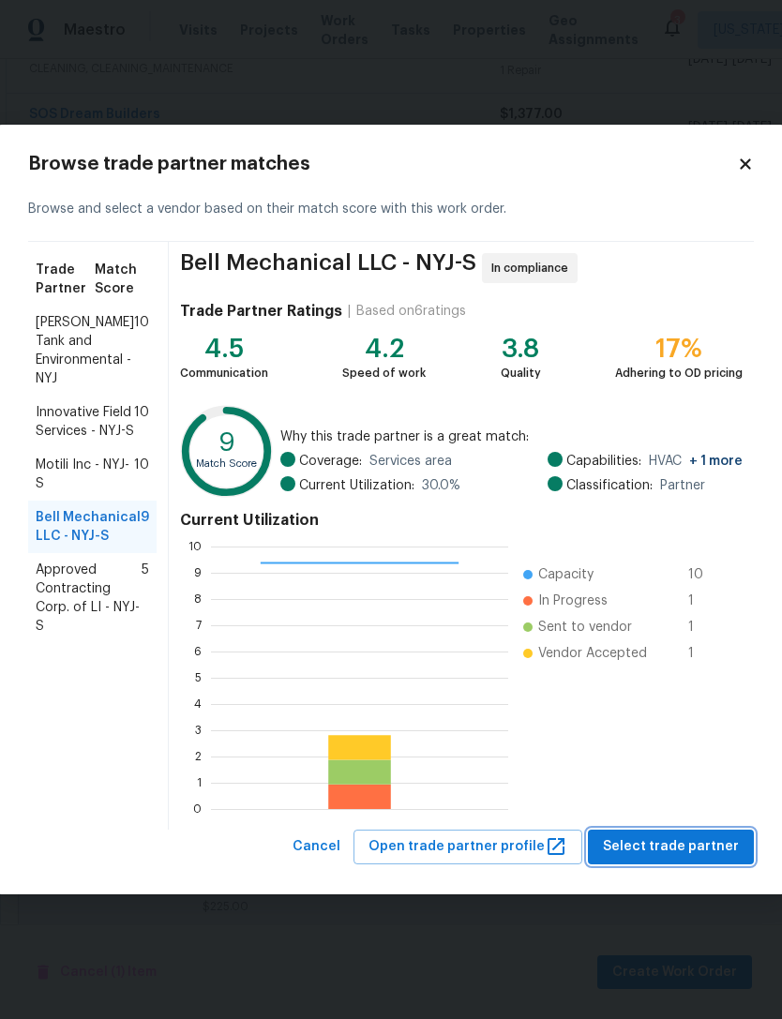
click at [684, 846] on span "Select trade partner" at bounding box center [671, 846] width 136 height 23
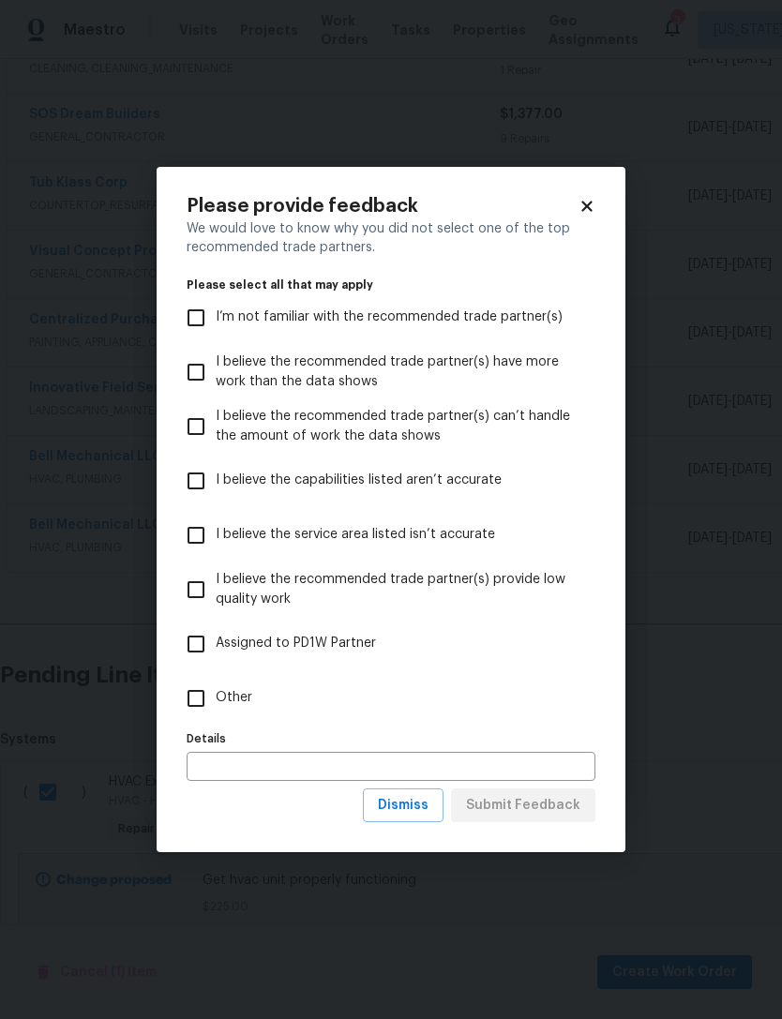
click at [213, 684] on input "Other" at bounding box center [195, 698] width 39 height 39
checkbox input "true"
click at [539, 805] on span "Submit Feedback" at bounding box center [523, 805] width 114 height 23
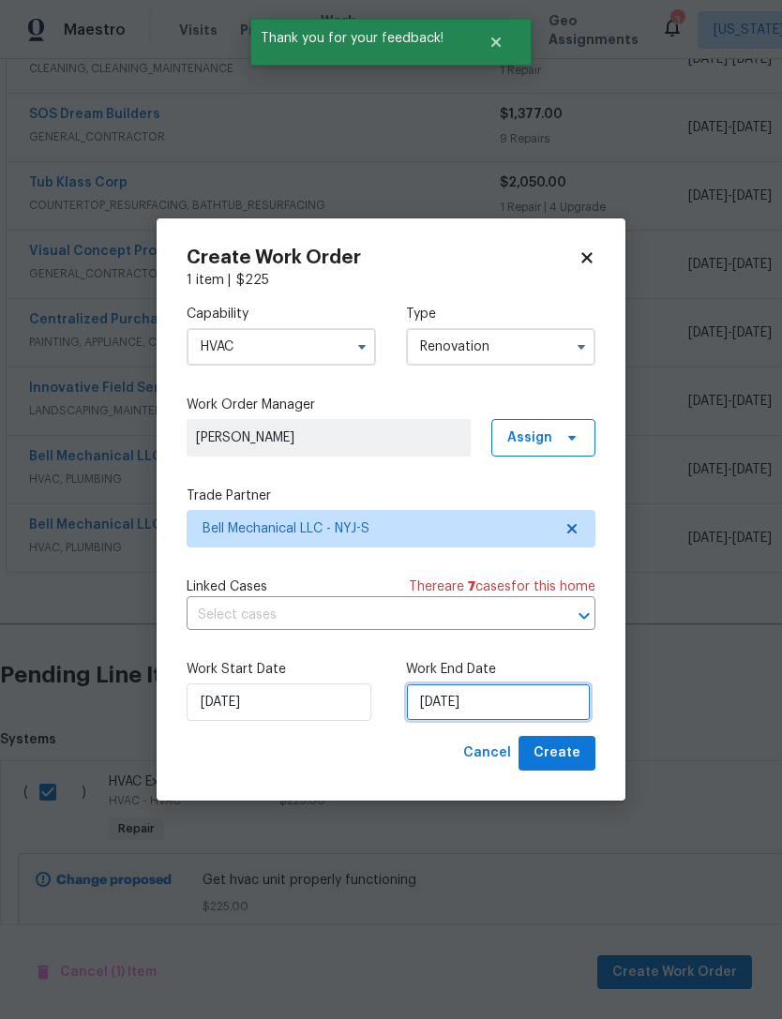
click at [451, 701] on input "[DATE]" at bounding box center [498, 701] width 185 height 37
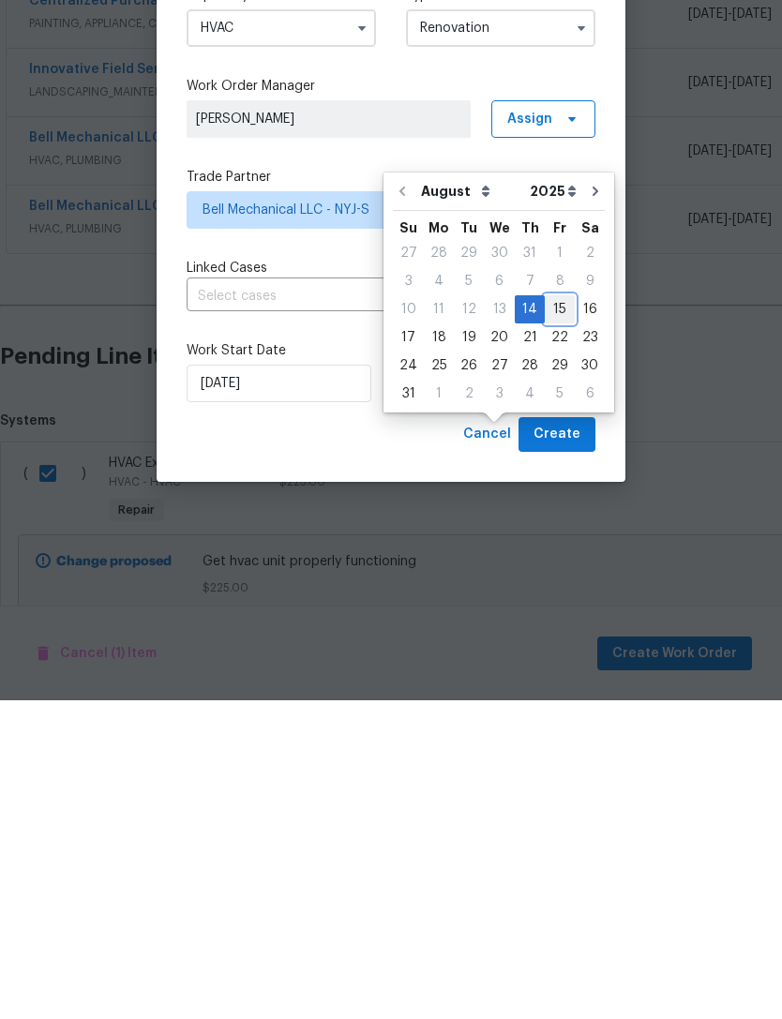
click at [547, 615] on div "15" at bounding box center [560, 628] width 30 height 26
type input "[DATE]"
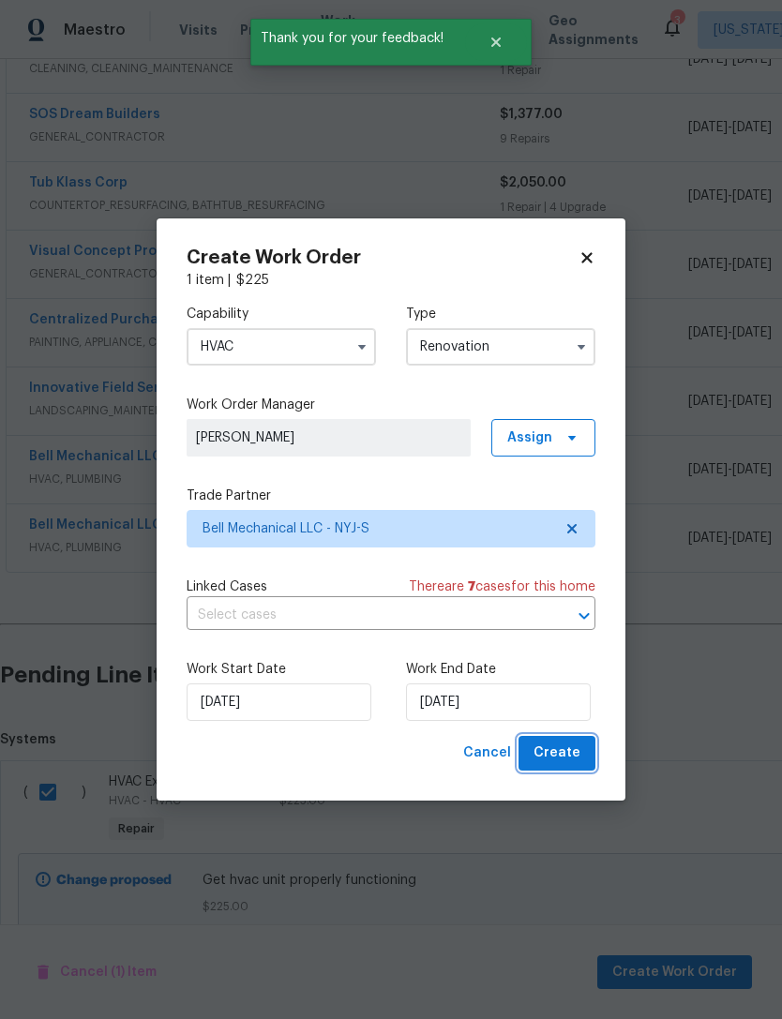
click at [567, 762] on span "Create" at bounding box center [556, 752] width 47 height 23
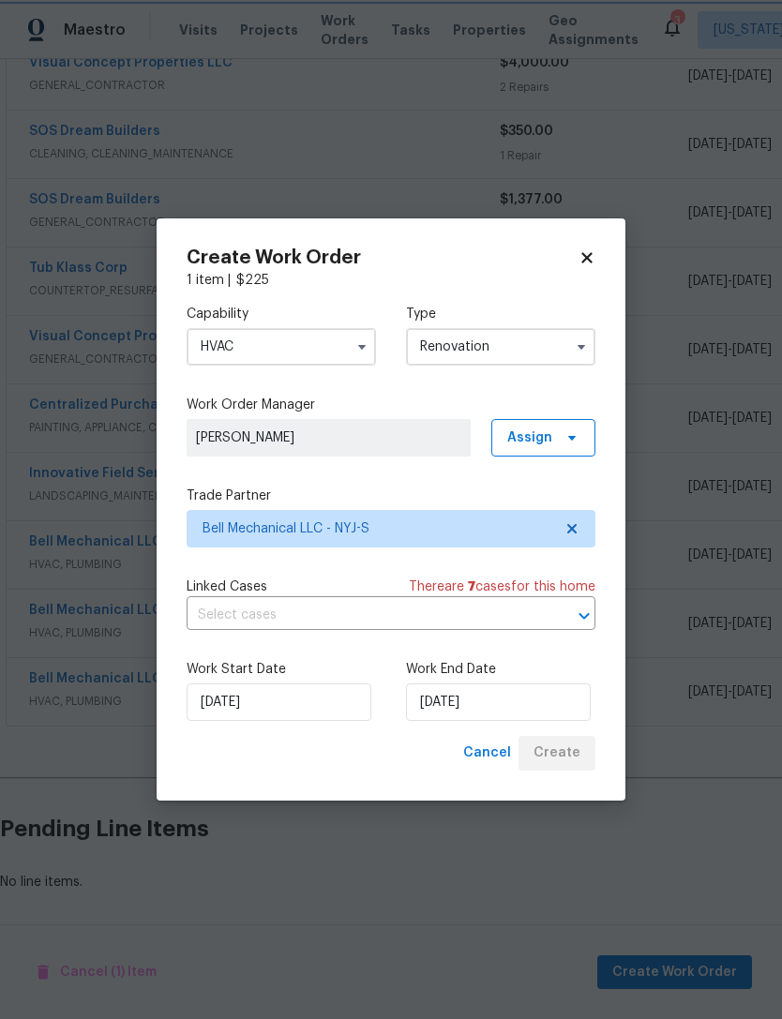
scroll to position [726, 0]
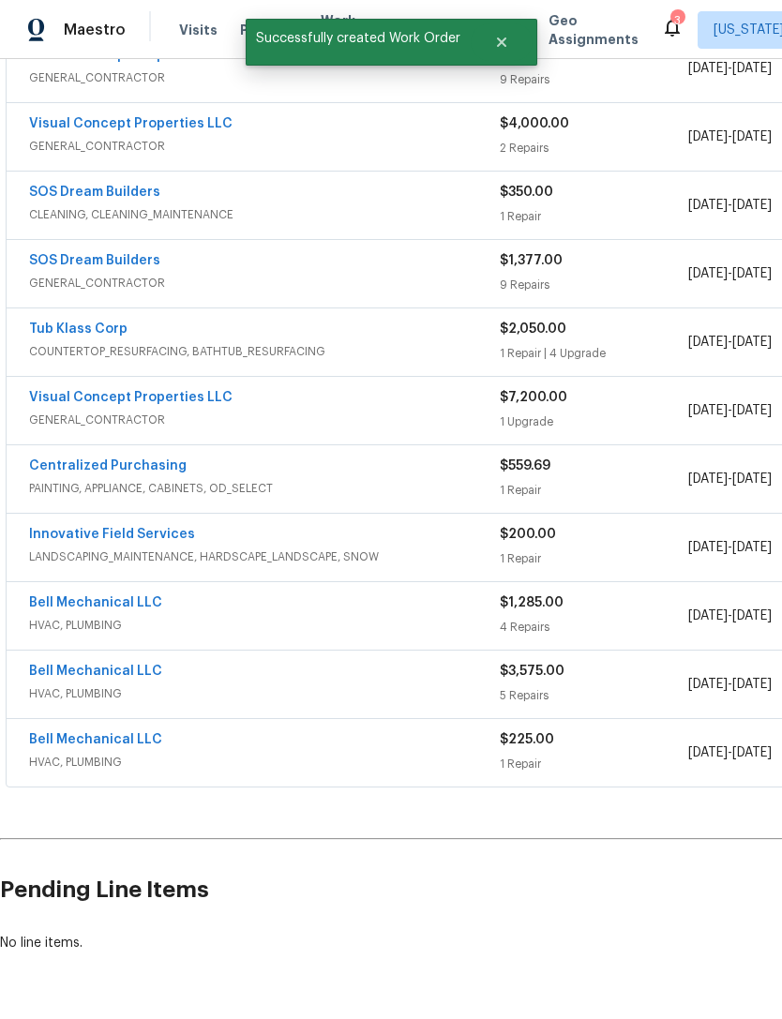
click at [153, 733] on link "Bell Mechanical LLC" at bounding box center [95, 739] width 133 height 13
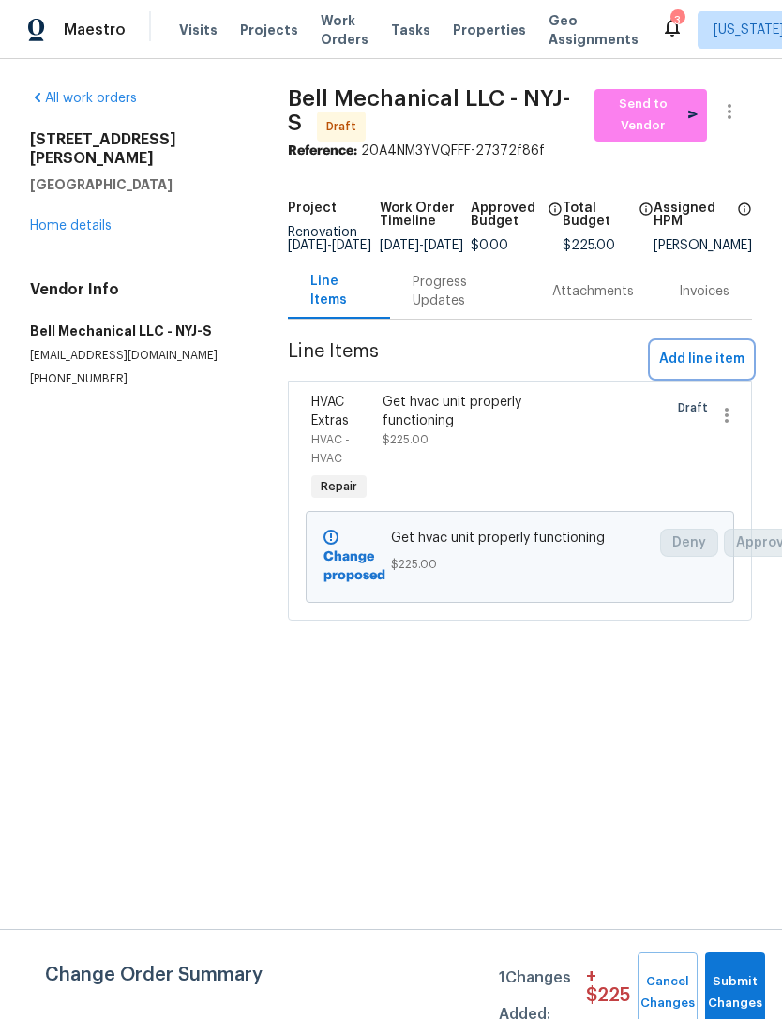
click at [720, 371] on span "Add line item" at bounding box center [701, 359] width 85 height 23
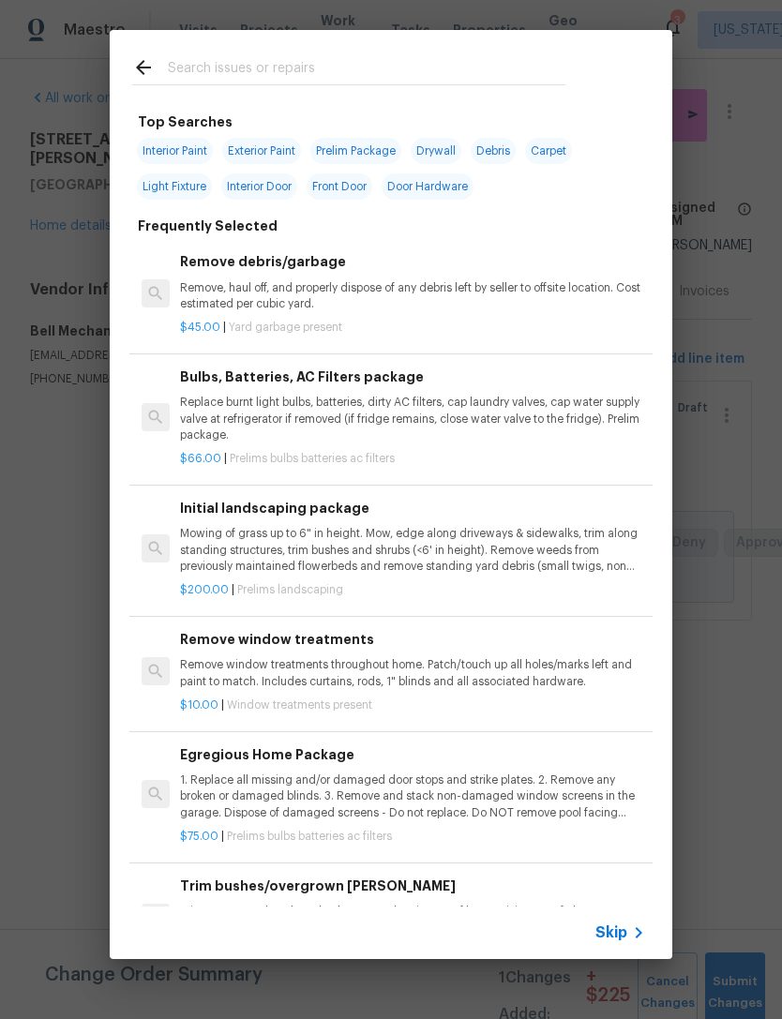
click at [460, 60] on input "text" at bounding box center [366, 70] width 397 height 28
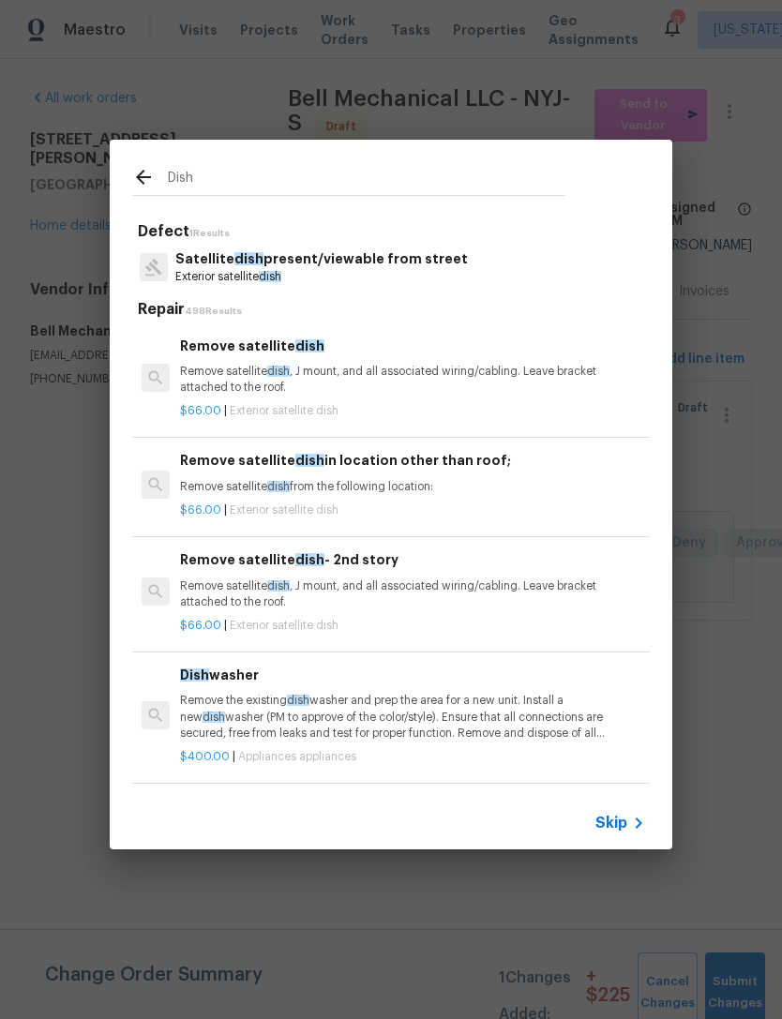
type input "Dish"
click at [84, 570] on div "Dish Defect 1 Results Satellite dish present/viewable from street Exterior sate…" at bounding box center [391, 494] width 782 height 989
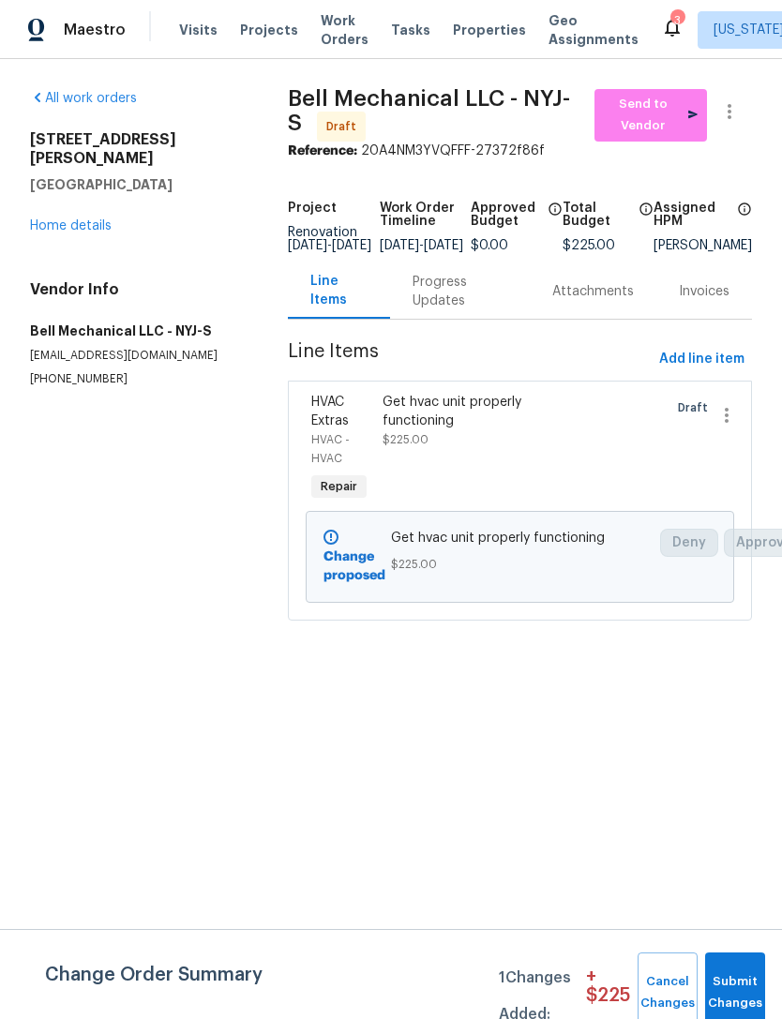
click at [97, 219] on link "Home details" at bounding box center [71, 225] width 82 height 13
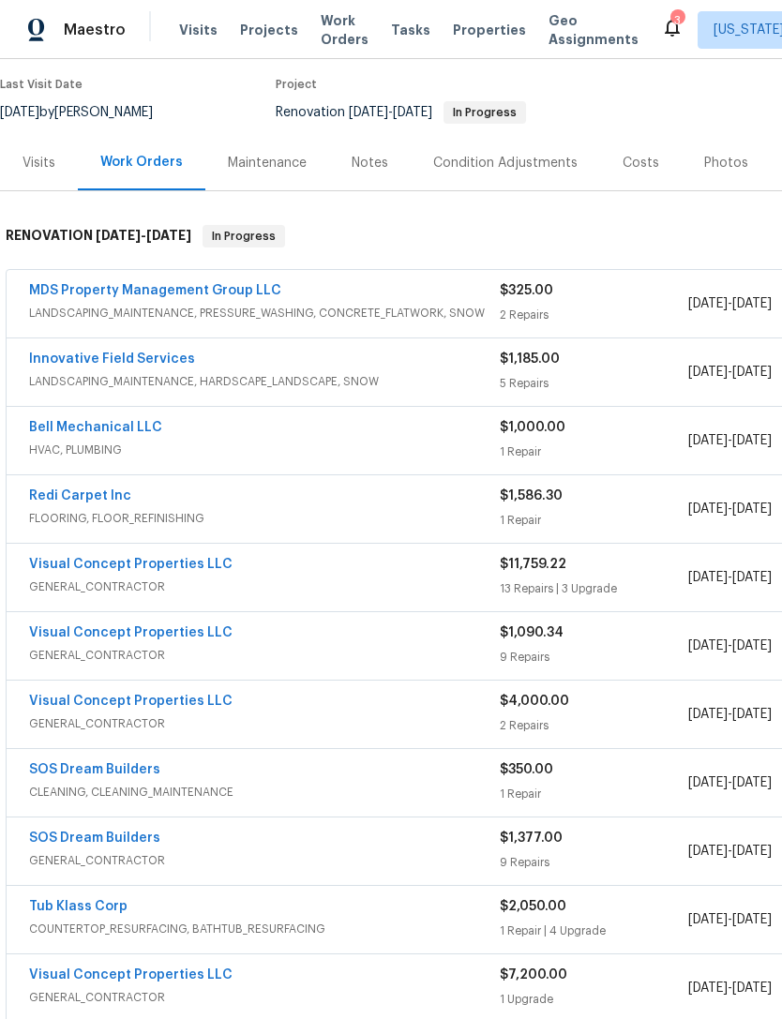
scroll to position [149, 0]
click at [131, 431] on link "Bell Mechanical LLC" at bounding box center [95, 427] width 133 height 13
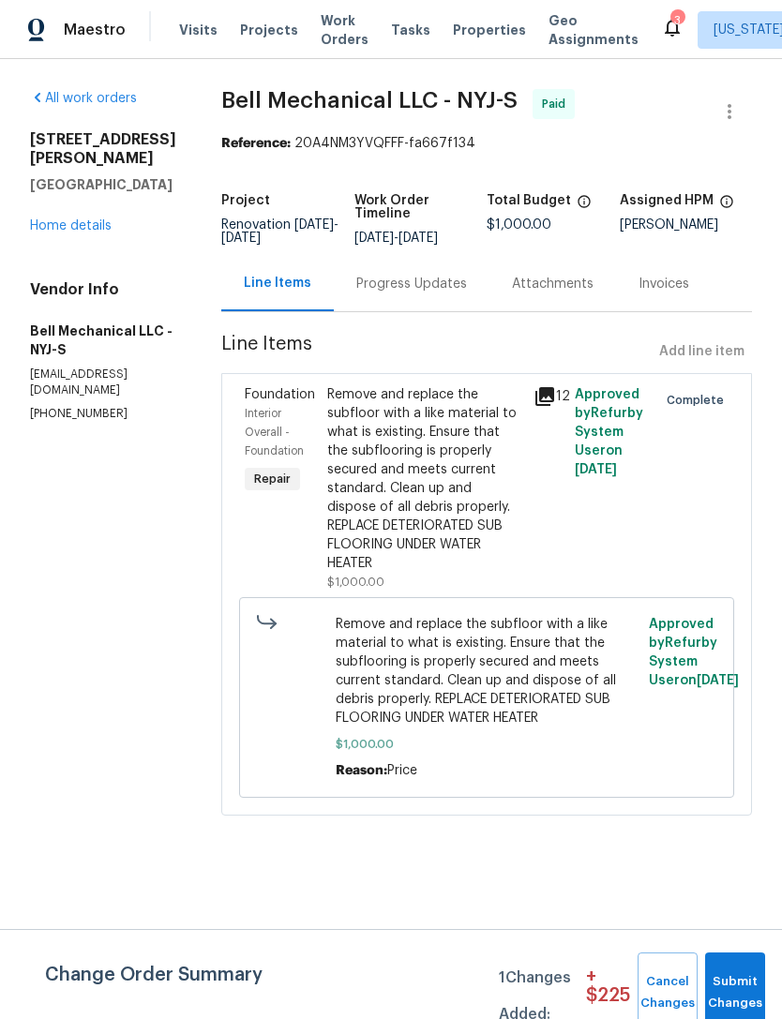
click at [105, 219] on link "Home details" at bounding box center [71, 225] width 82 height 13
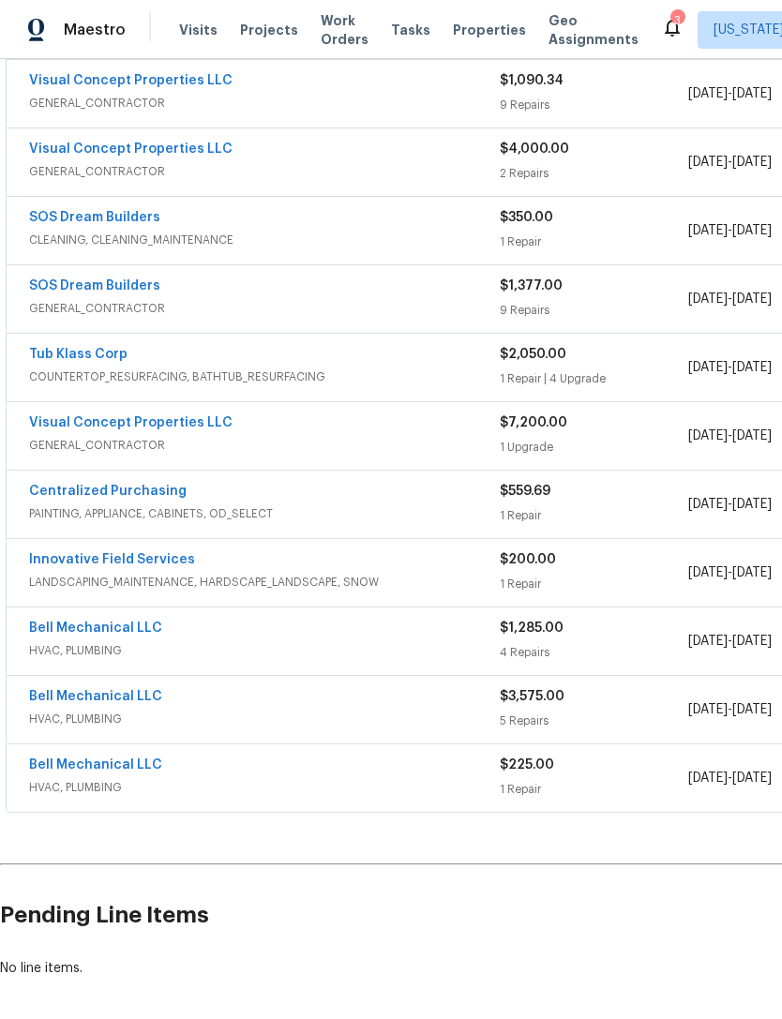
scroll to position [706, 0]
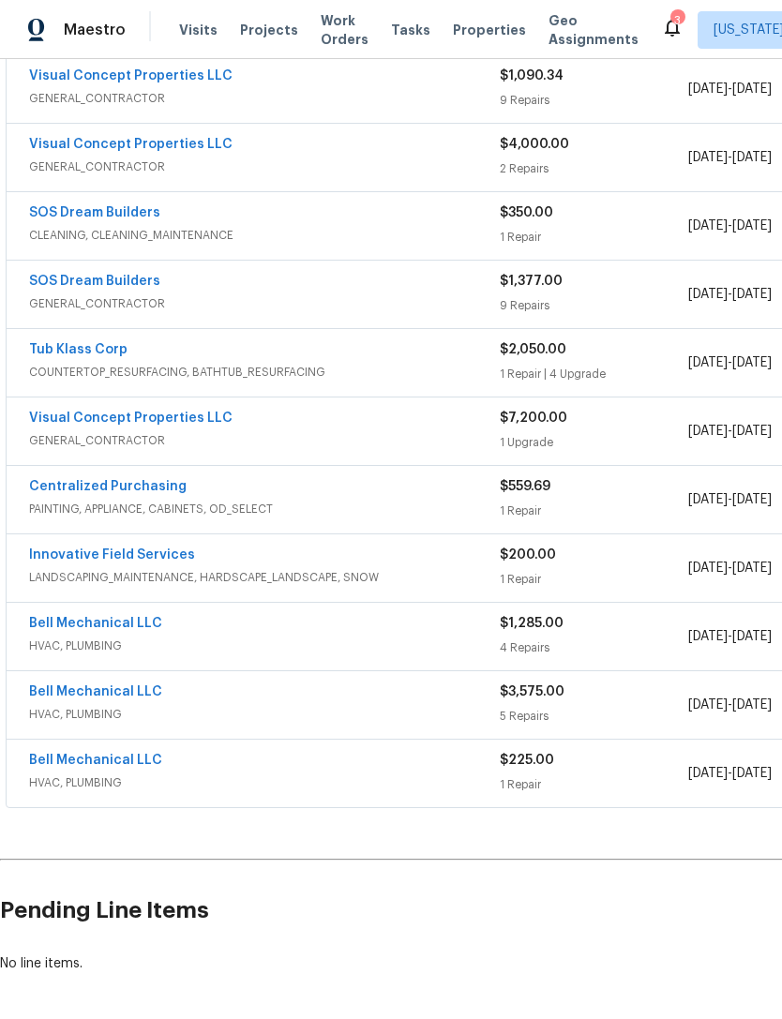
click at [139, 686] on link "Bell Mechanical LLC" at bounding box center [95, 691] width 133 height 13
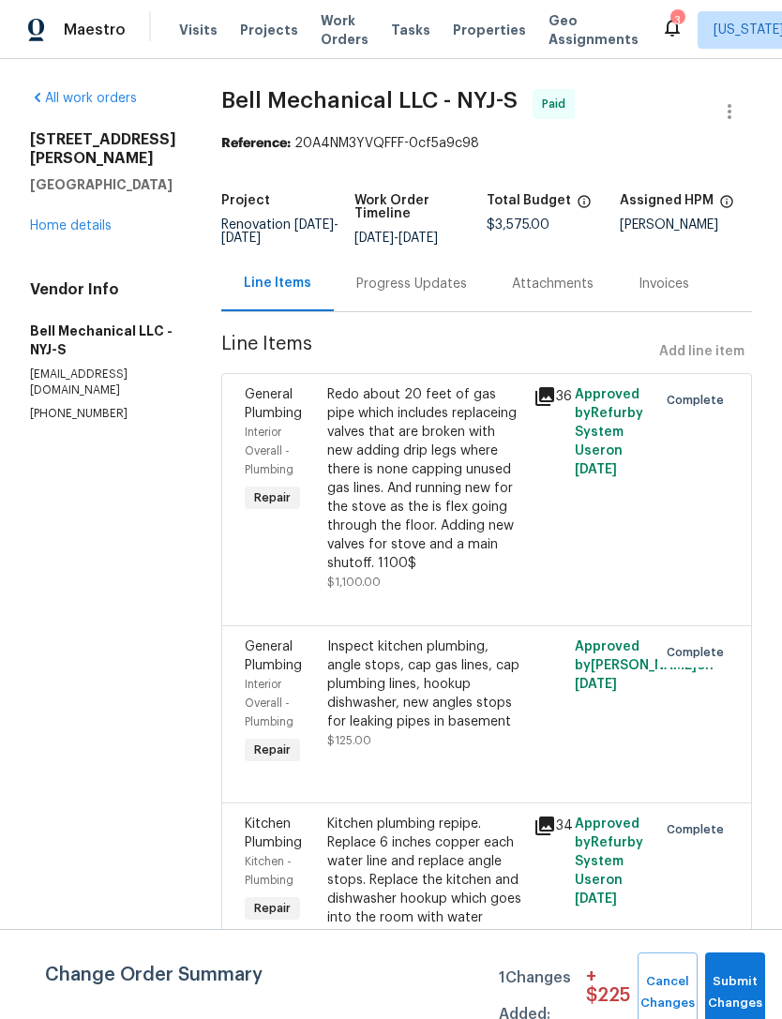
click at [92, 164] on div "All work orders [STREET_ADDRESS][PERSON_NAME] Home details Vendor Info Bell Mec…" at bounding box center [103, 255] width 146 height 333
click at [432, 275] on div "Progress Updates" at bounding box center [411, 284] width 111 height 19
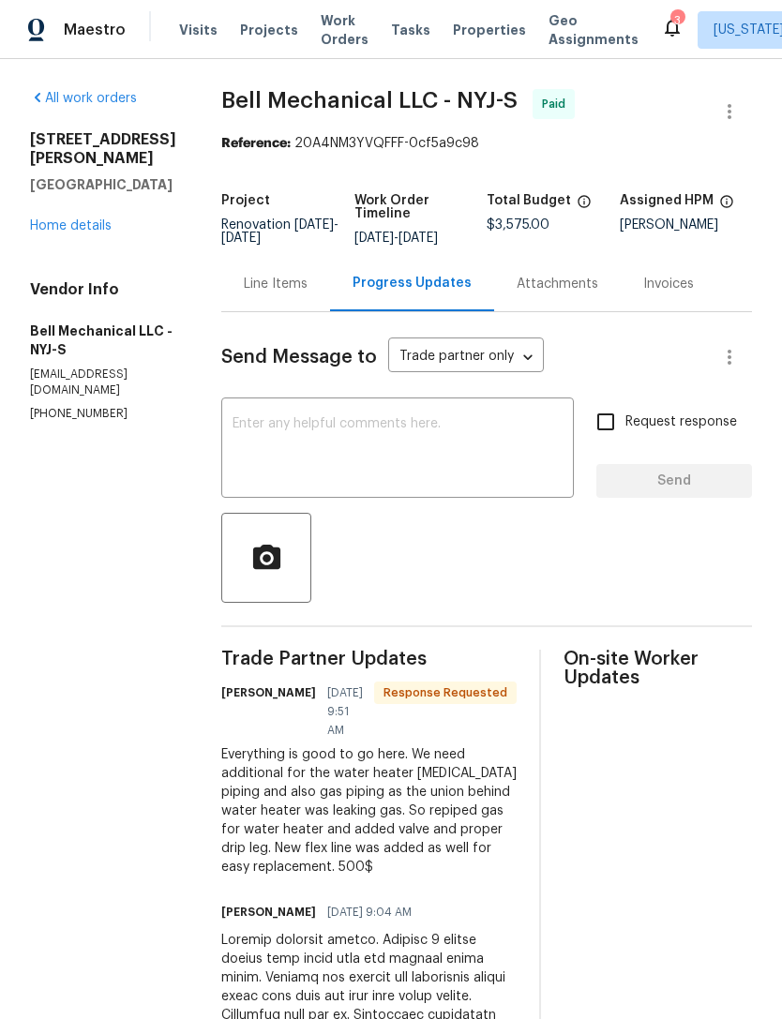
click at [109, 219] on link "Home details" at bounding box center [71, 225] width 82 height 13
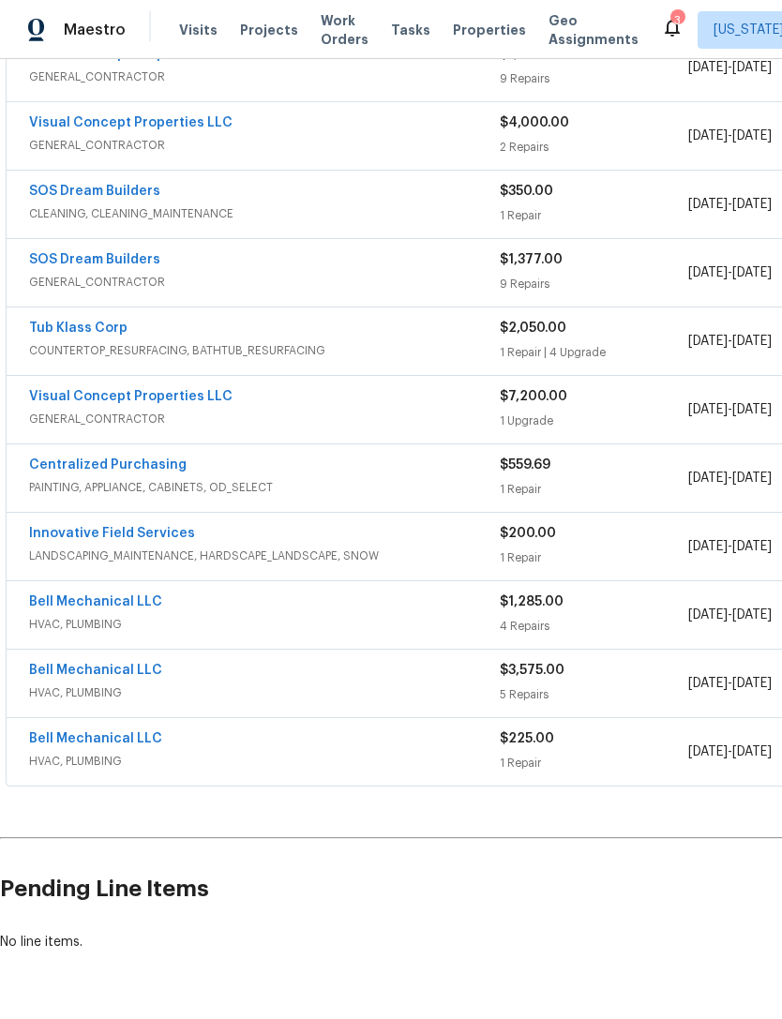
scroll to position [726, 0]
click at [151, 734] on link "Bell Mechanical LLC" at bounding box center [95, 739] width 133 height 13
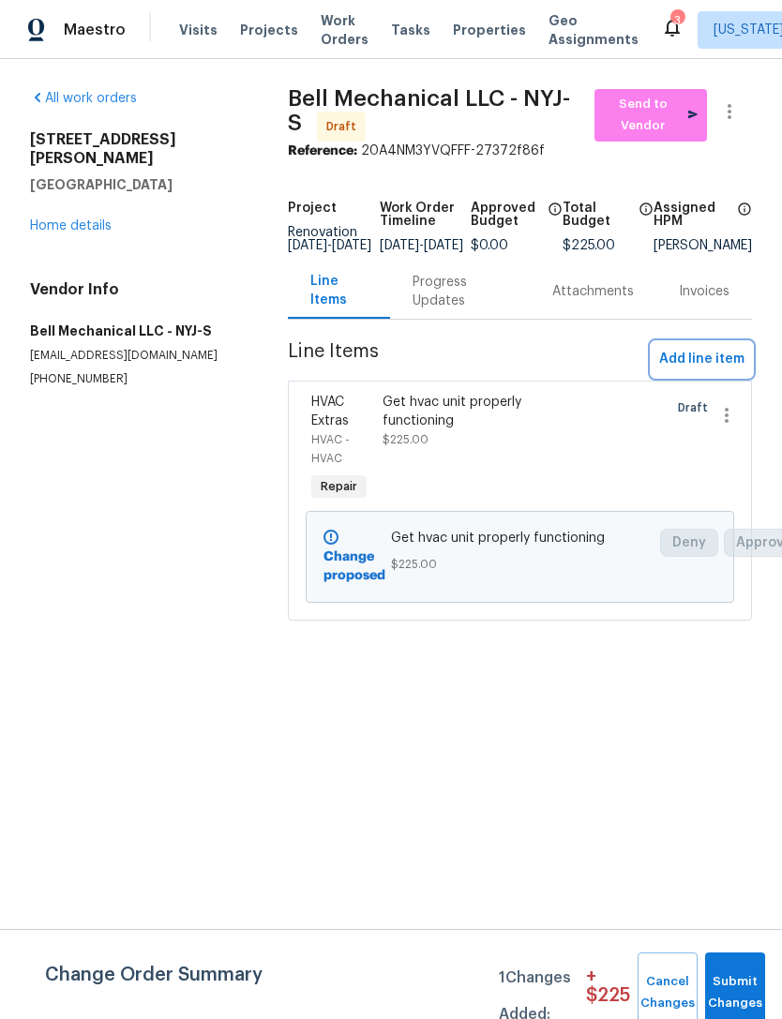
click at [741, 370] on span "Add line item" at bounding box center [701, 359] width 85 height 23
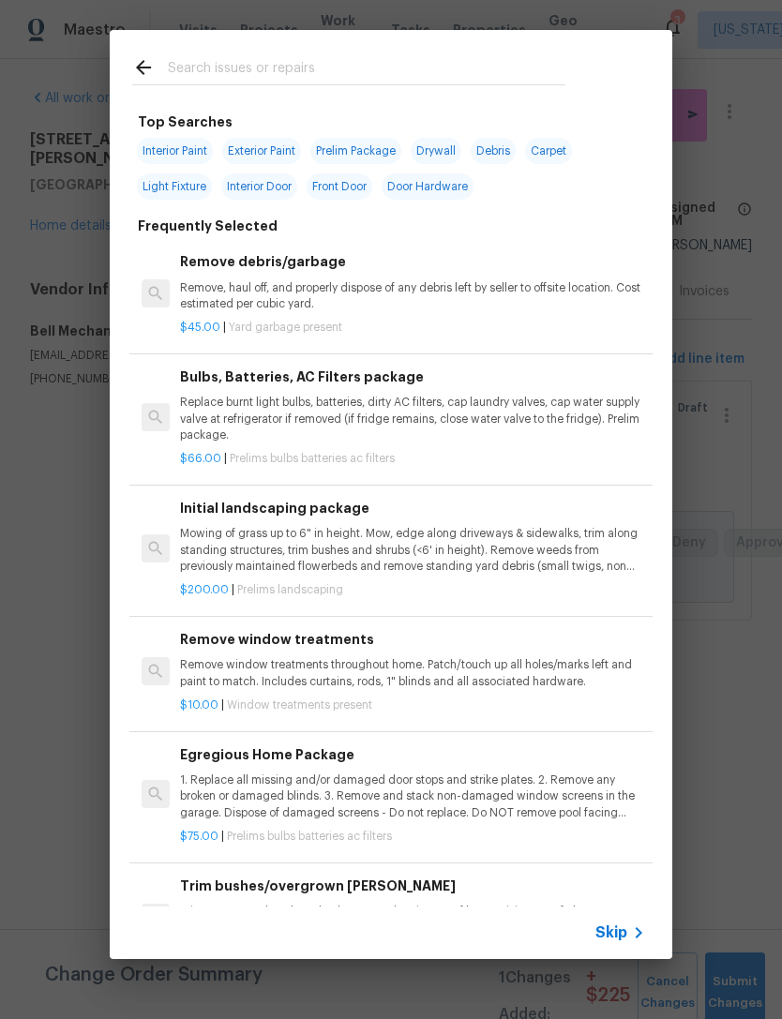
click at [531, 57] on input "text" at bounding box center [366, 70] width 397 height 28
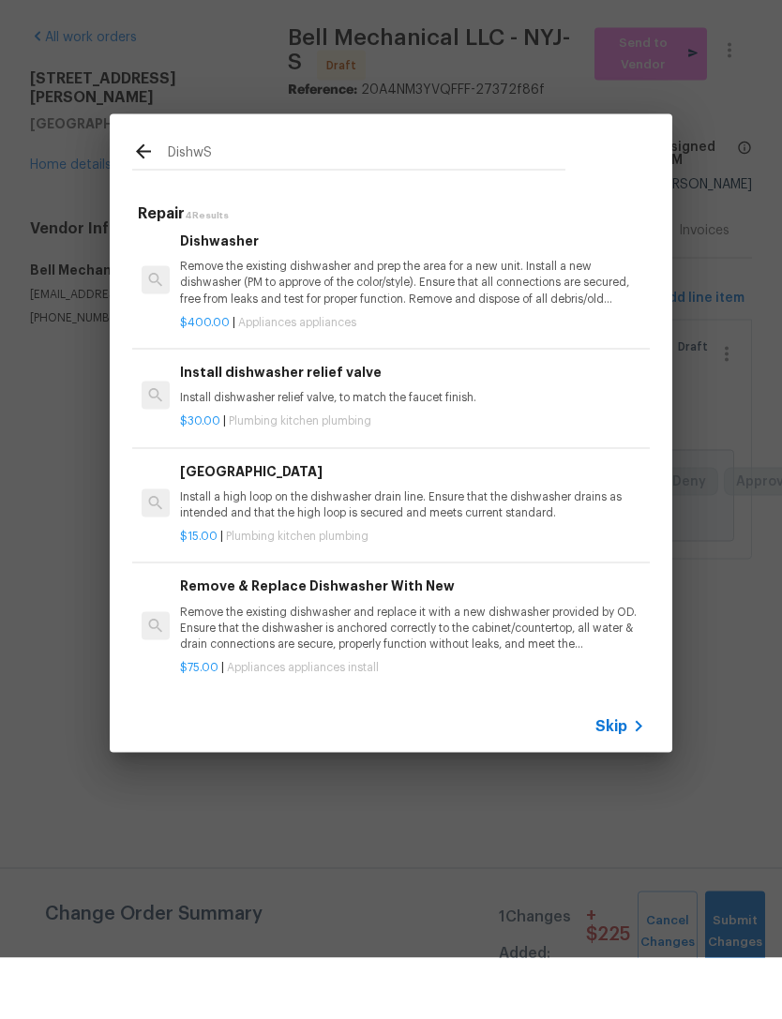
scroll to position [7, 0]
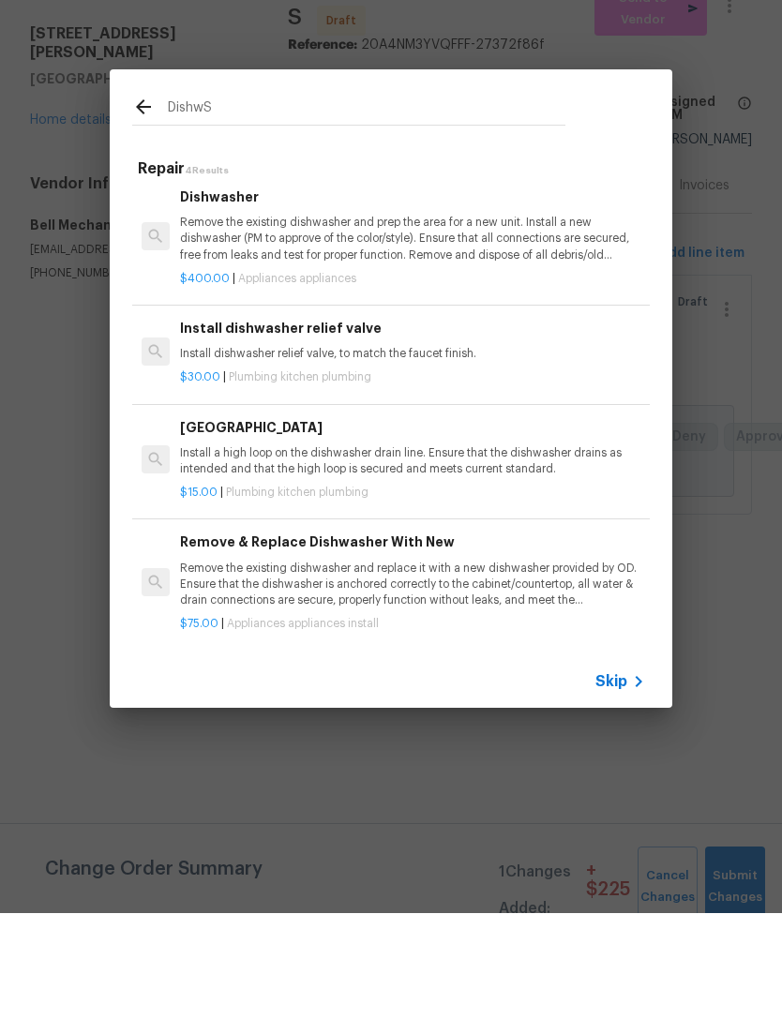
type input "DishwS"
click at [145, 205] on icon at bounding box center [143, 212] width 15 height 15
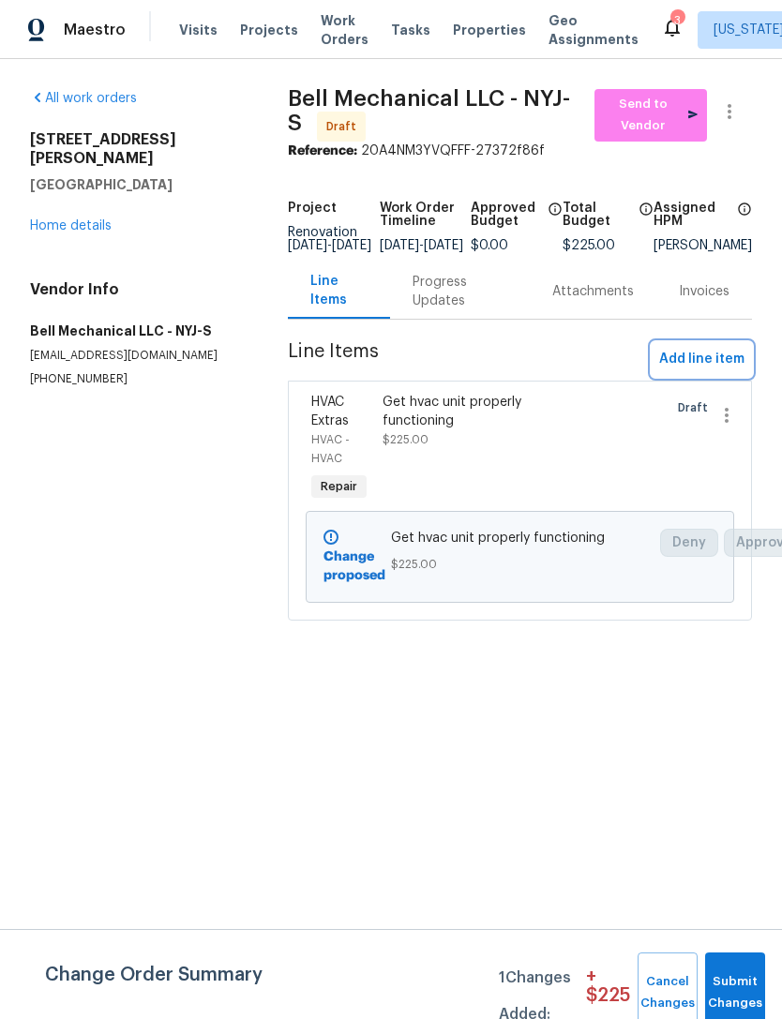
click at [739, 371] on span "Add line item" at bounding box center [701, 359] width 85 height 23
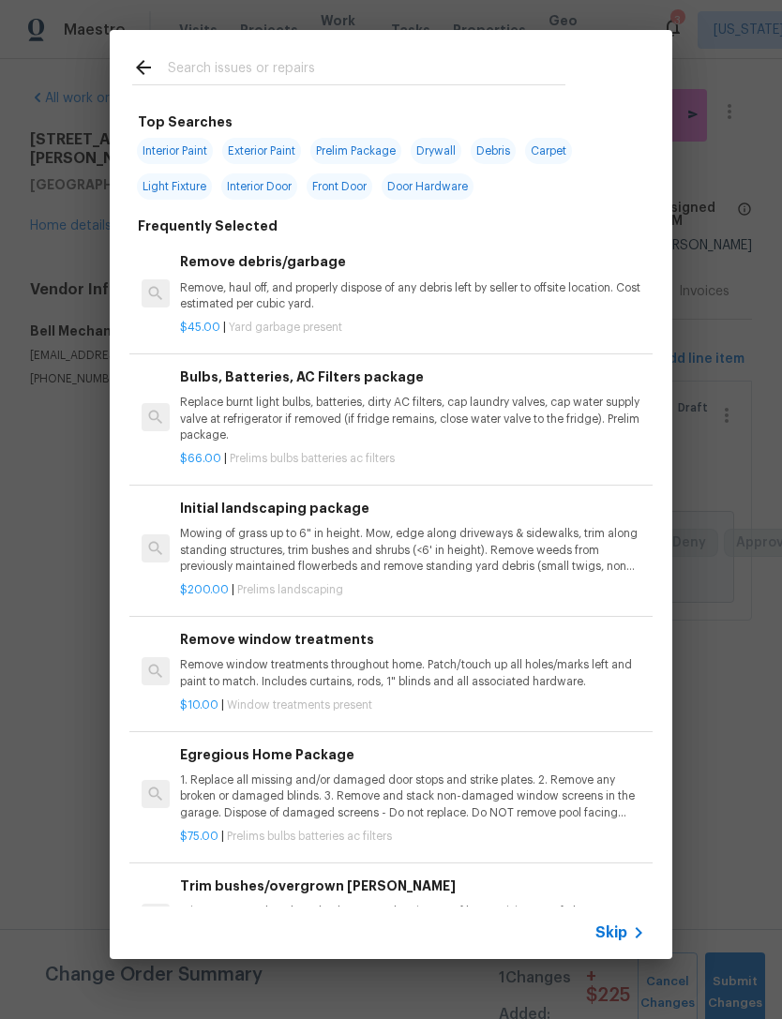
click at [522, 82] on input "text" at bounding box center [366, 70] width 397 height 28
type input "Plumb"
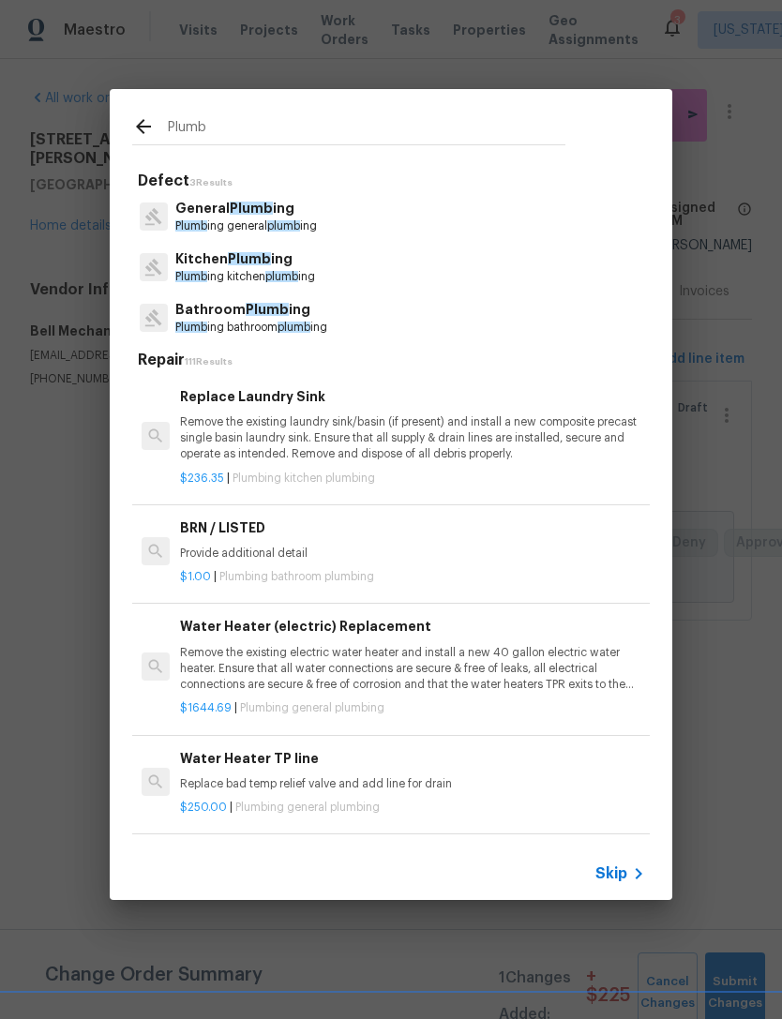
click at [299, 258] on p "Kitchen Plumb ing" at bounding box center [245, 259] width 140 height 20
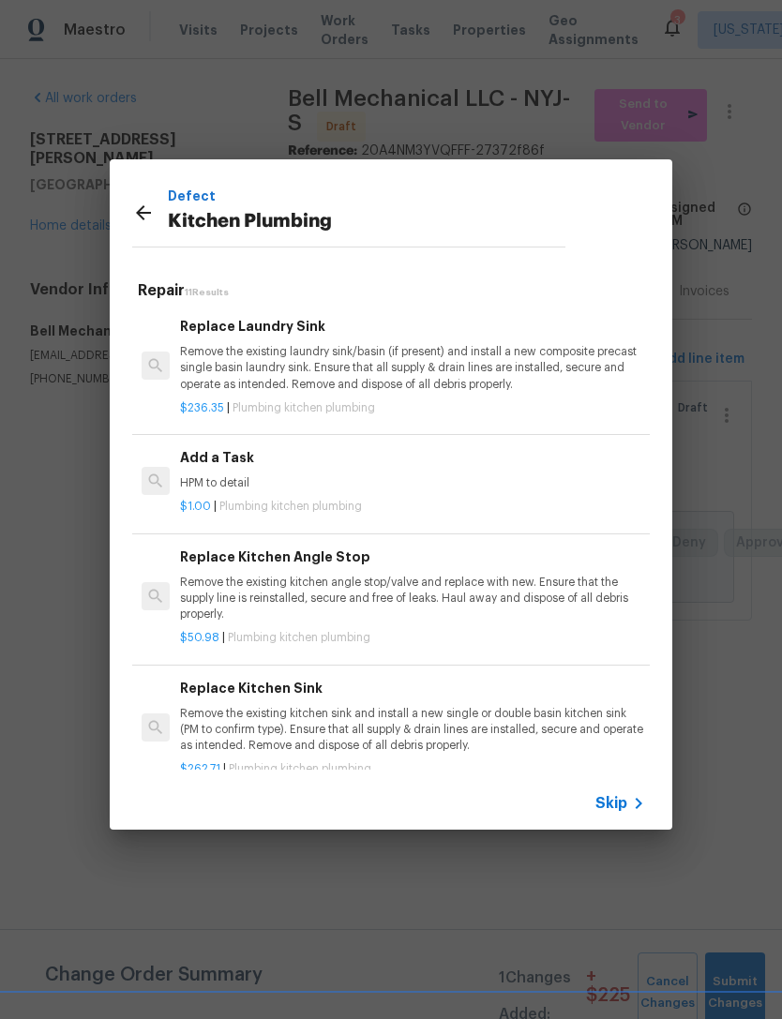
click at [445, 483] on p "HPM to detail" at bounding box center [412, 483] width 465 height 16
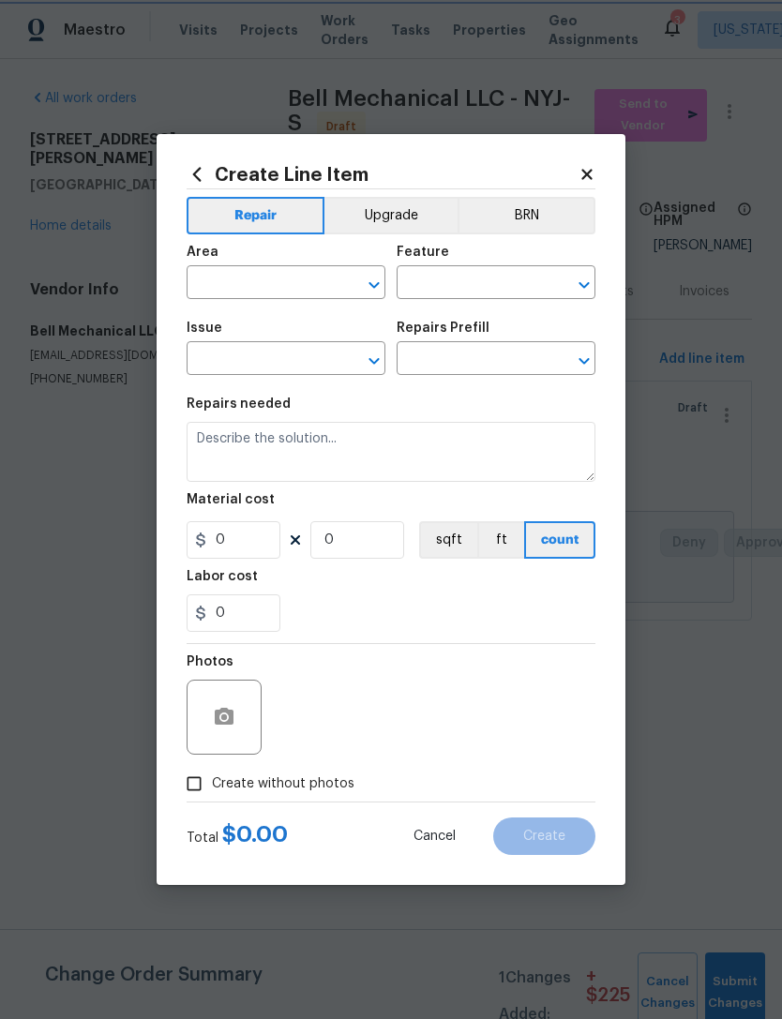
type input "Plumbing"
type input "Kitchen Plumbing"
type input "Add a Task $1.00"
type textarea "HPM to detail"
type input "1"
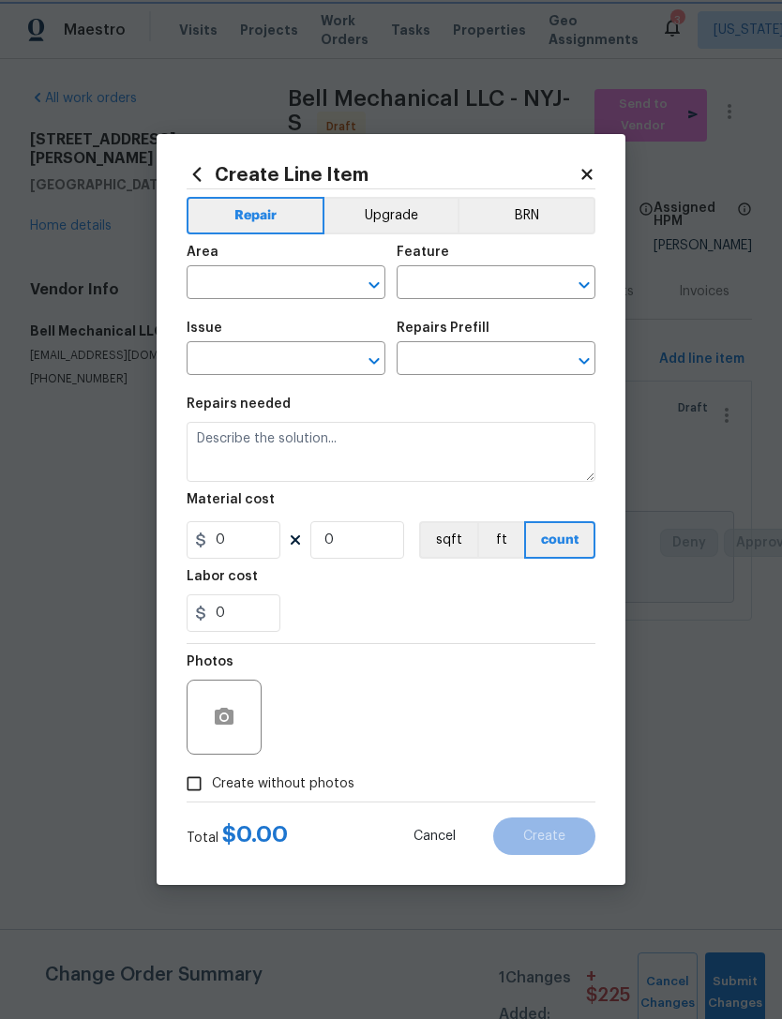
type input "1"
click at [290, 291] on input "text" at bounding box center [260, 284] width 146 height 29
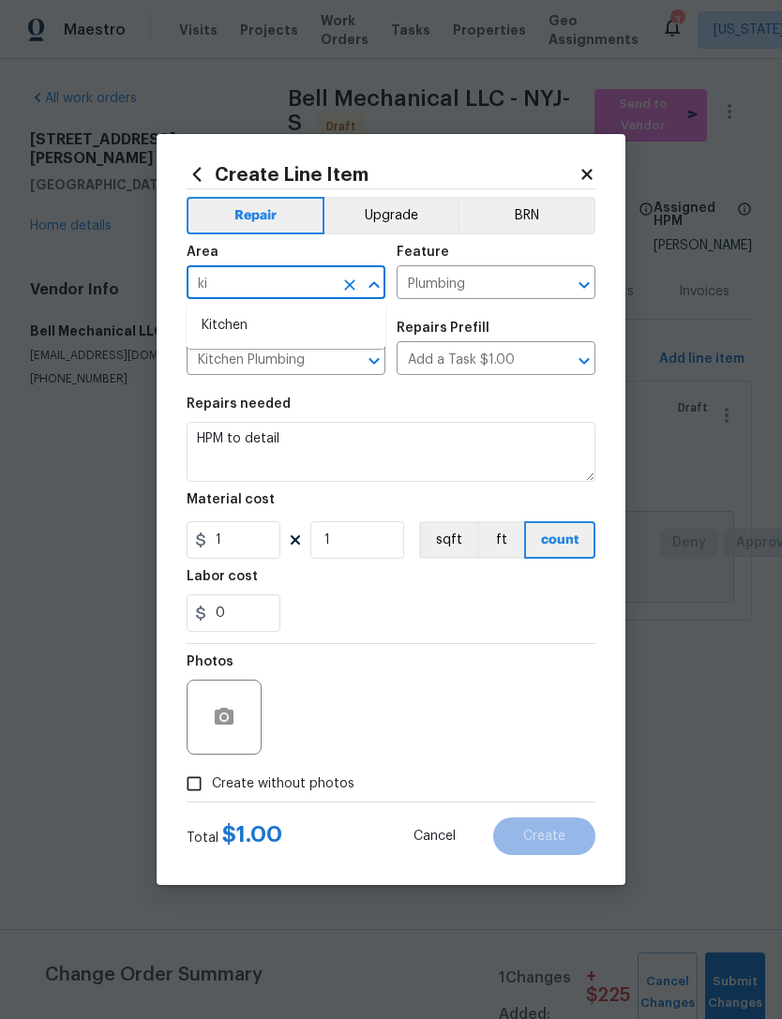
click at [356, 327] on li "Kitchen" at bounding box center [286, 325] width 199 height 31
type input "Kitchen"
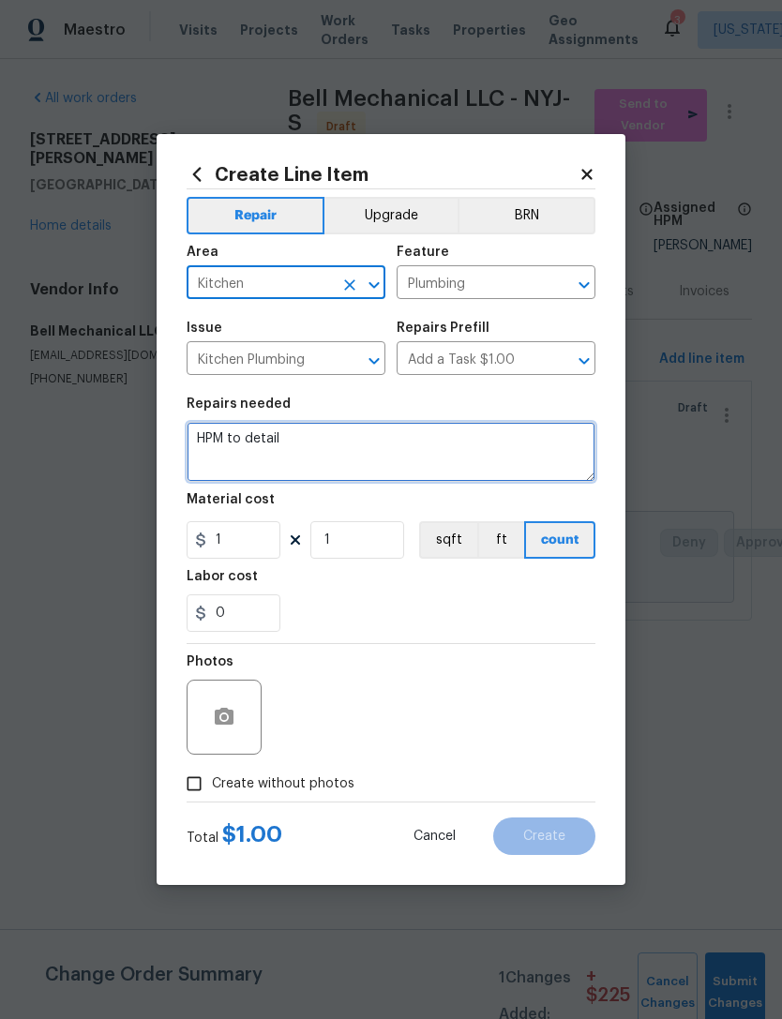
click at [385, 466] on textarea "HPM to detail" at bounding box center [391, 452] width 409 height 60
click at [334, 455] on textarea "HPM to detail" at bounding box center [391, 452] width 409 height 60
click at [334, 454] on textarea "HPM to detail" at bounding box center [391, 452] width 409 height 60
click at [306, 463] on textarea "HPM to detail" at bounding box center [391, 452] width 409 height 60
click at [306, 462] on textarea "HPM to detail" at bounding box center [391, 452] width 409 height 60
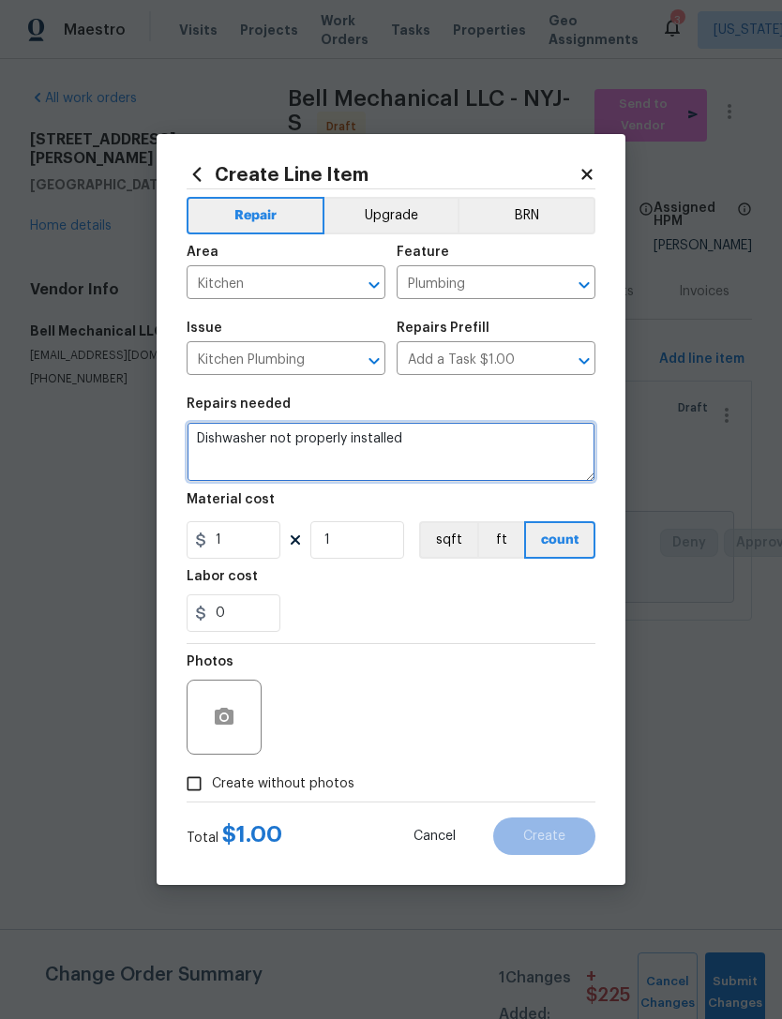
type textarea "Dishwasher not properly installed"
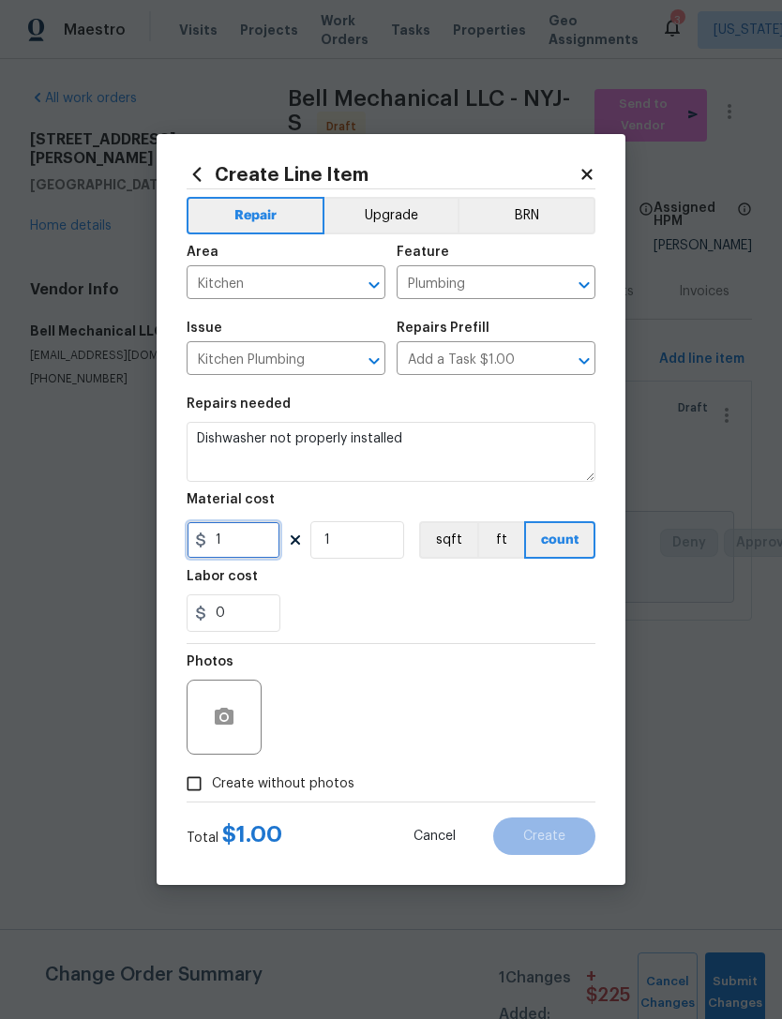
click at [264, 552] on input "1" at bounding box center [234, 539] width 94 height 37
type input "75"
click at [449, 611] on div "0" at bounding box center [391, 612] width 409 height 37
click at [307, 800] on label "Create without photos" at bounding box center [265, 784] width 178 height 36
click at [212, 800] on input "Create without photos" at bounding box center [194, 784] width 36 height 36
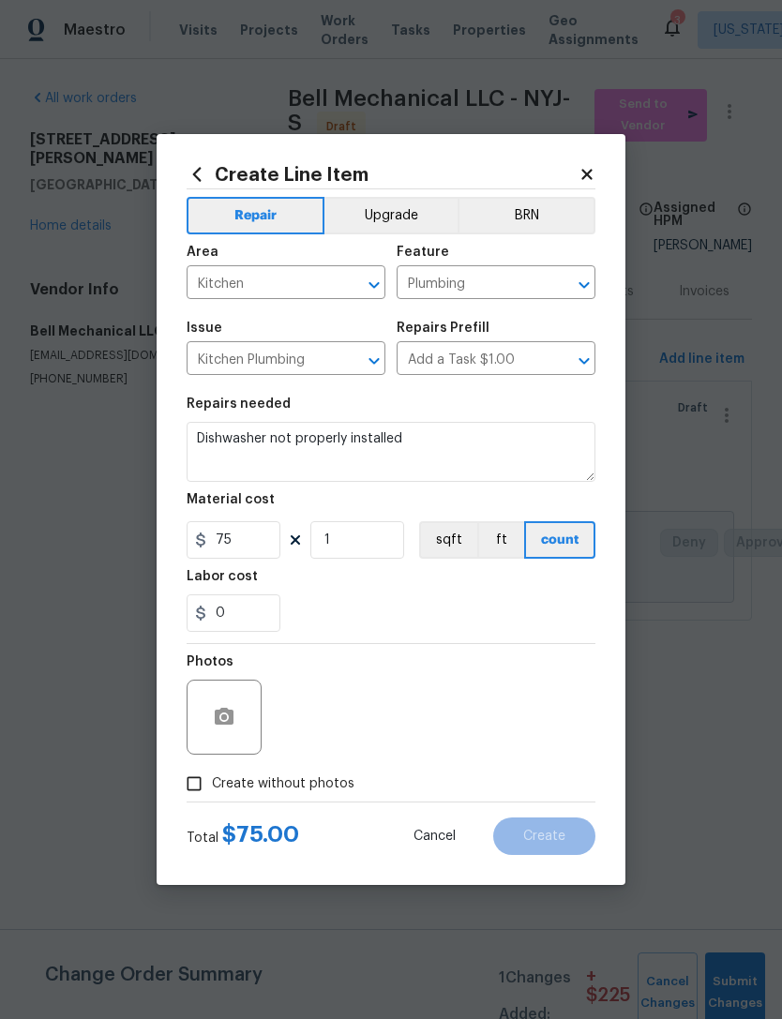
checkbox input "true"
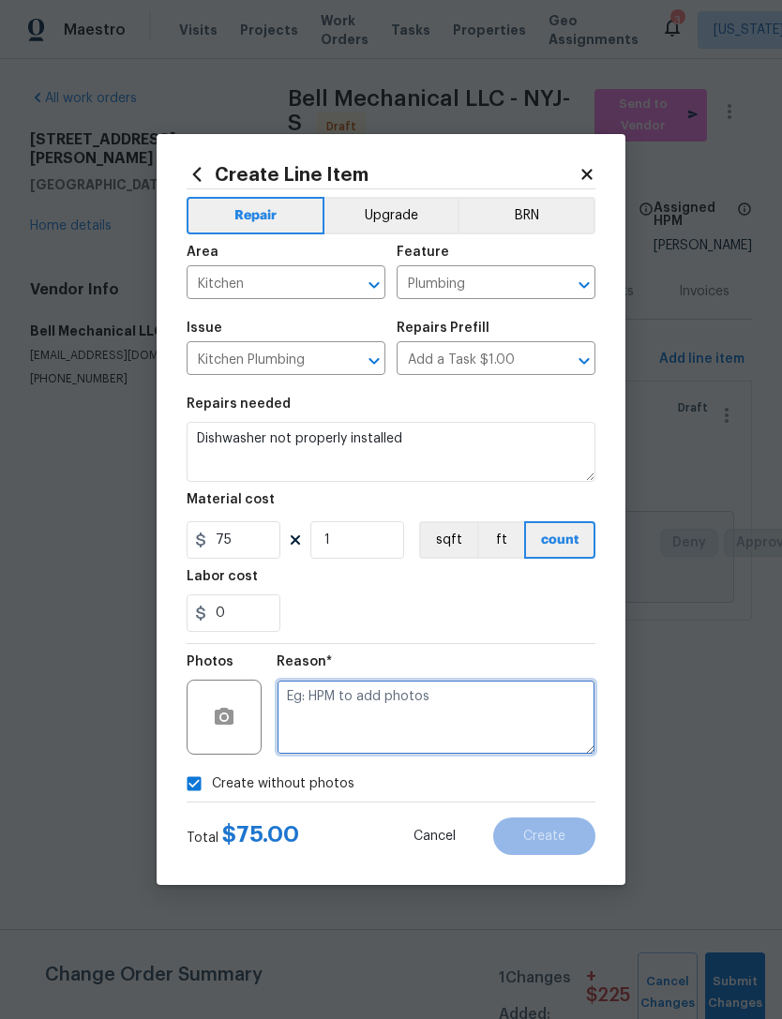
click at [411, 701] on textarea at bounding box center [435, 717] width 319 height 75
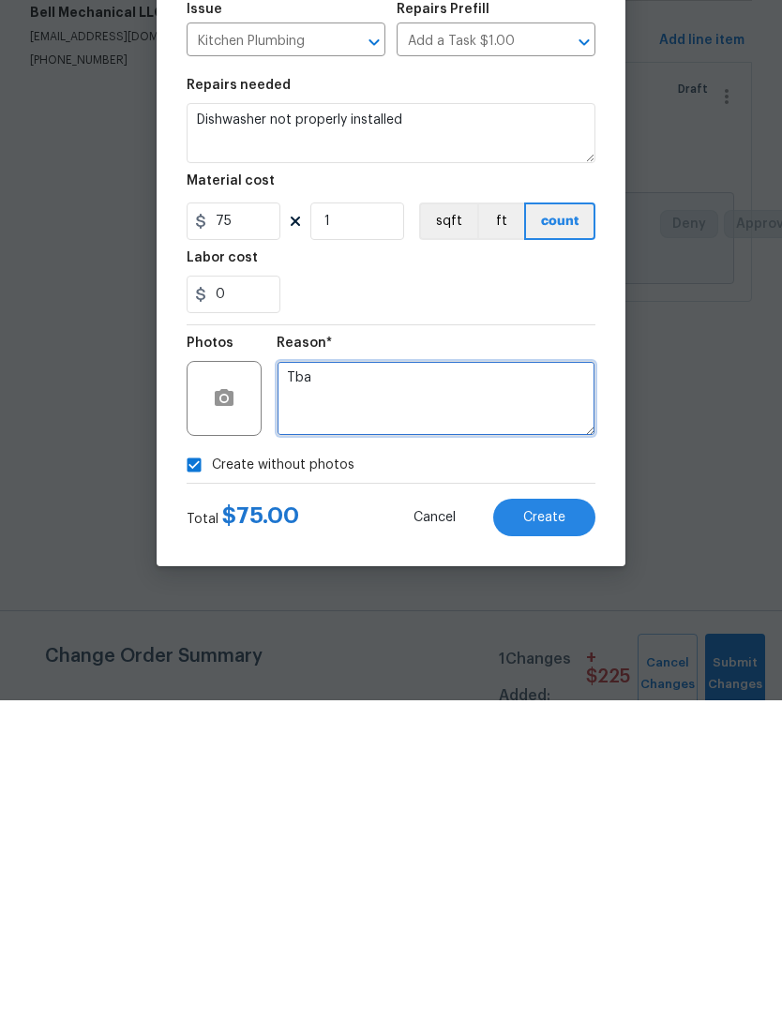
type textarea "Tba"
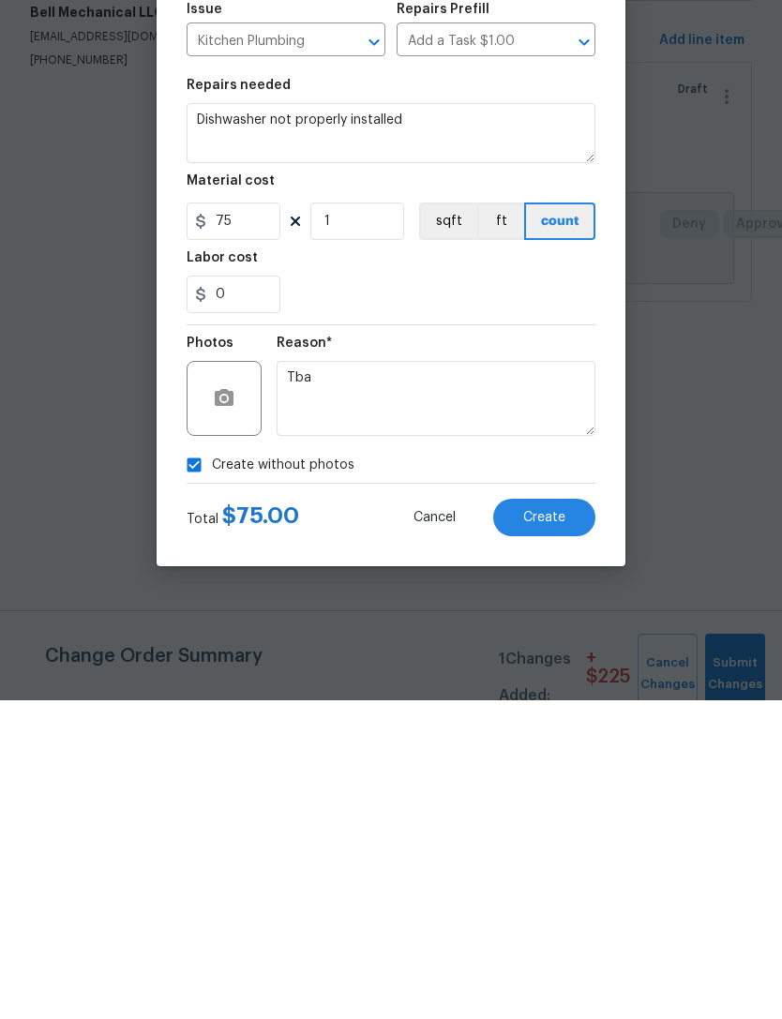
click at [565, 817] on button "Create" at bounding box center [544, 835] width 102 height 37
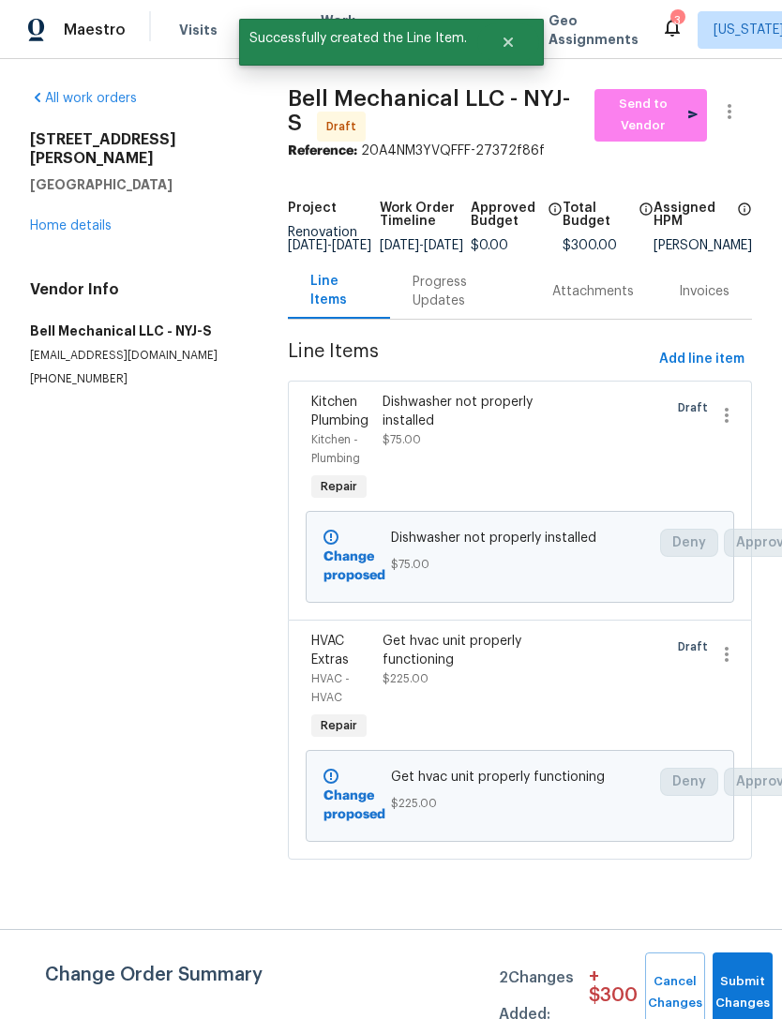
click at [538, 463] on div "Dishwasher not properly installed $75.00" at bounding box center [466, 449] width 178 height 124
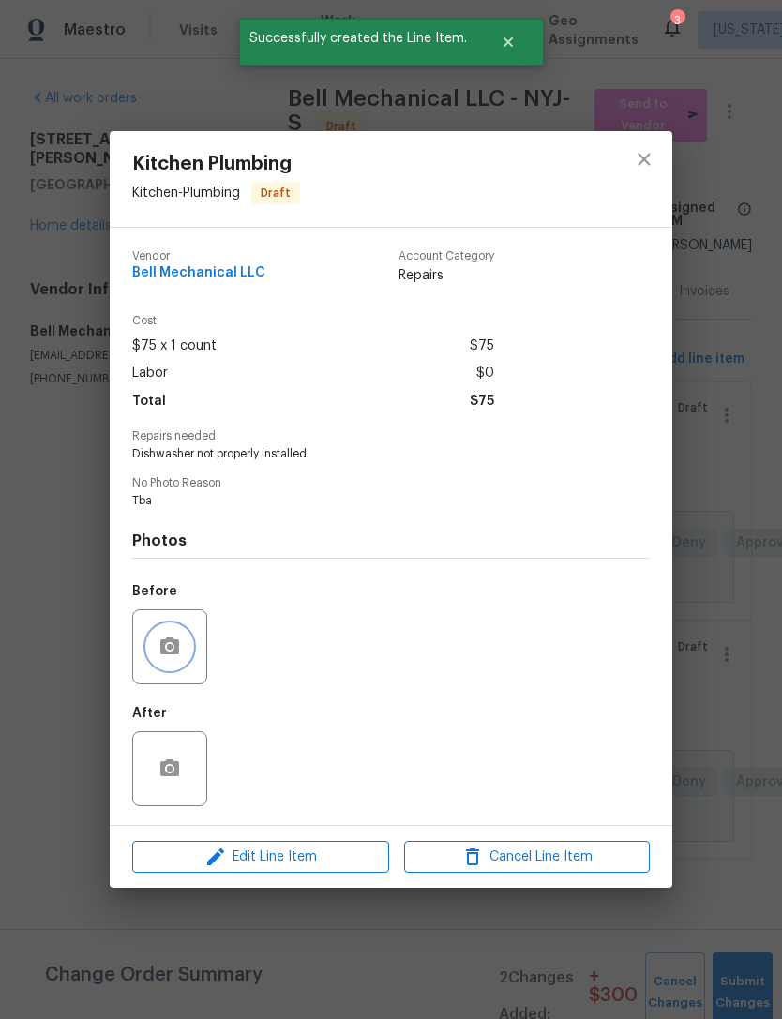
click at [191, 653] on button "button" at bounding box center [169, 646] width 45 height 45
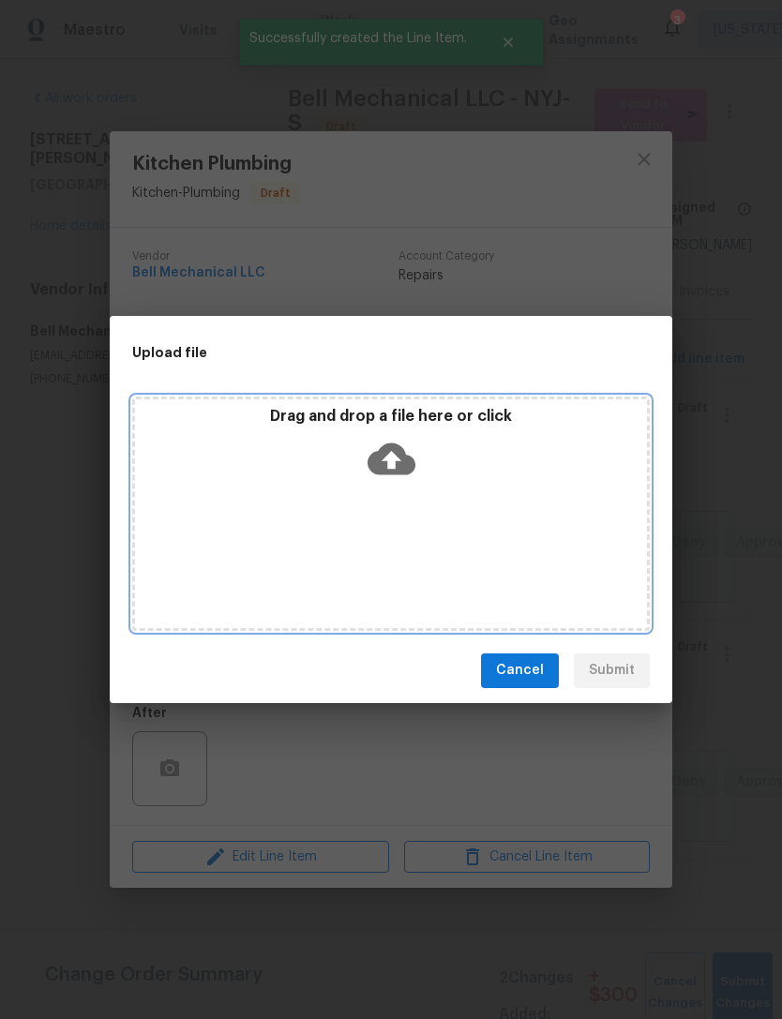
click at [404, 464] on icon at bounding box center [391, 458] width 48 height 32
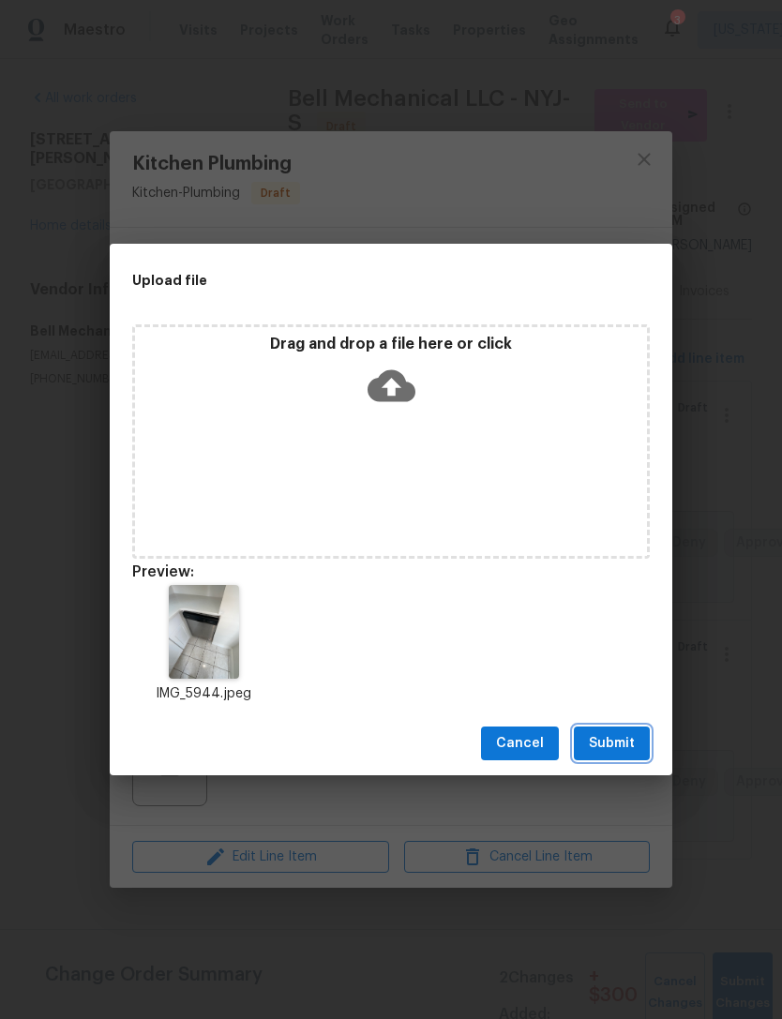
click at [627, 739] on span "Submit" at bounding box center [612, 743] width 46 height 23
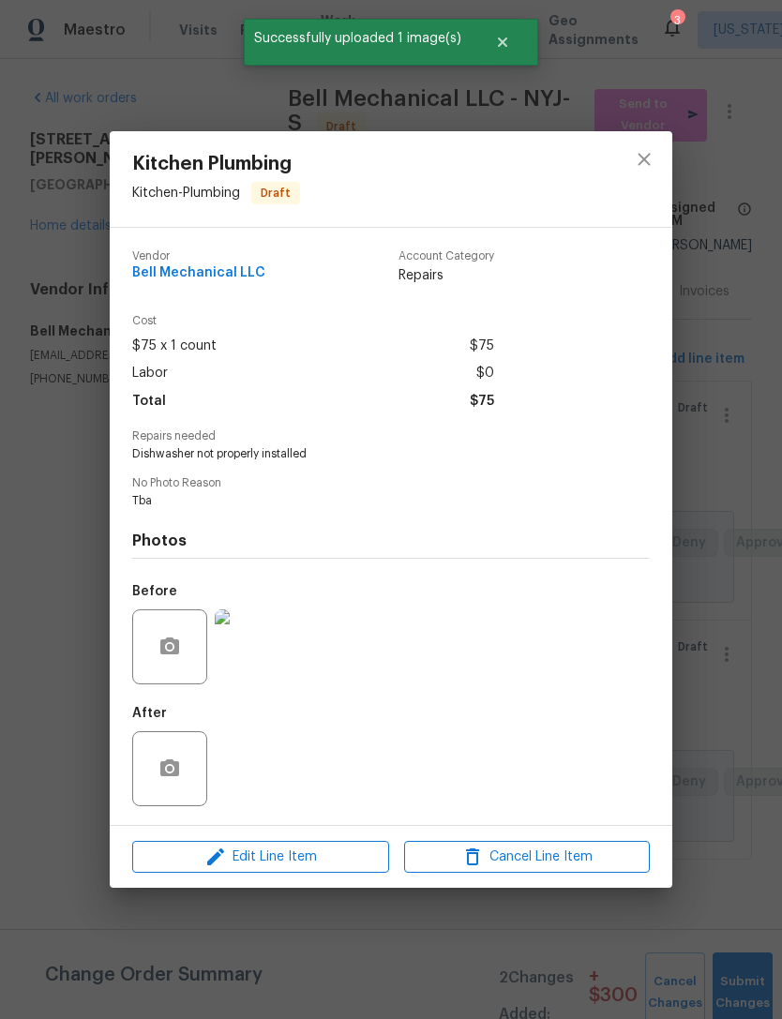
click at [715, 545] on div "Kitchen Plumbing Kitchen - Plumbing Draft Vendor Bell Mechanical LLC Account Ca…" at bounding box center [391, 509] width 782 height 1019
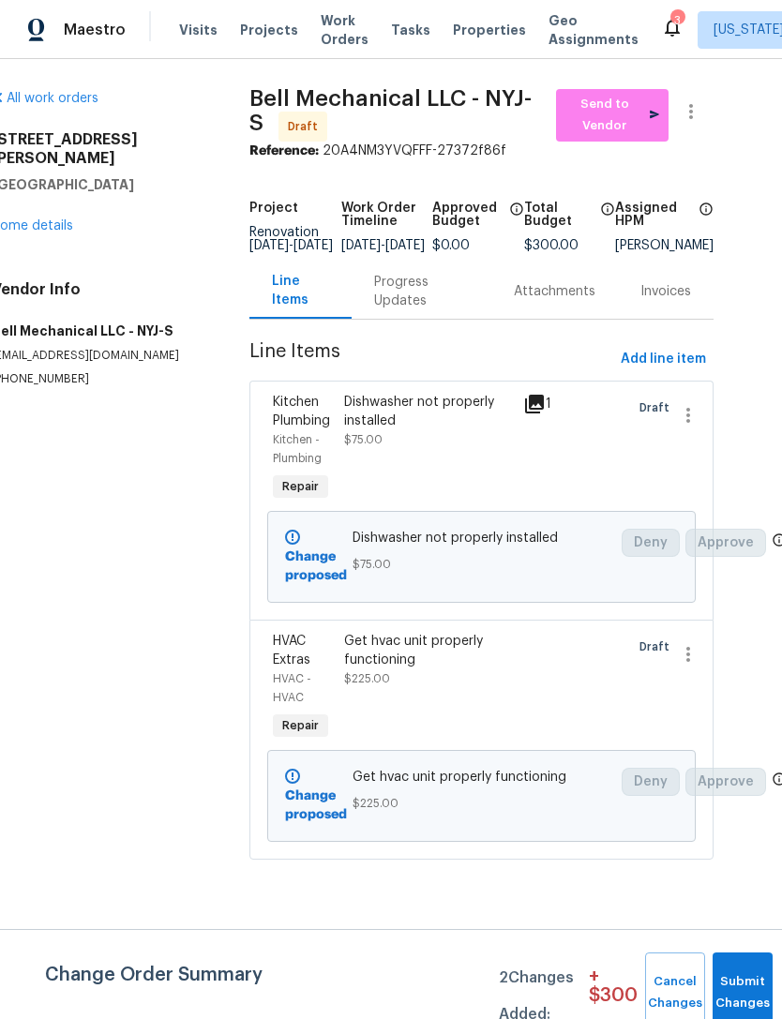
scroll to position [0, 37]
click at [68, 223] on div "All work orders 260 Everett Rd Parsippany, NJ 07054 Home details Vendor Info Be…" at bounding box center [99, 238] width 213 height 298
click at [66, 219] on link "Home details" at bounding box center [34, 225] width 82 height 13
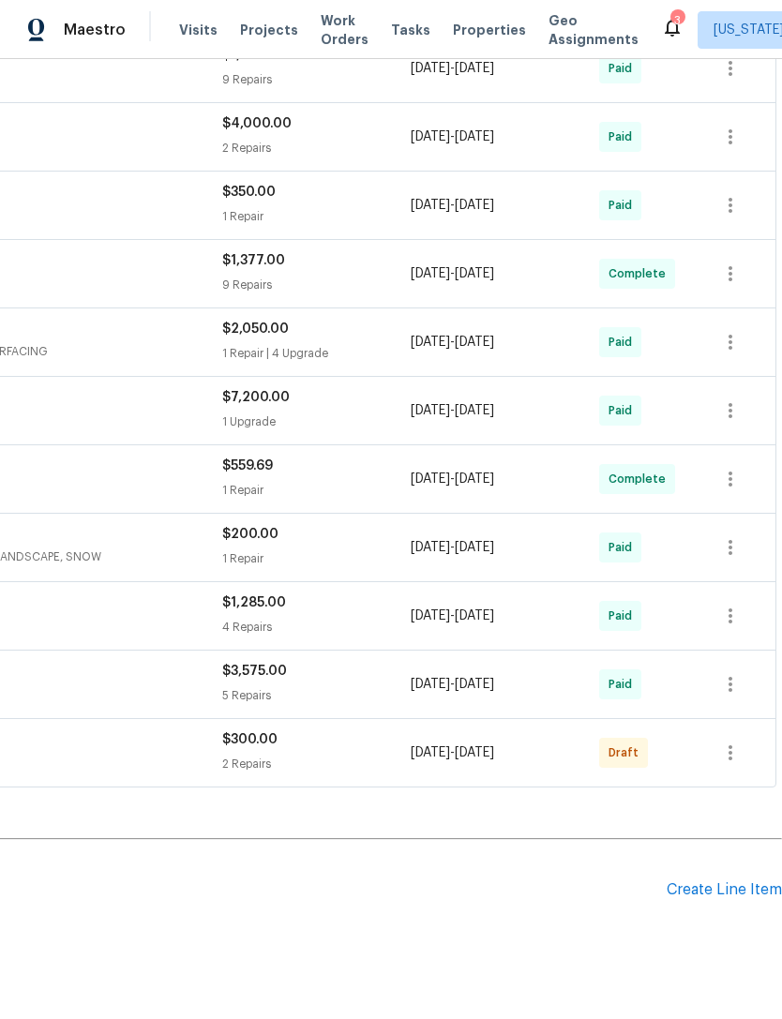
scroll to position [726, 277]
click at [678, 884] on div "Create Line Item" at bounding box center [723, 890] width 115 height 18
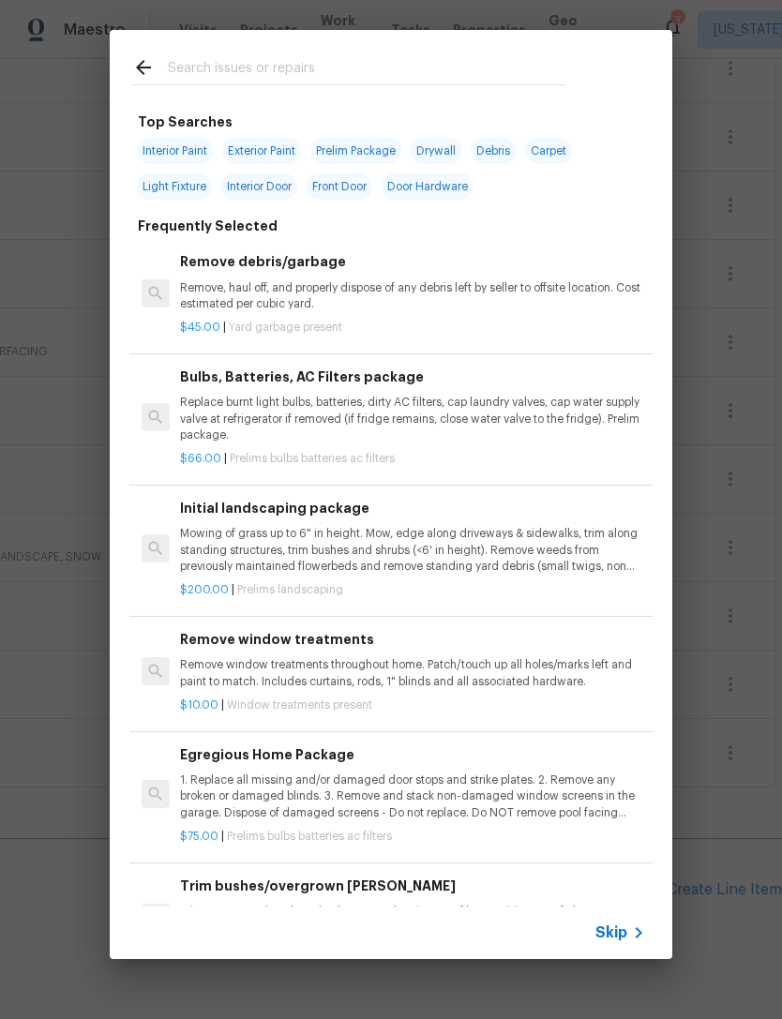
click at [493, 62] on input "text" at bounding box center [366, 70] width 397 height 28
click at [729, 392] on div "Top Searches Interior Paint Exterior Paint Prelim Package Drywall Debris Carpet…" at bounding box center [391, 494] width 782 height 989
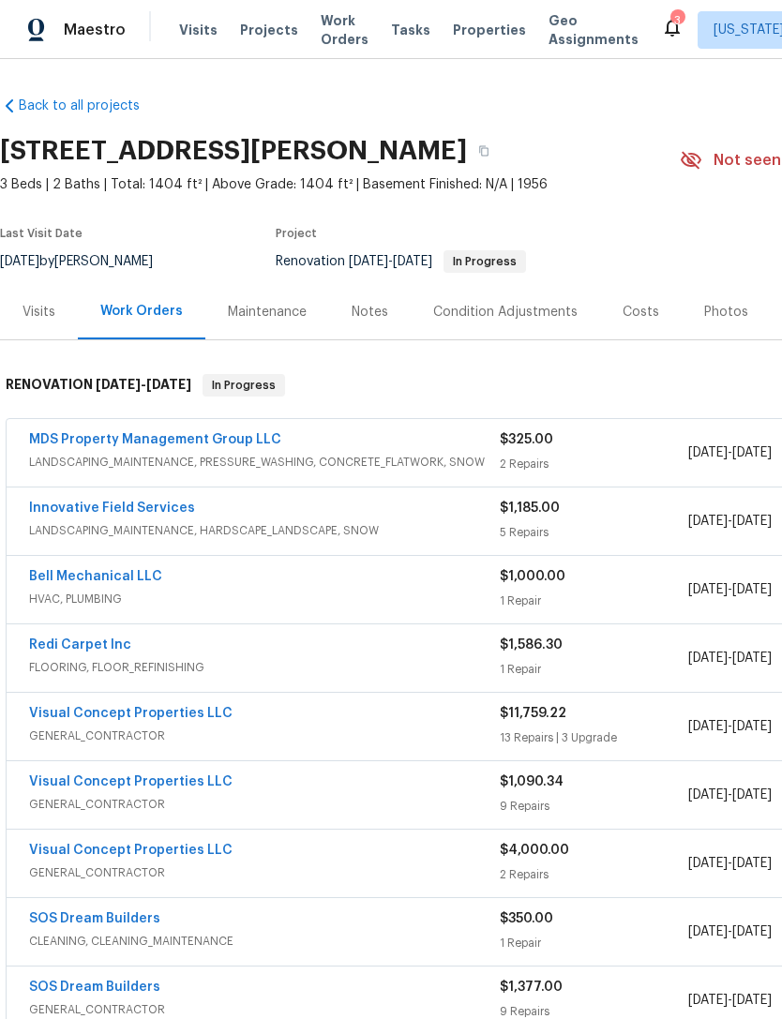
scroll to position [0, 0]
click at [171, 513] on link "Innovative Field Services" at bounding box center [112, 507] width 166 height 13
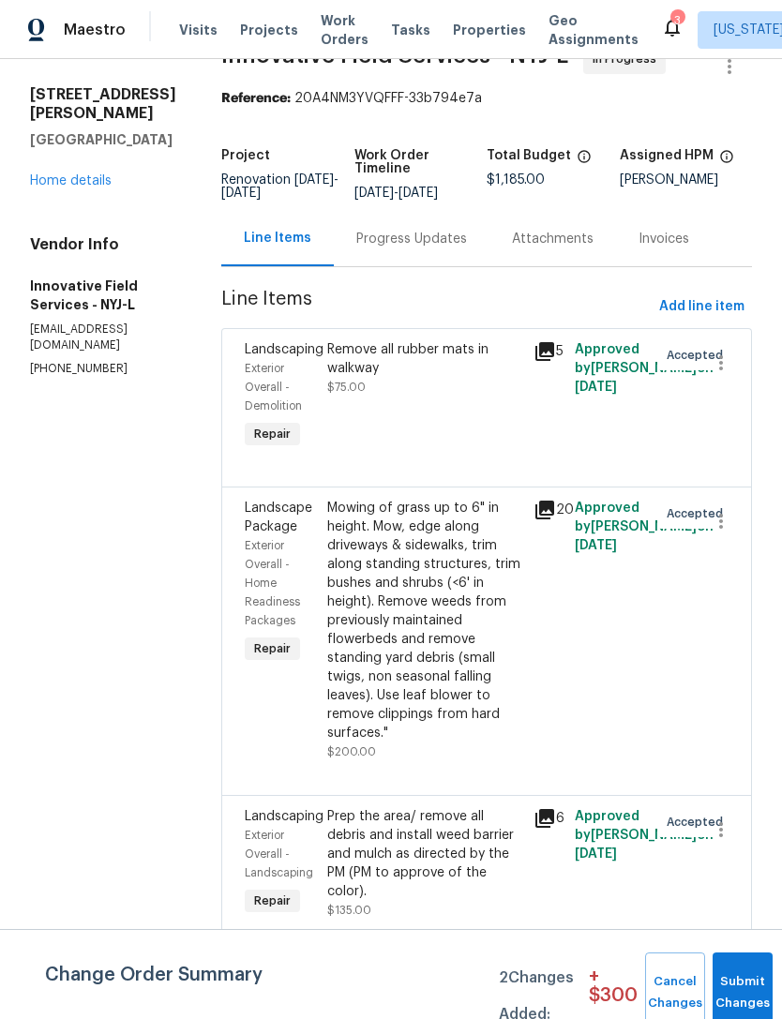
scroll to position [61, 0]
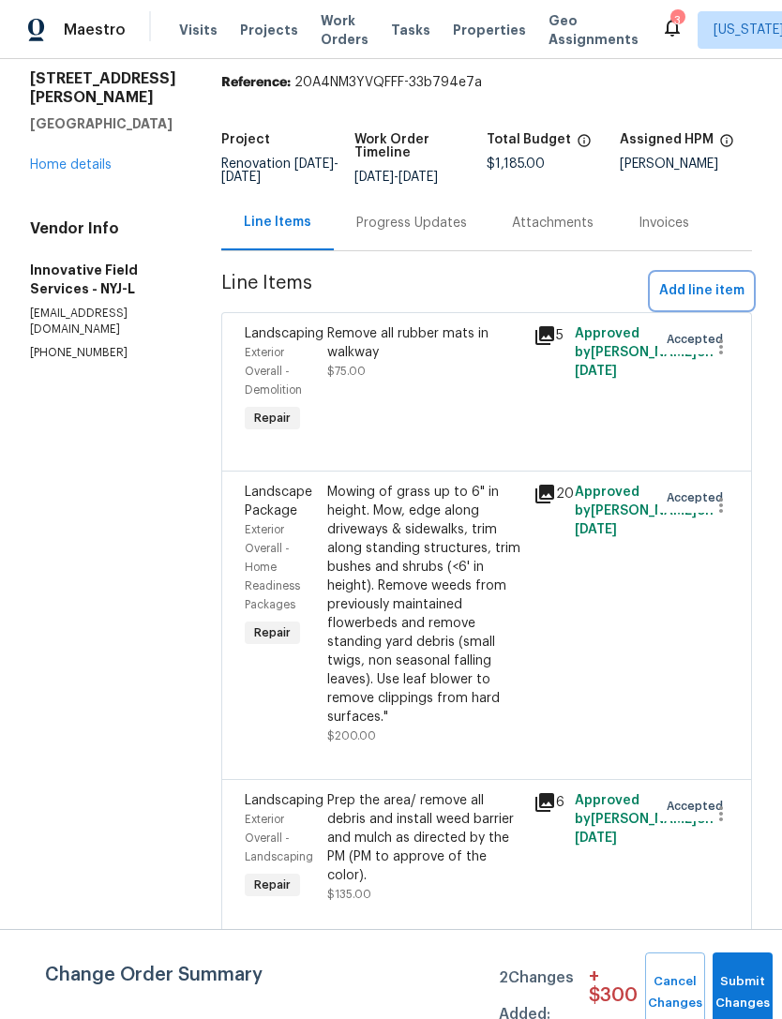
click at [717, 301] on span "Add line item" at bounding box center [701, 290] width 85 height 23
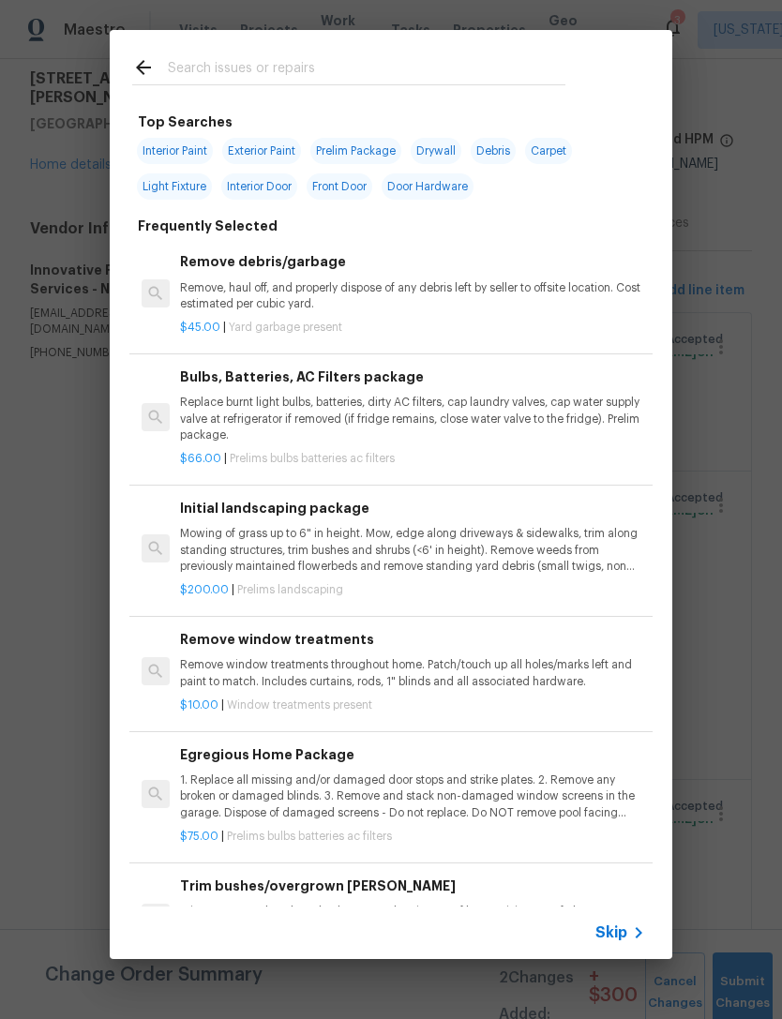
click at [431, 65] on input "text" at bounding box center [366, 70] width 397 height 28
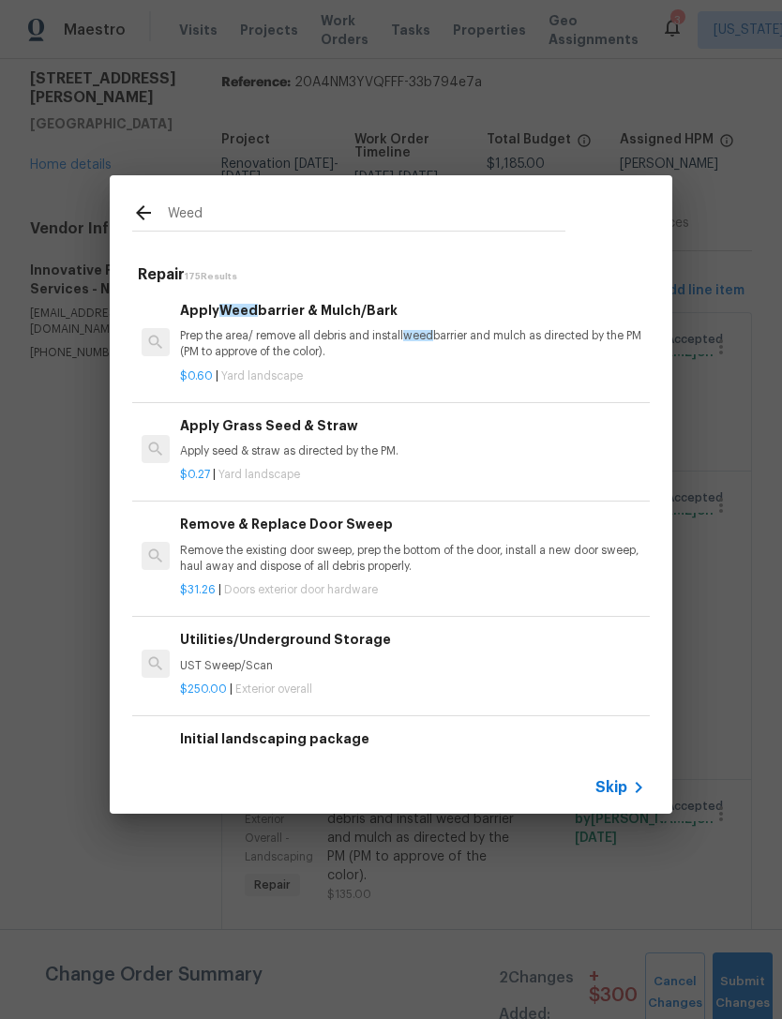
scroll to position [0, 0]
type input "Weed"
click at [149, 221] on icon at bounding box center [143, 213] width 22 height 22
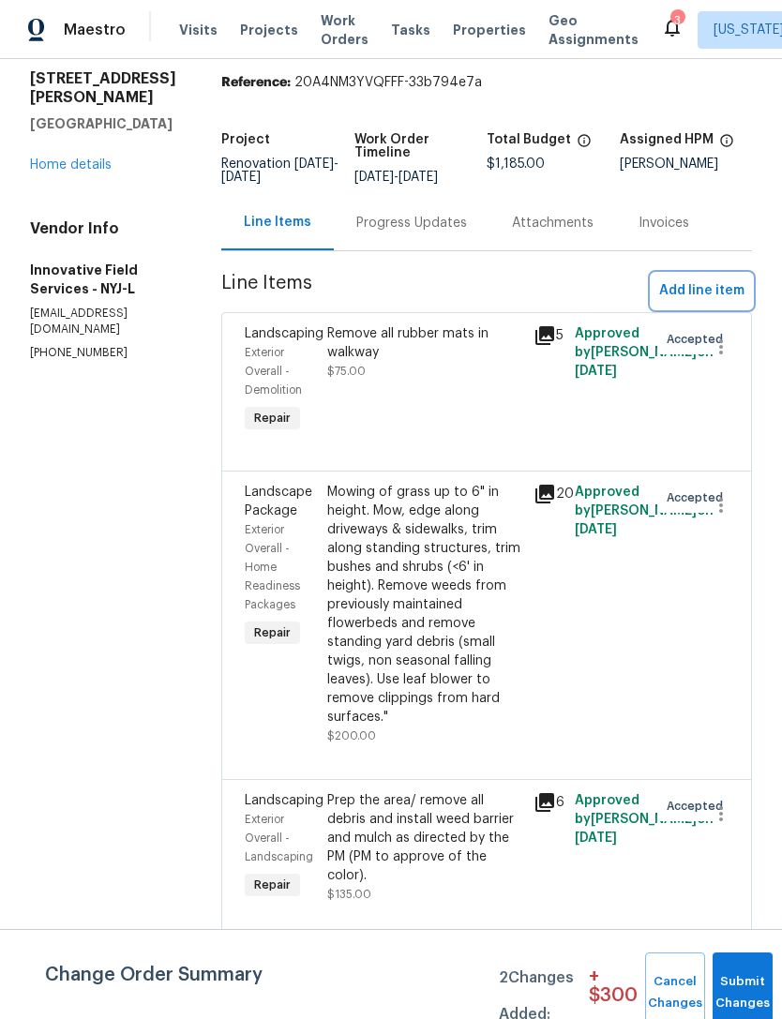
click at [719, 300] on span "Add line item" at bounding box center [701, 290] width 85 height 23
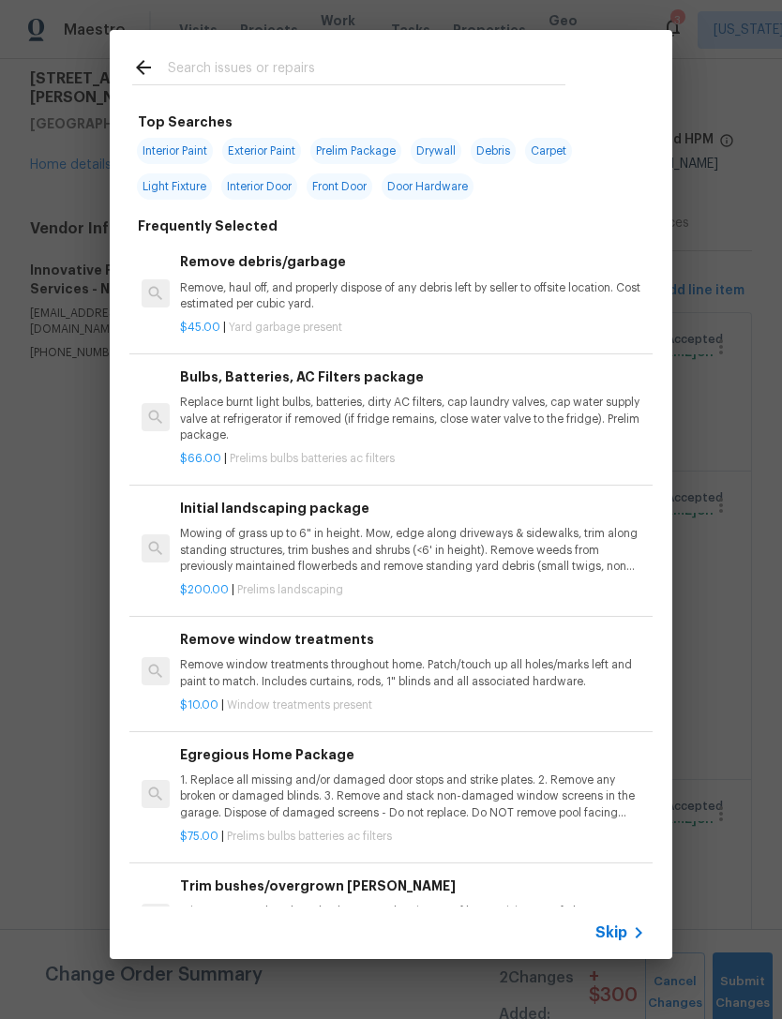
click at [570, 57] on div at bounding box center [349, 67] width 478 height 74
click at [456, 66] on input "text" at bounding box center [366, 70] width 397 height 28
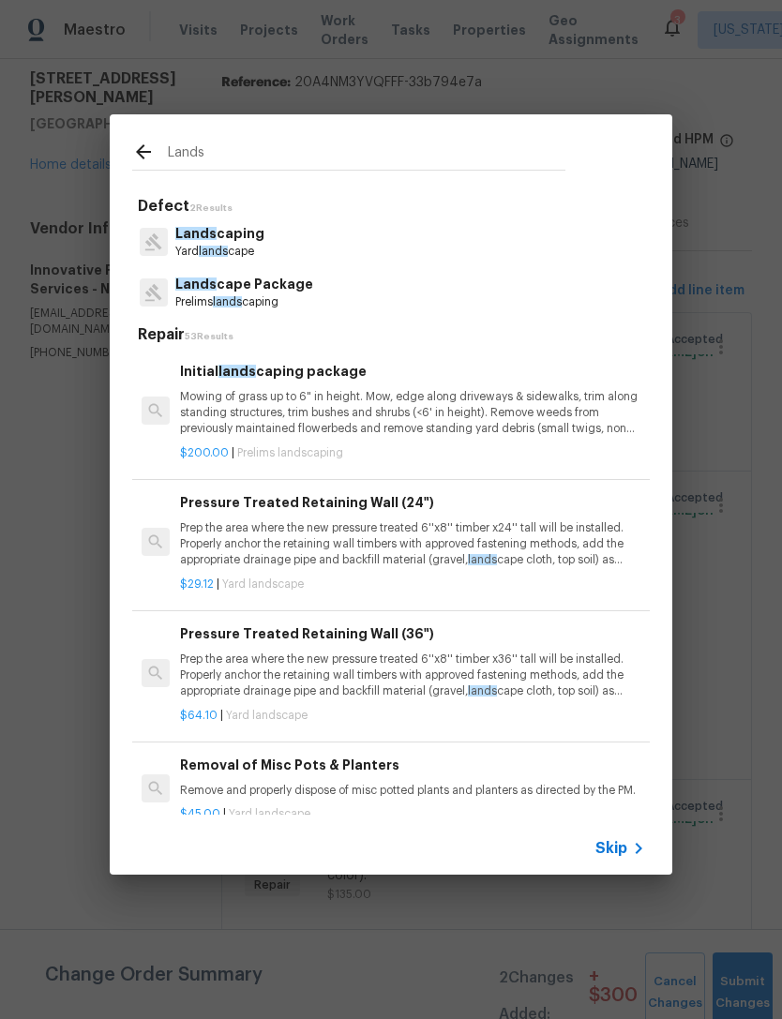
type input "Lands"
click at [349, 241] on div "Lands caping Yard lands cape" at bounding box center [390, 242] width 517 height 51
click at [343, 245] on div "Lands caping Yard lands cape" at bounding box center [390, 242] width 517 height 51
click at [226, 245] on p "Yard lands cape" at bounding box center [219, 252] width 89 height 16
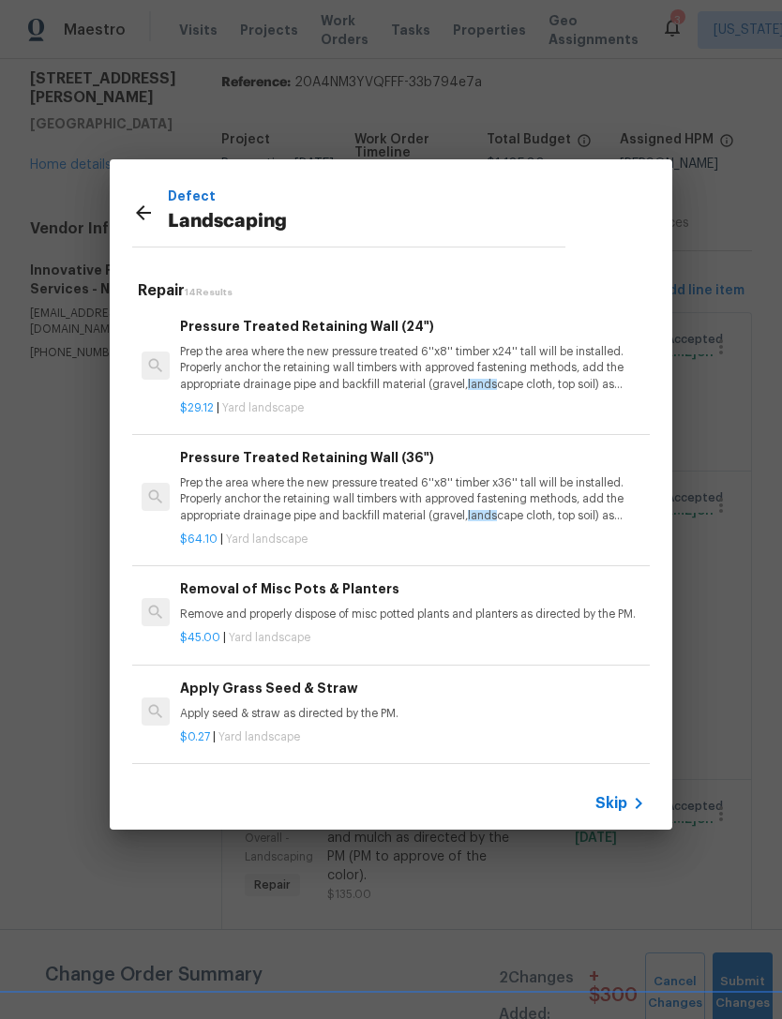
click at [514, 609] on p "Remove and properly dispose of misc potted plants and planters as directed by t…" at bounding box center [412, 614] width 465 height 16
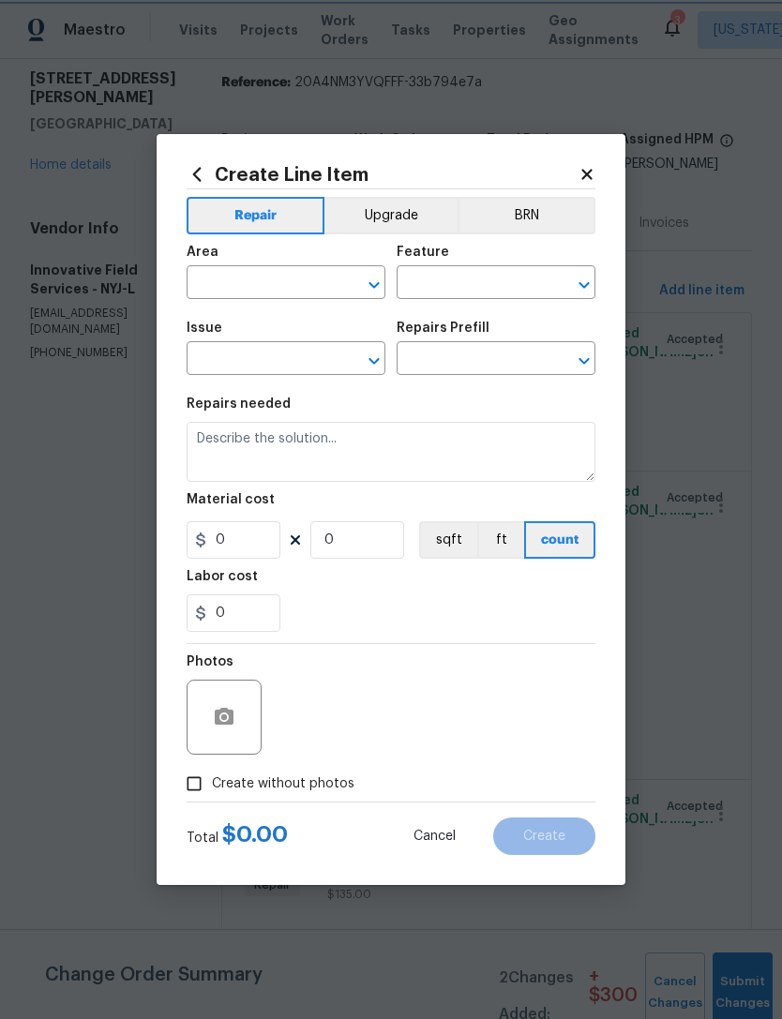
type input "Landscaping"
type input "Removal of Misc Pots & Planters $45.00"
type textarea "Remove and properly dispose of misc potted plants and planters as directed by t…"
type input "45"
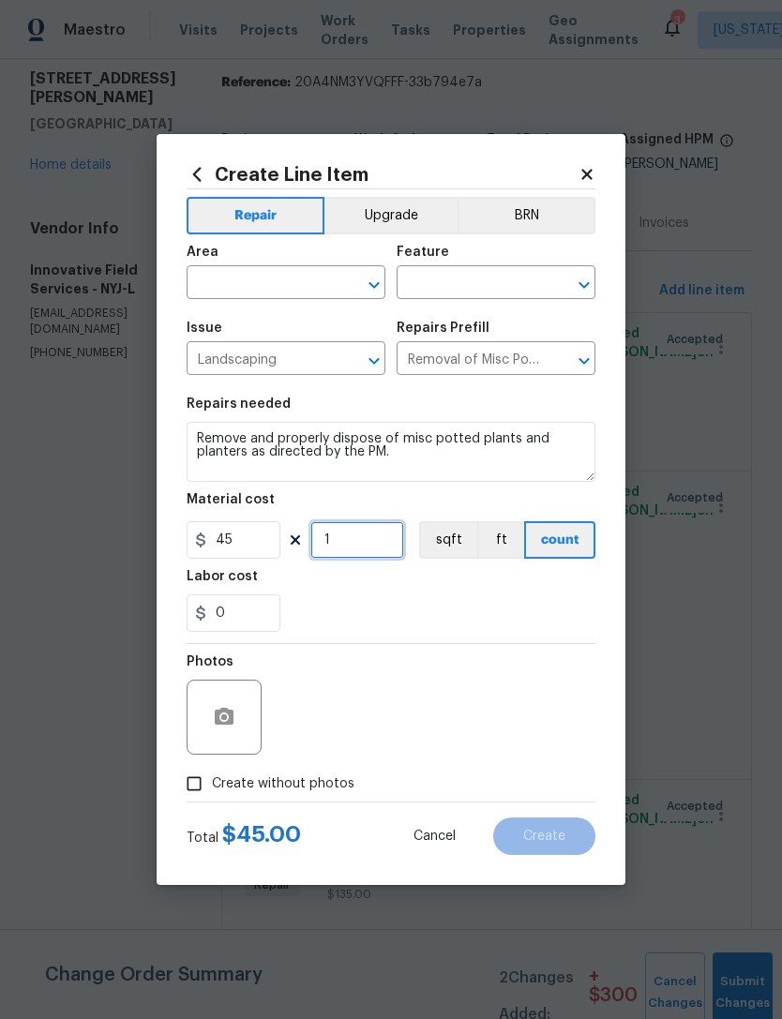
click at [399, 545] on input "1" at bounding box center [357, 539] width 94 height 37
type input "3"
click at [447, 601] on div "0" at bounding box center [391, 612] width 409 height 37
click at [315, 290] on input "text" at bounding box center [260, 284] width 146 height 29
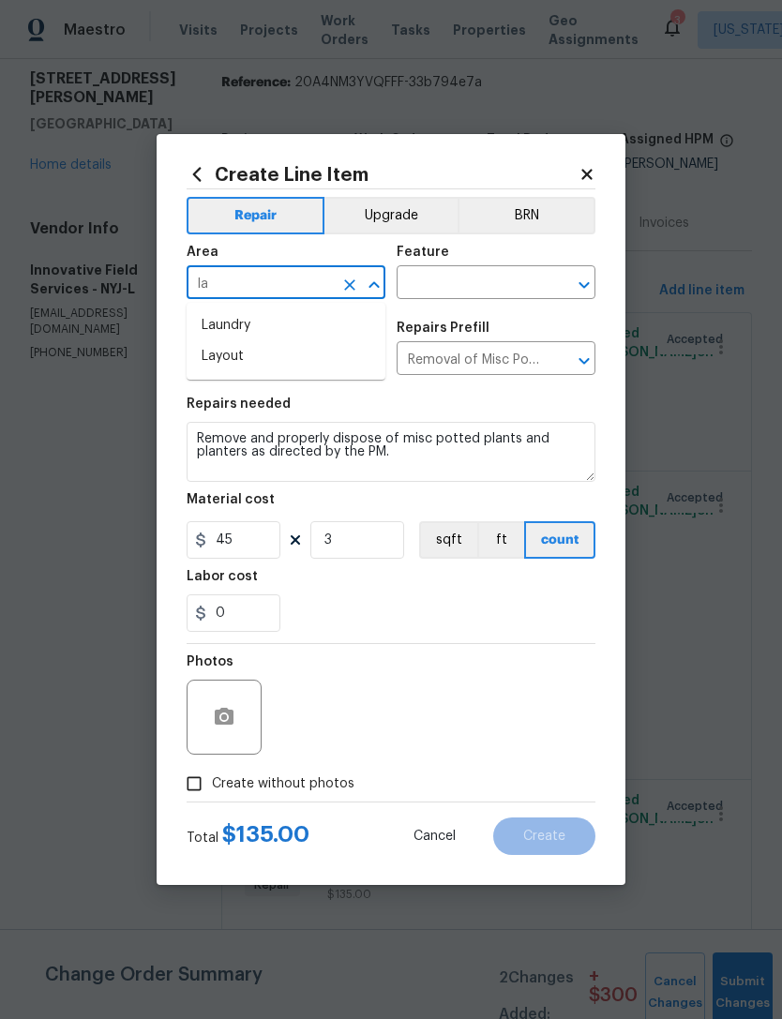
type input "l"
click at [333, 359] on li "Exterior Overall" at bounding box center [286, 356] width 199 height 31
type input "Exterior Overall"
click at [504, 283] on input "text" at bounding box center [469, 284] width 146 height 29
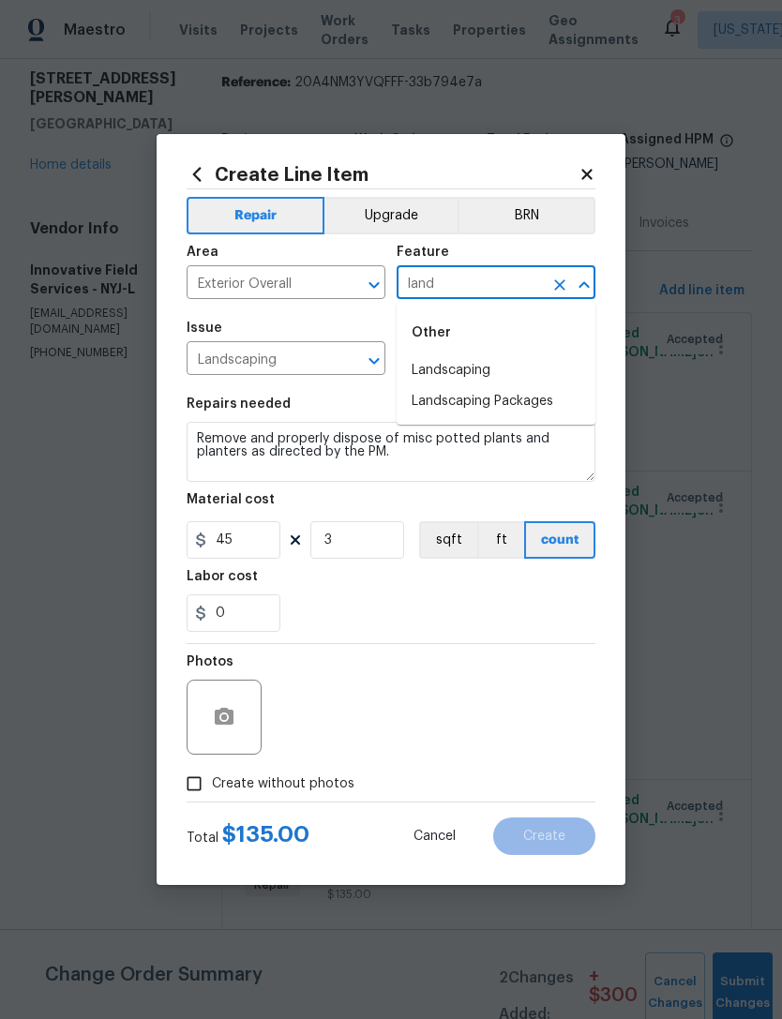
click at [534, 368] on li "Landscaping" at bounding box center [495, 370] width 199 height 31
type input "Landscaping"
click at [426, 612] on div "0" at bounding box center [391, 612] width 409 height 37
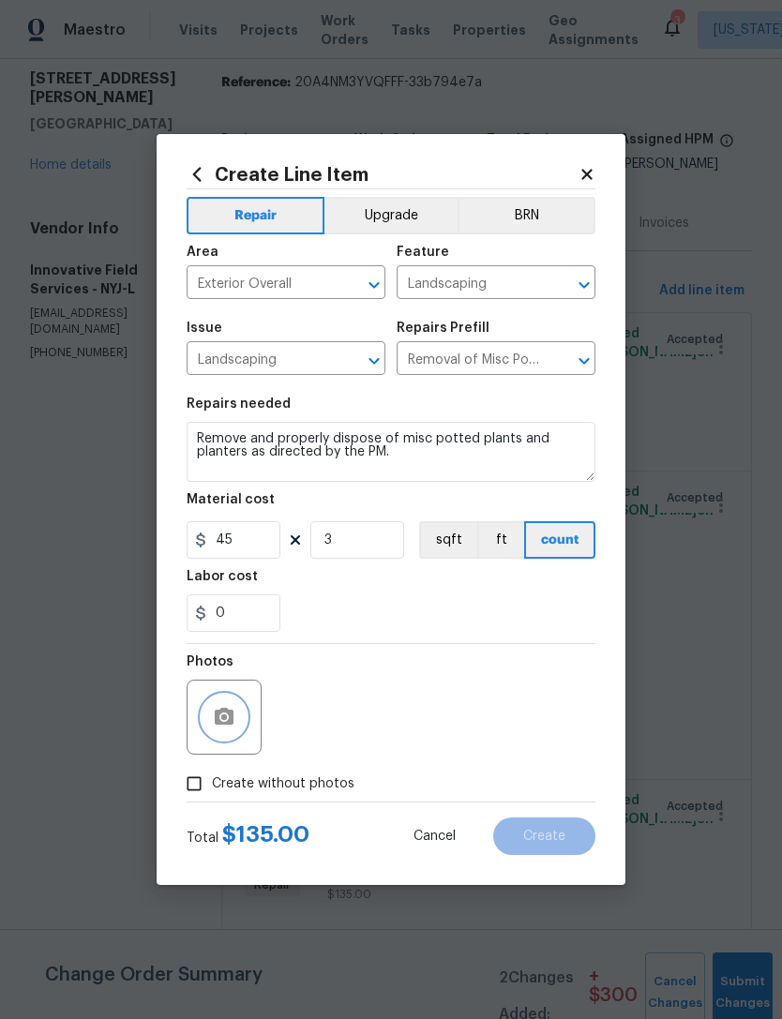
click at [238, 726] on button "button" at bounding box center [224, 717] width 45 height 45
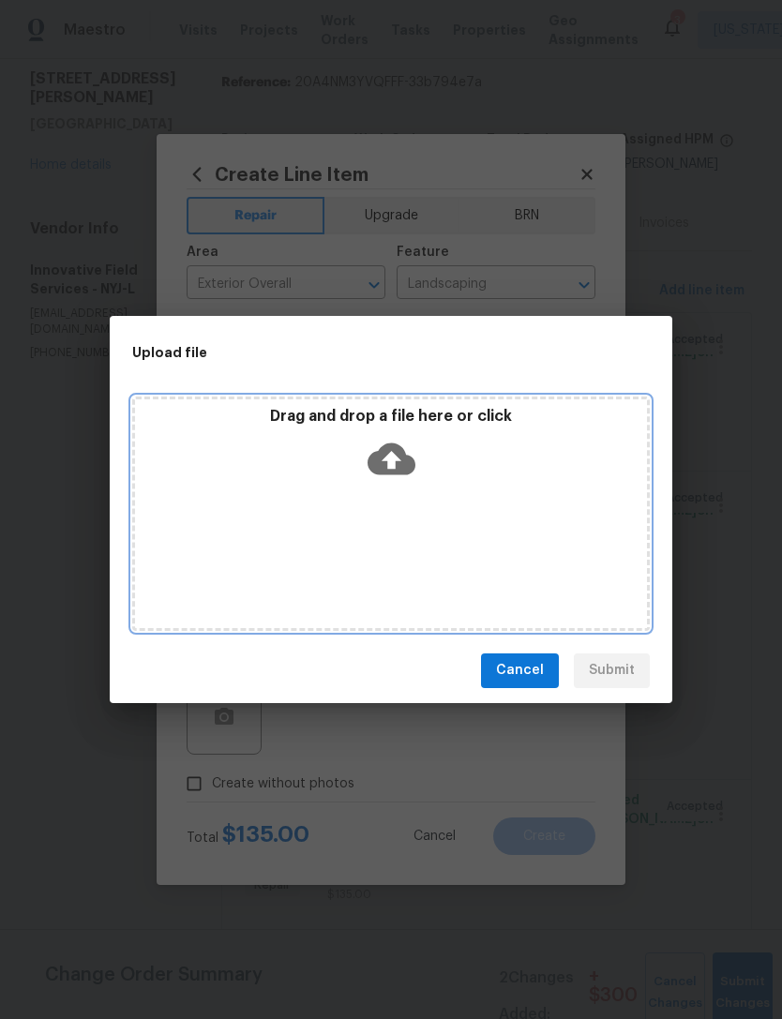
click at [408, 472] on icon at bounding box center [391, 458] width 48 height 32
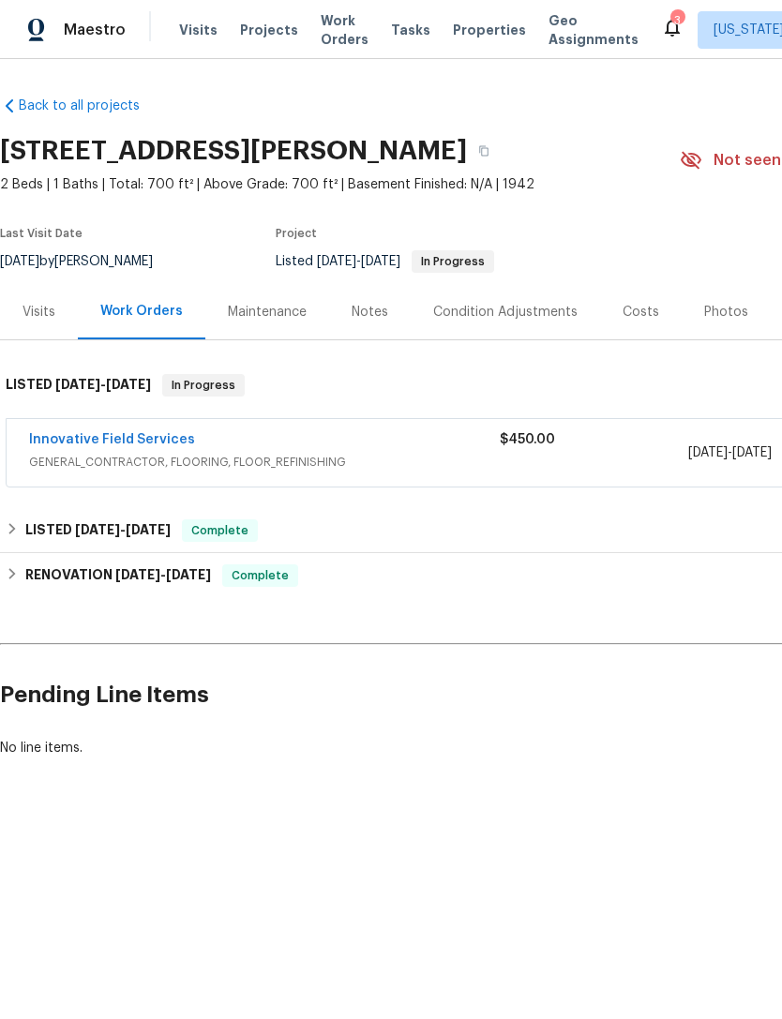
click at [366, 447] on div "Innovative Field Services" at bounding box center [264, 441] width 471 height 22
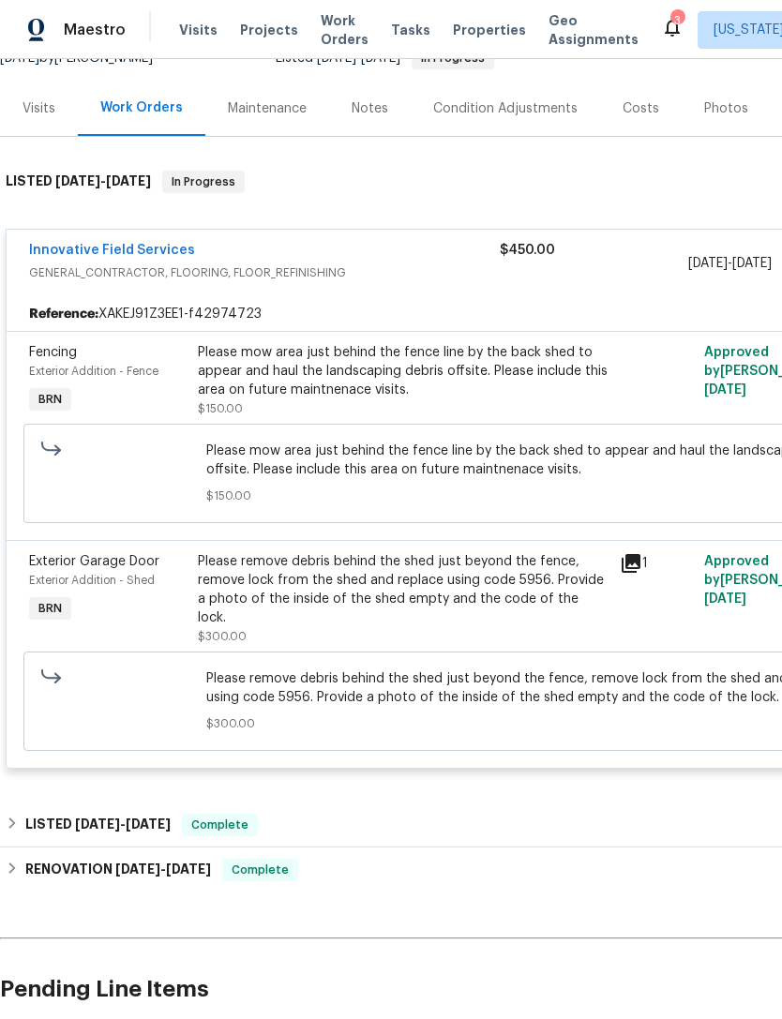
scroll to position [204, 0]
click at [536, 584] on div "Please remove debris behind the shed just beyond the fence, remove lock from th…" at bounding box center [403, 588] width 411 height 75
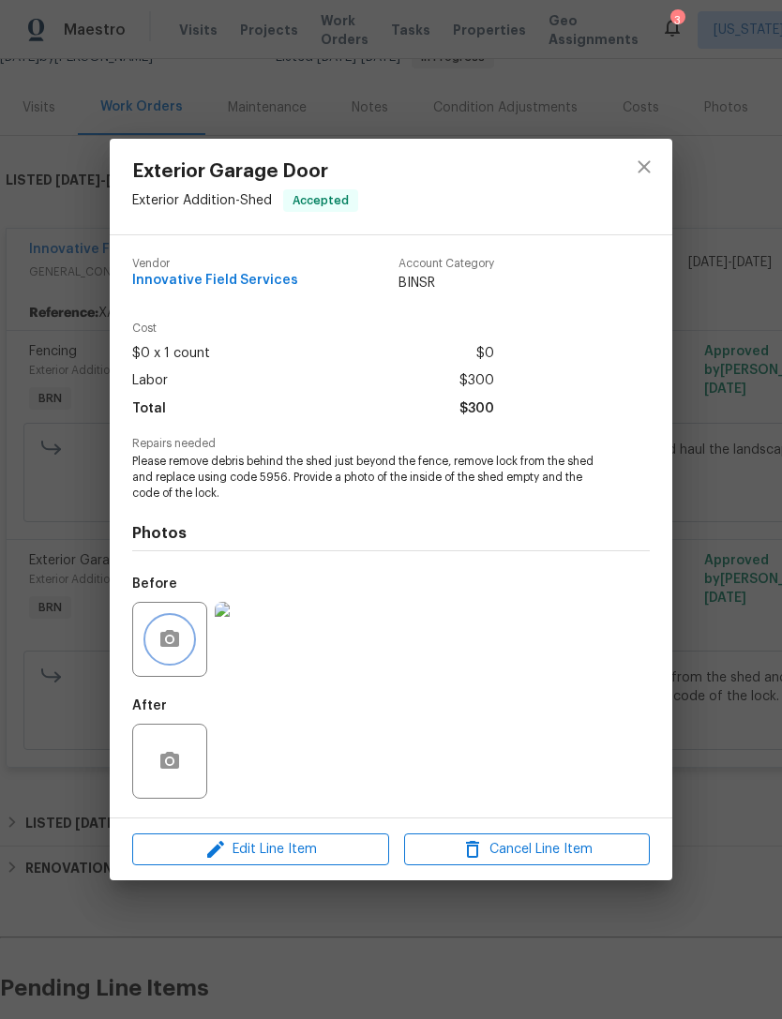
click at [176, 659] on button "button" at bounding box center [169, 639] width 45 height 45
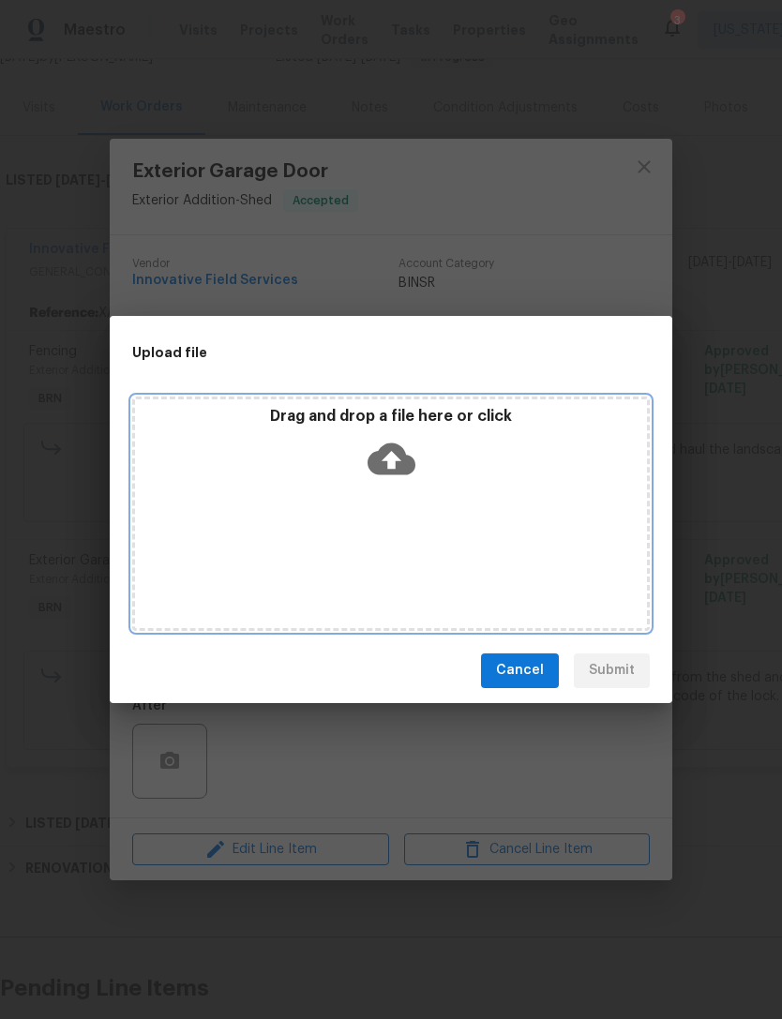
click at [396, 457] on icon at bounding box center [391, 459] width 48 height 48
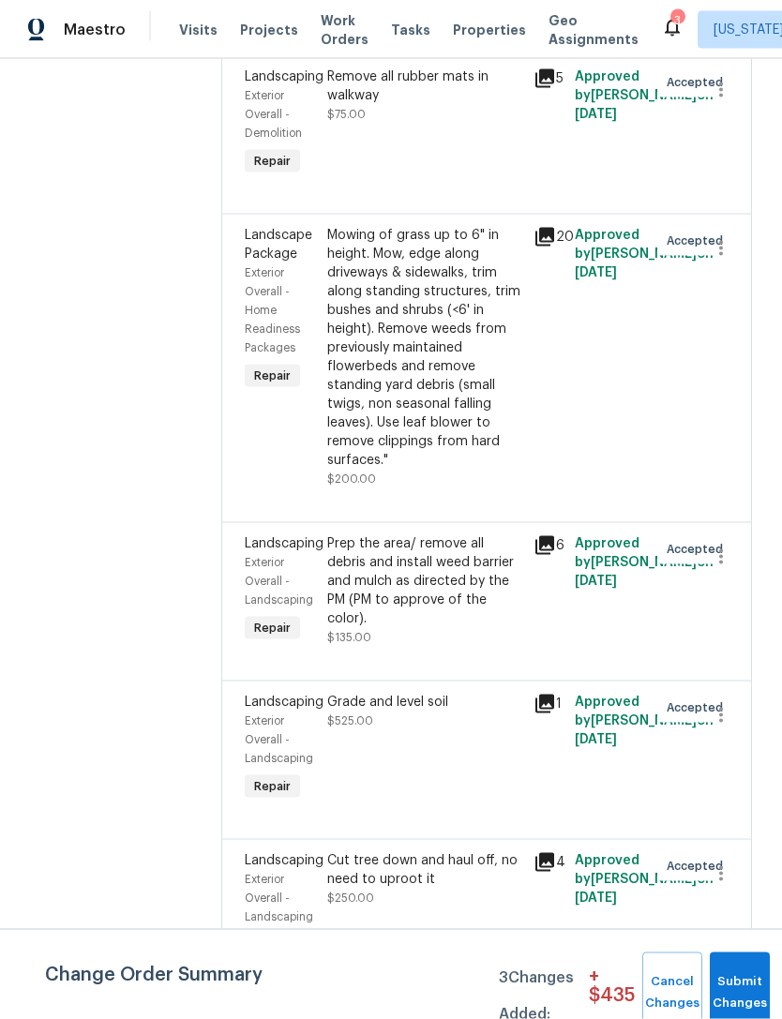
scroll to position [60, 0]
click at [465, 563] on div "Prep the area/ remove all debris and install weed barrier and mulch as directed…" at bounding box center [424, 581] width 195 height 94
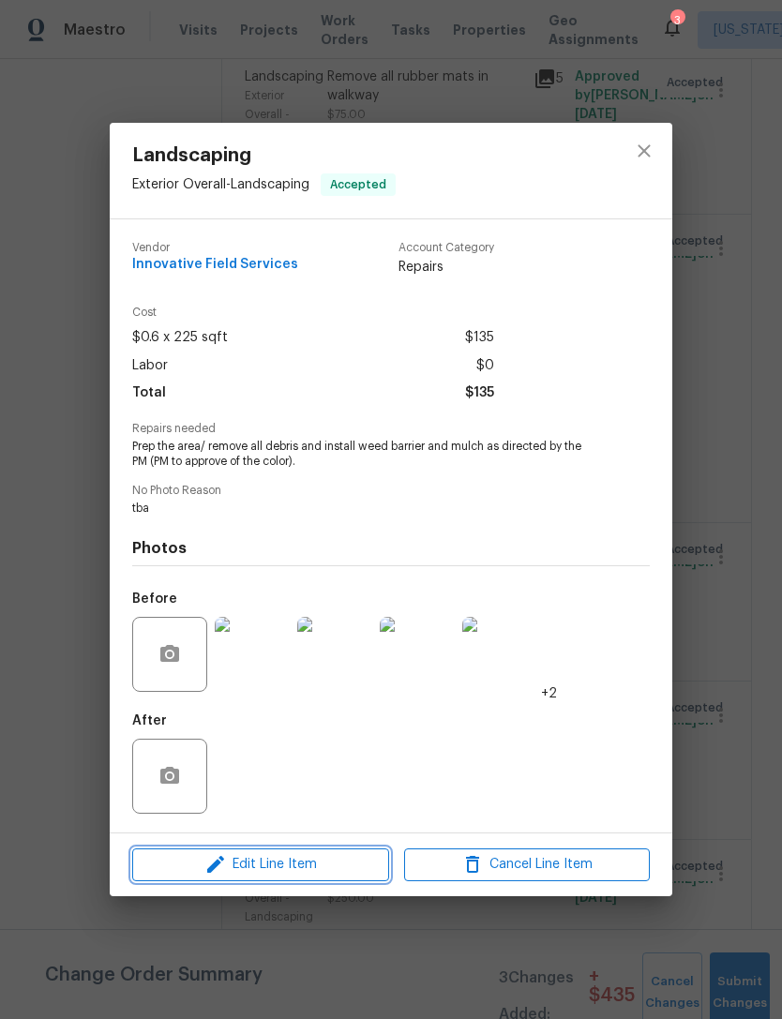
click at [292, 874] on span "Edit Line Item" at bounding box center [261, 864] width 246 height 23
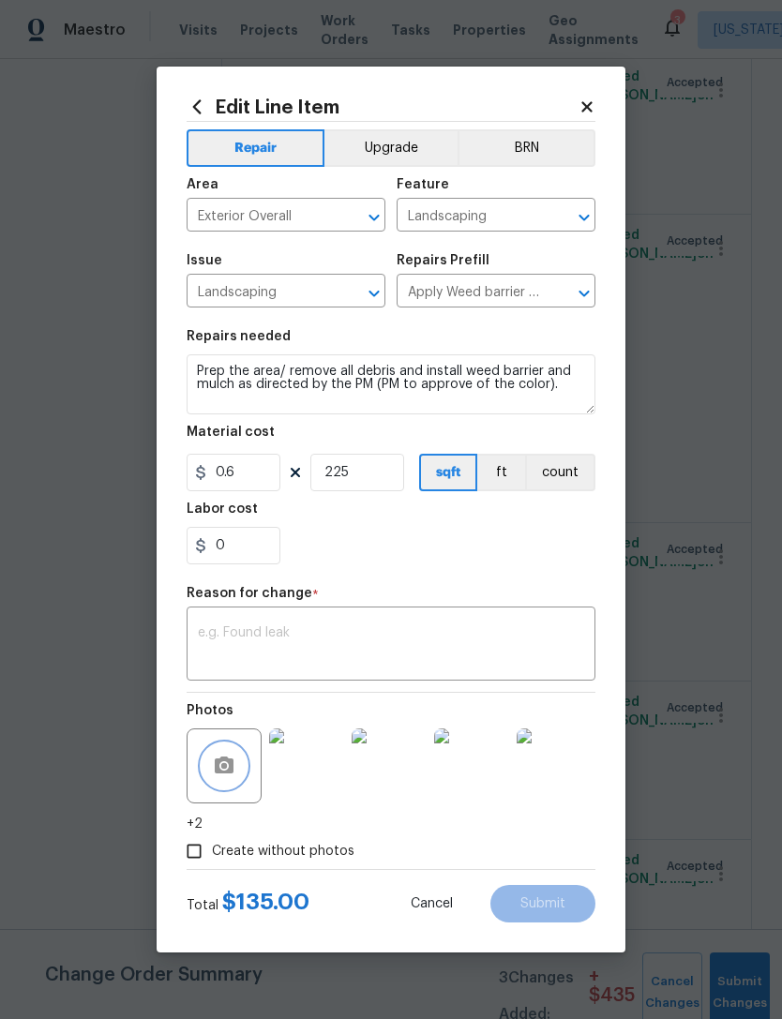
click at [223, 776] on icon "button" at bounding box center [224, 765] width 22 height 22
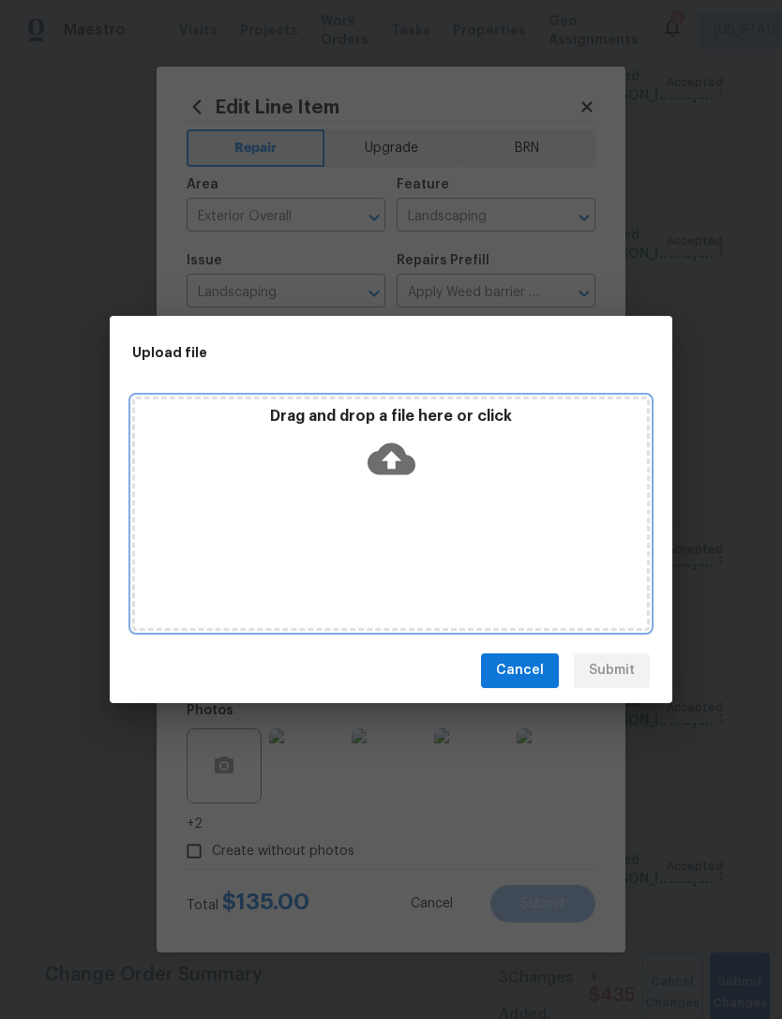
click at [404, 452] on icon at bounding box center [391, 458] width 48 height 32
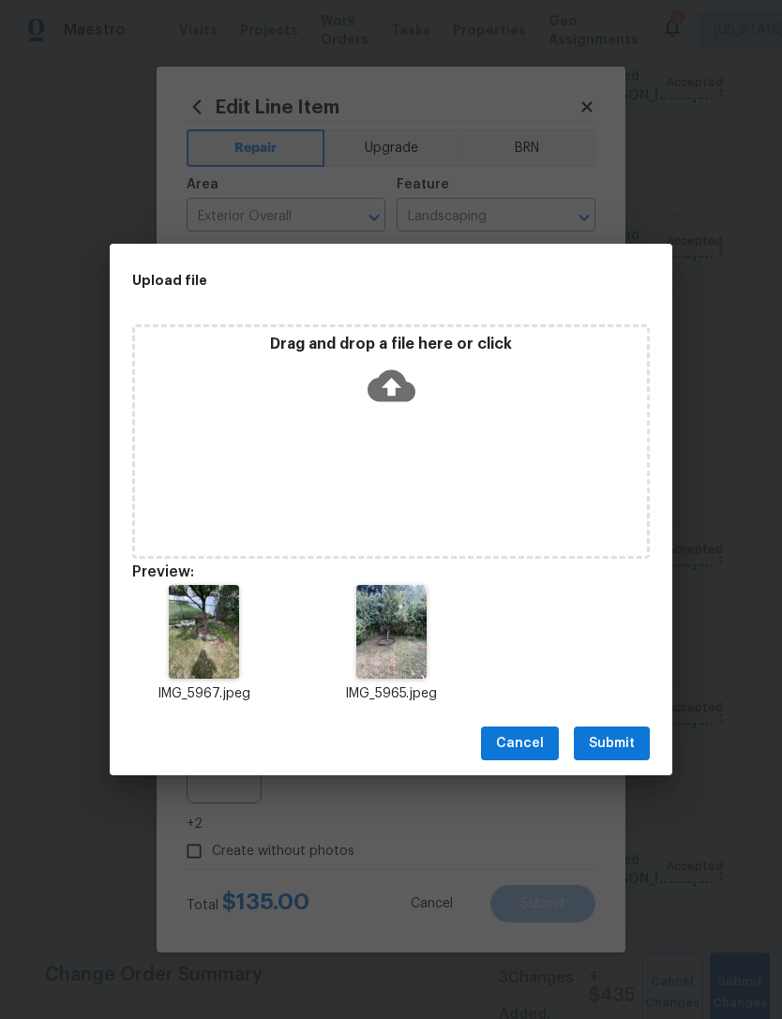
click at [620, 742] on span "Submit" at bounding box center [612, 743] width 46 height 23
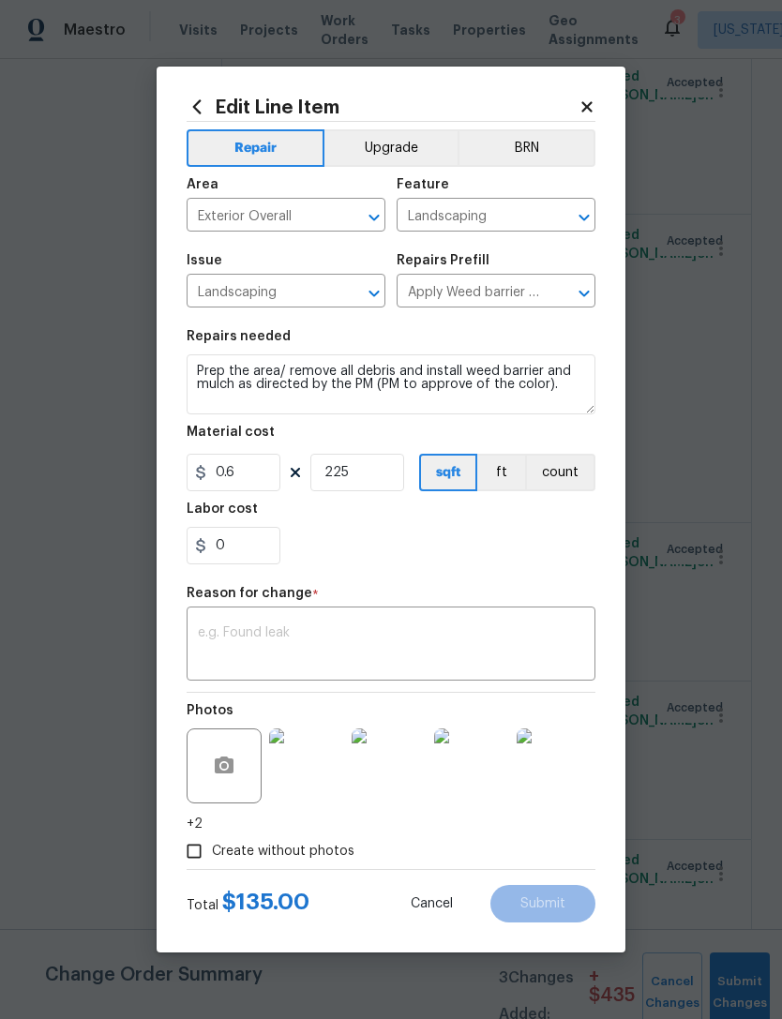
click at [486, 652] on textarea at bounding box center [391, 645] width 386 height 39
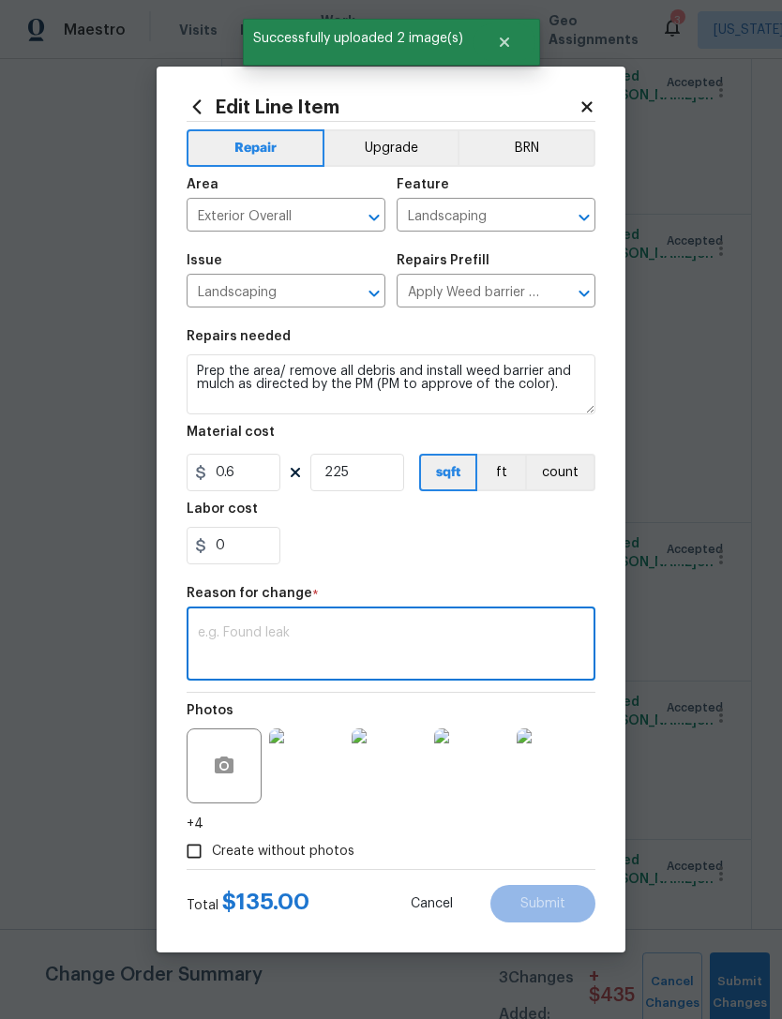
click at [555, 547] on div "0" at bounding box center [391, 545] width 409 height 37
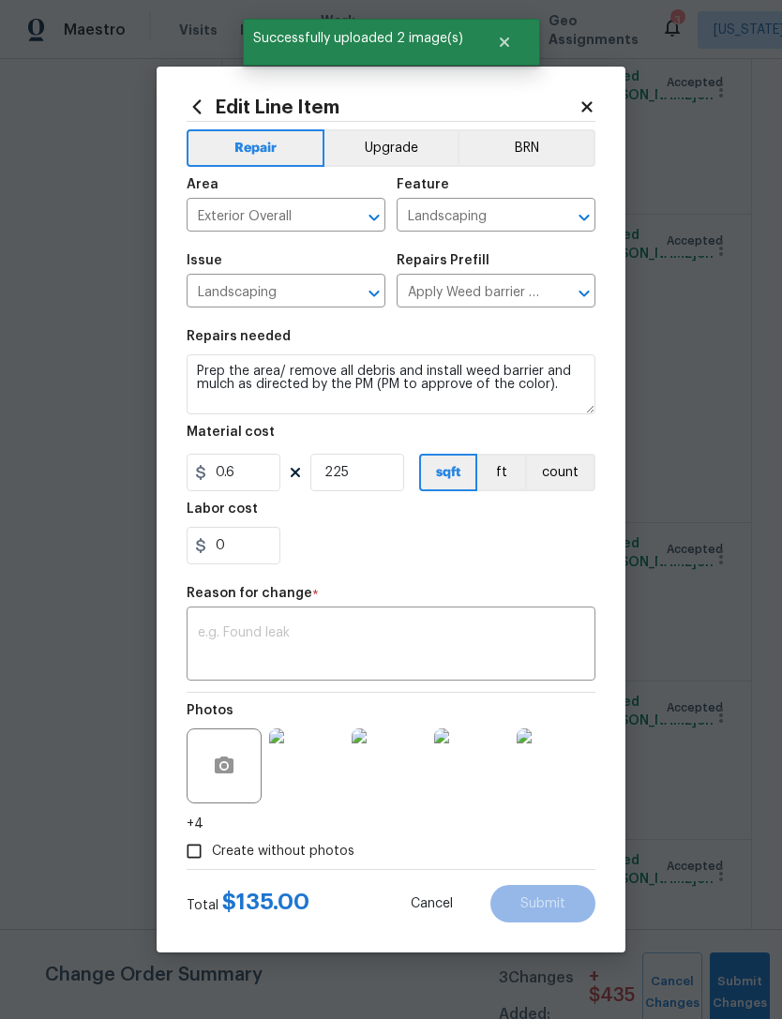
click at [475, 631] on textarea at bounding box center [391, 645] width 386 height 39
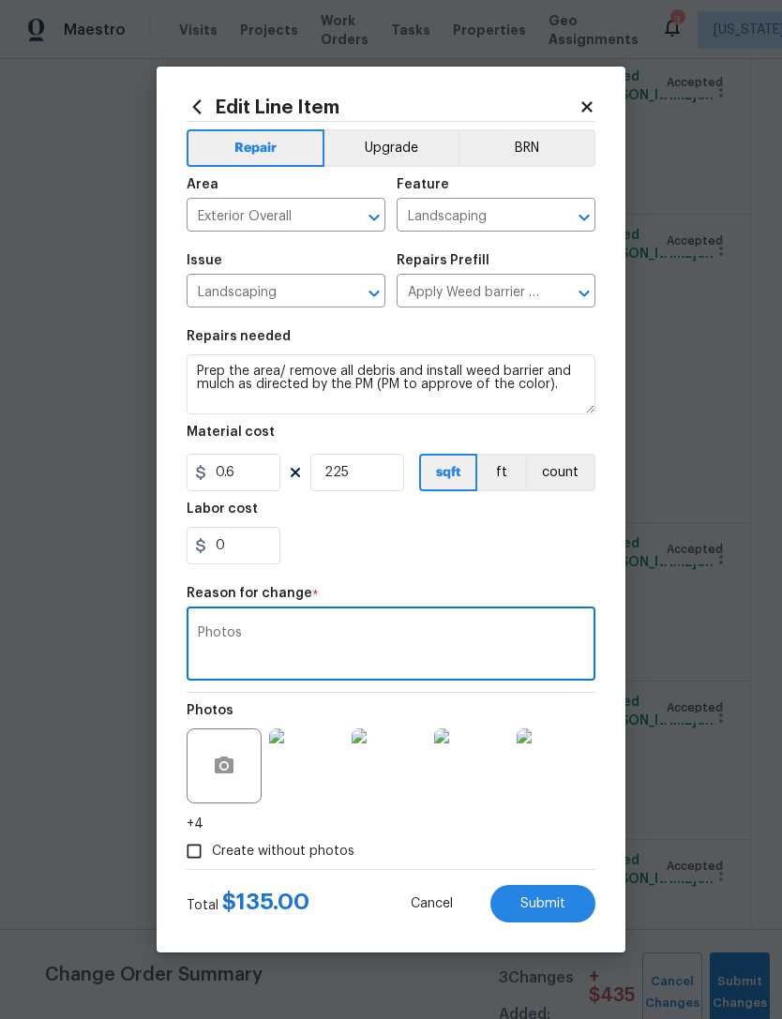
type textarea "Photos"
click at [463, 561] on div "0" at bounding box center [391, 545] width 409 height 37
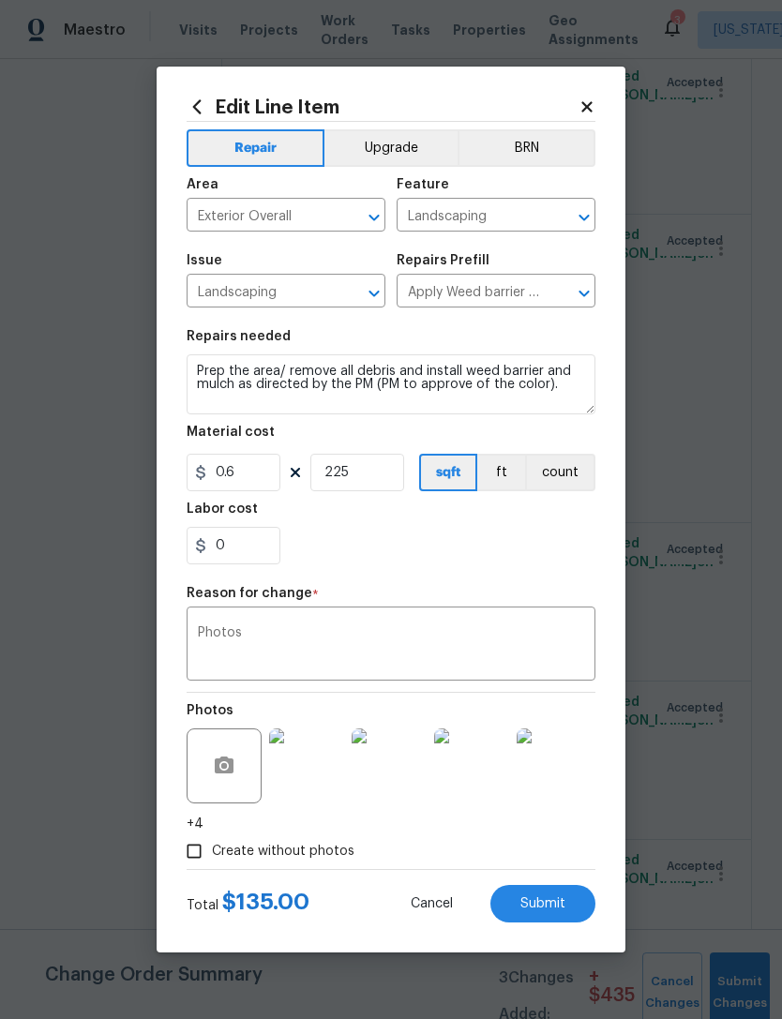
click at [545, 922] on button "Submit" at bounding box center [542, 903] width 105 height 37
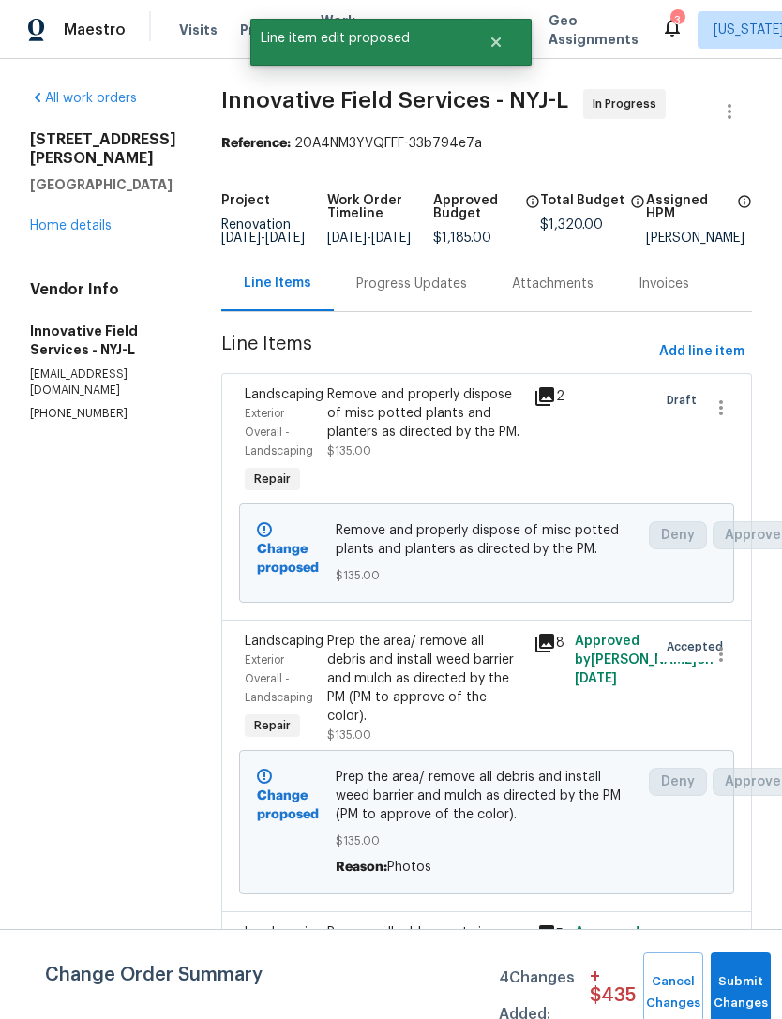
scroll to position [0, 0]
click at [732, 364] on span "Add line item" at bounding box center [701, 351] width 85 height 23
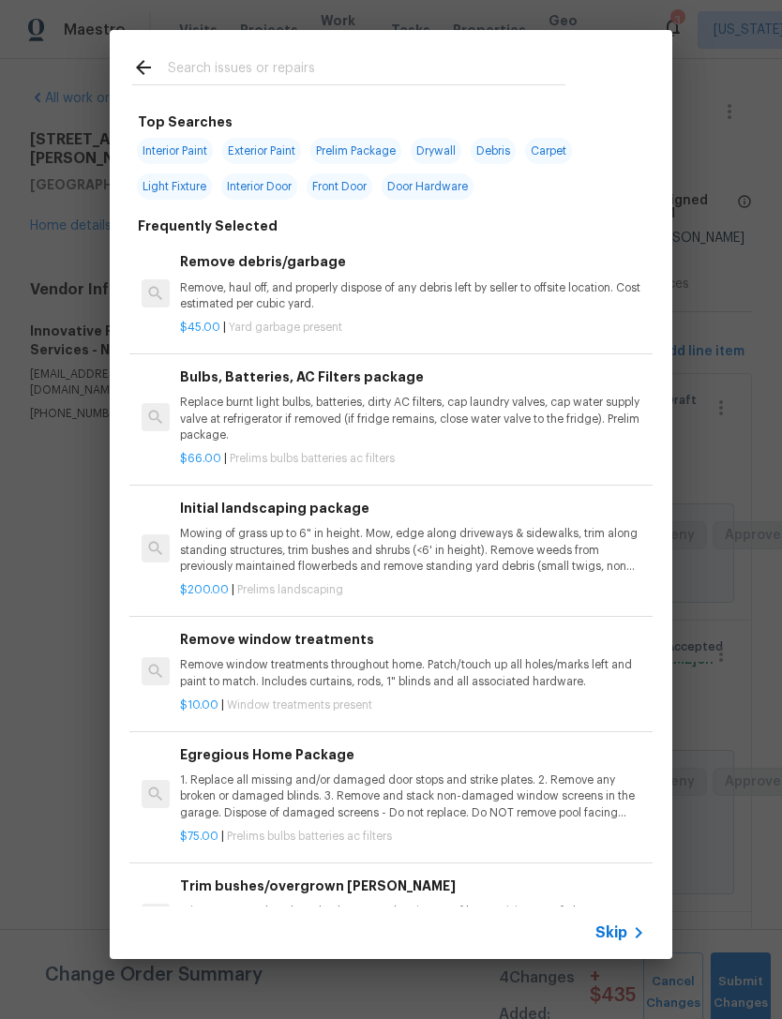
click at [499, 70] on input "text" at bounding box center [366, 70] width 397 height 28
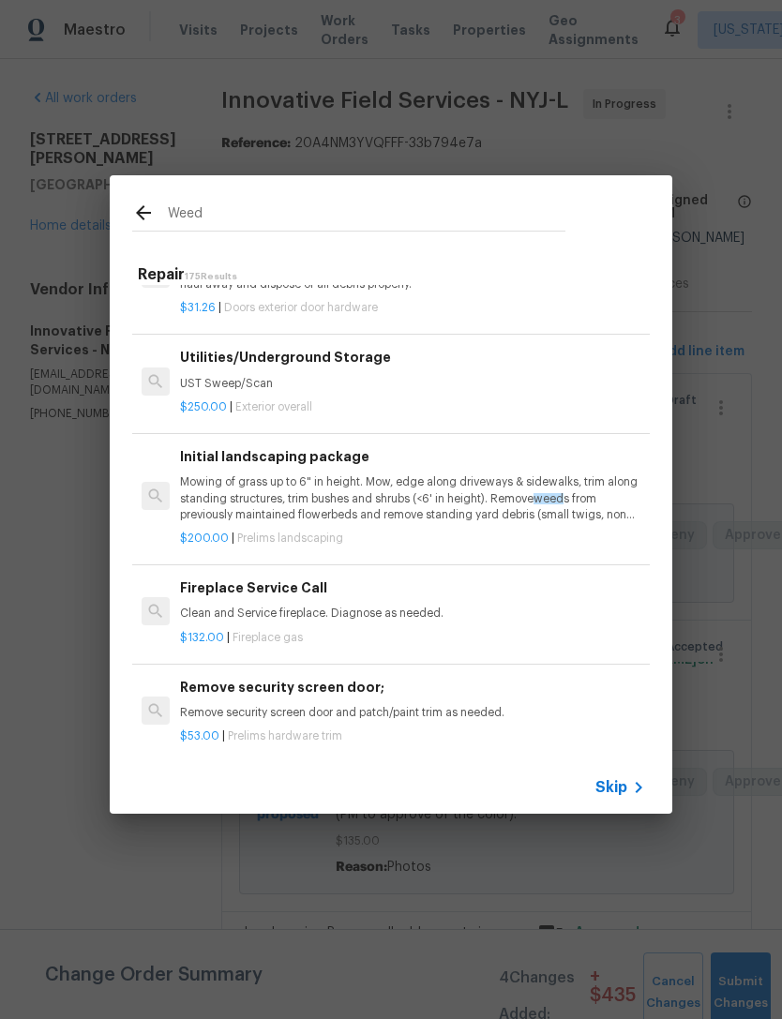
scroll to position [396, -2]
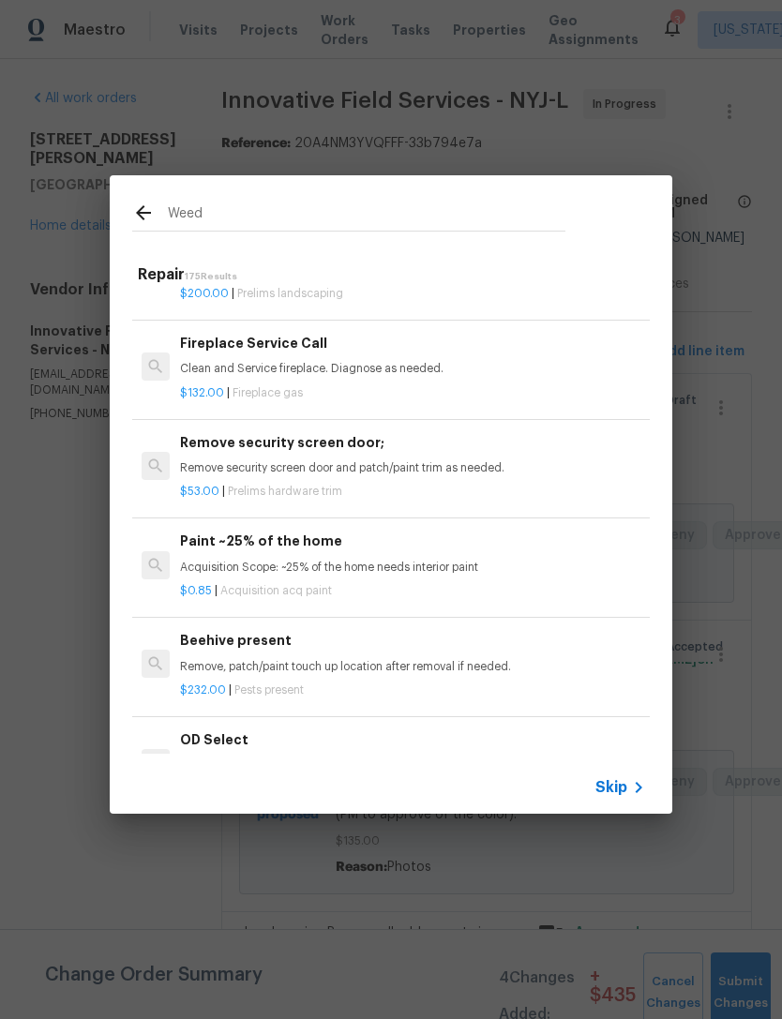
click at [489, 224] on input "Weed" at bounding box center [366, 216] width 397 height 28
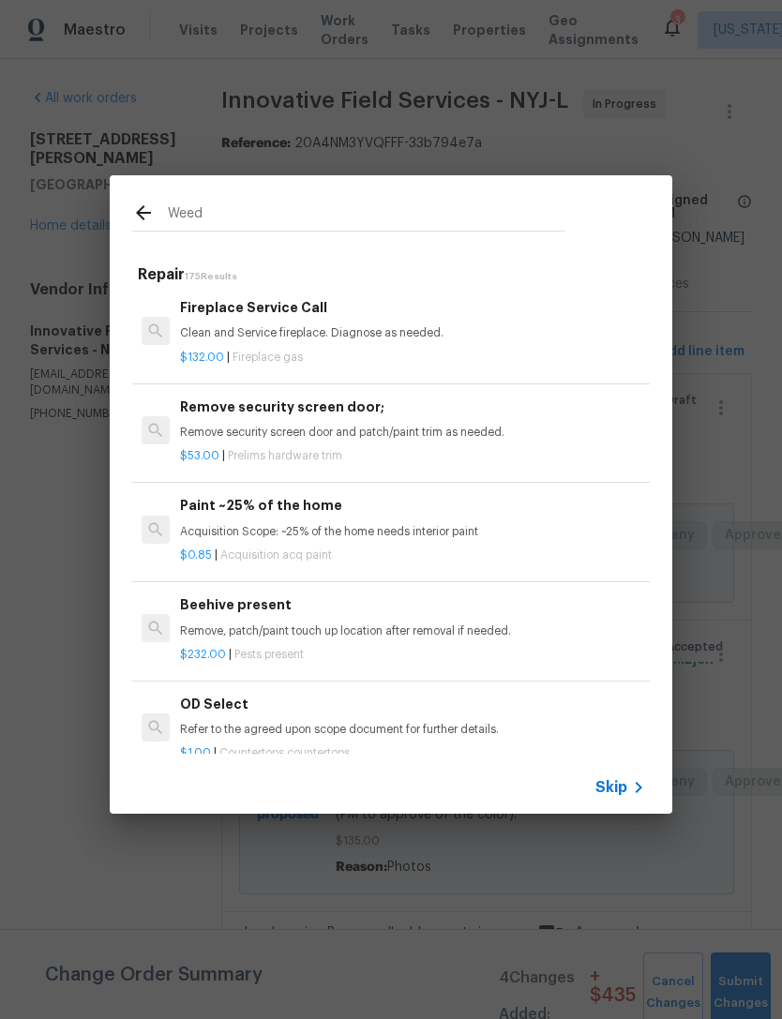
click at [488, 223] on input "Weed" at bounding box center [366, 216] width 397 height 28
click at [464, 229] on input "Weed" at bounding box center [366, 216] width 397 height 28
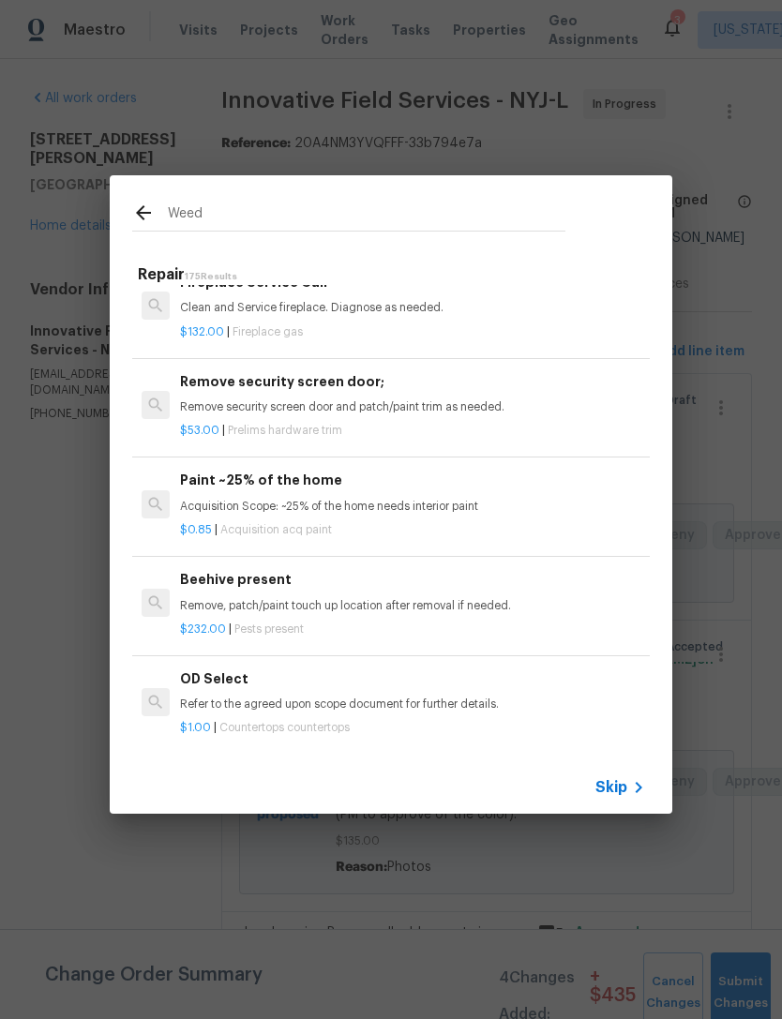
type input "Weed"
click at [471, 235] on div "Weed" at bounding box center [349, 212] width 478 height 74
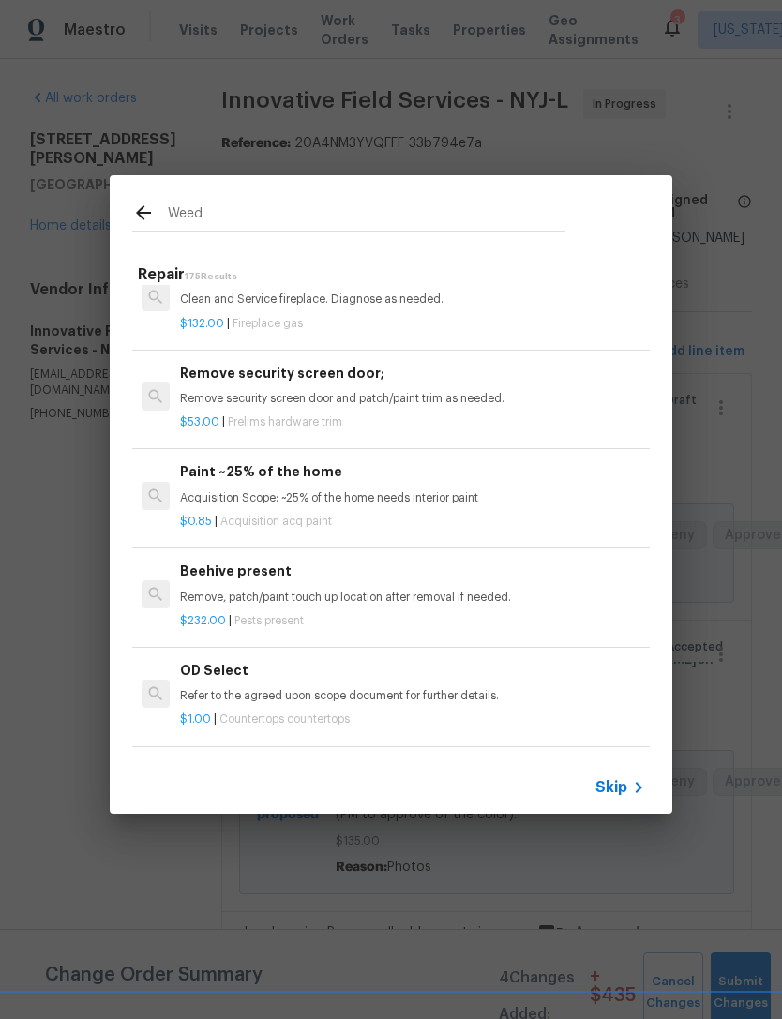
scroll to position [597, 0]
click at [471, 202] on input "Weed" at bounding box center [366, 216] width 397 height 28
click at [510, 219] on input "Weed" at bounding box center [366, 216] width 397 height 28
click at [509, 218] on input "Weed" at bounding box center [366, 216] width 397 height 28
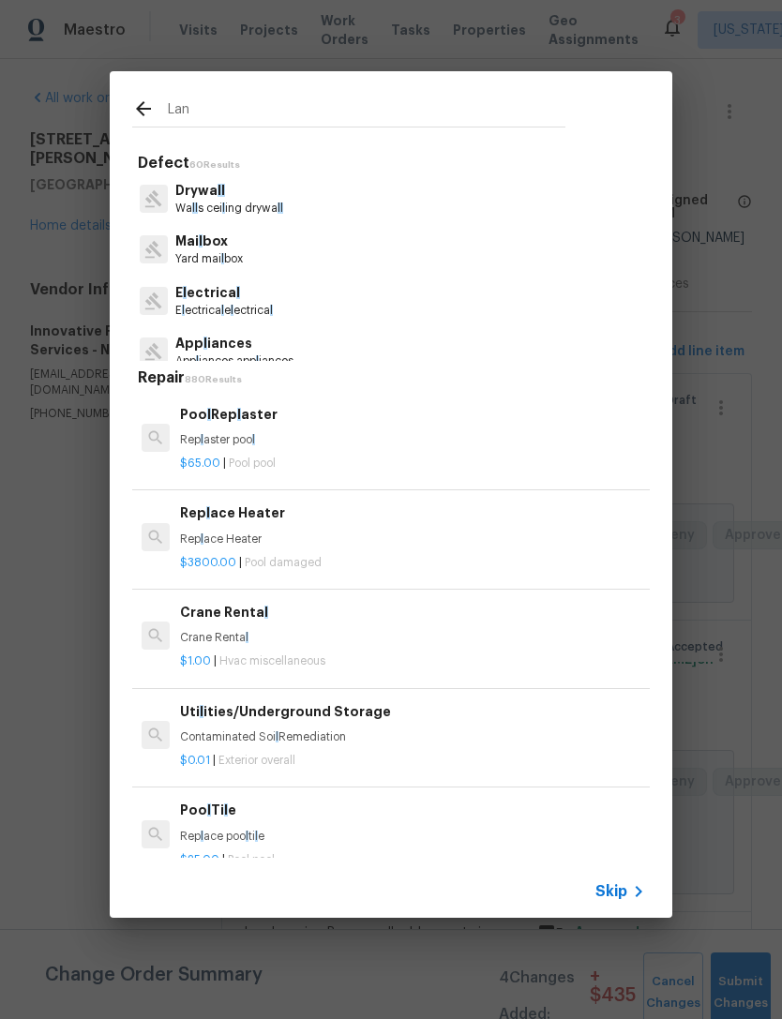
type input "Land"
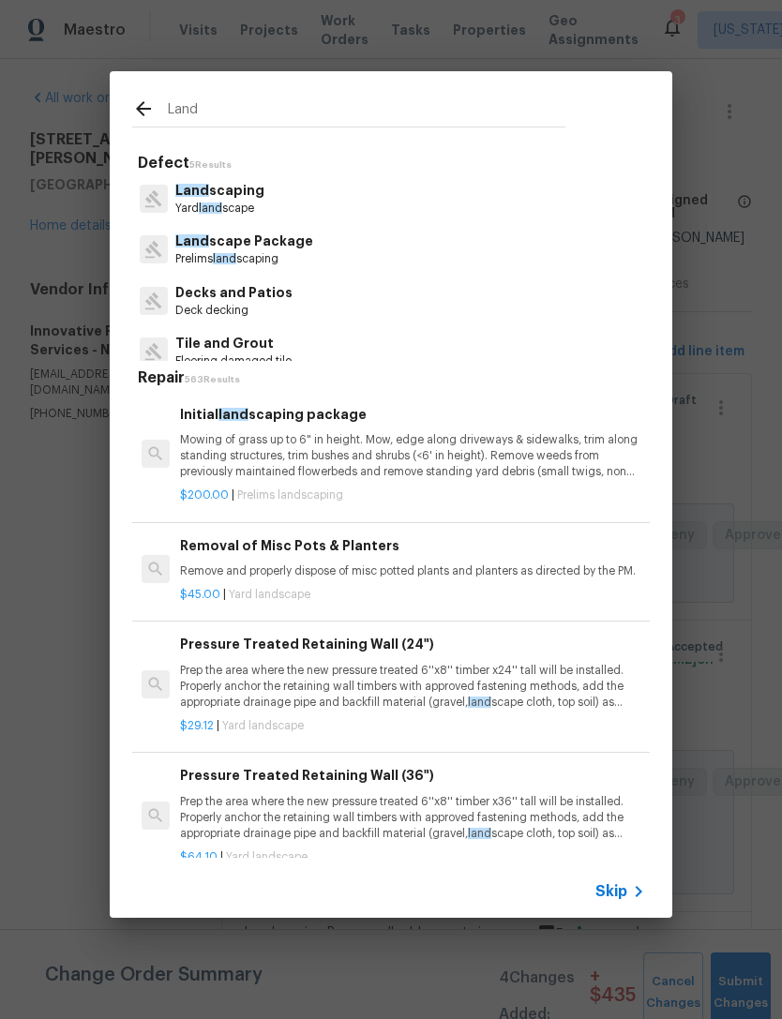
scroll to position [0, 0]
click at [235, 203] on p "Yard land scape" at bounding box center [219, 209] width 89 height 16
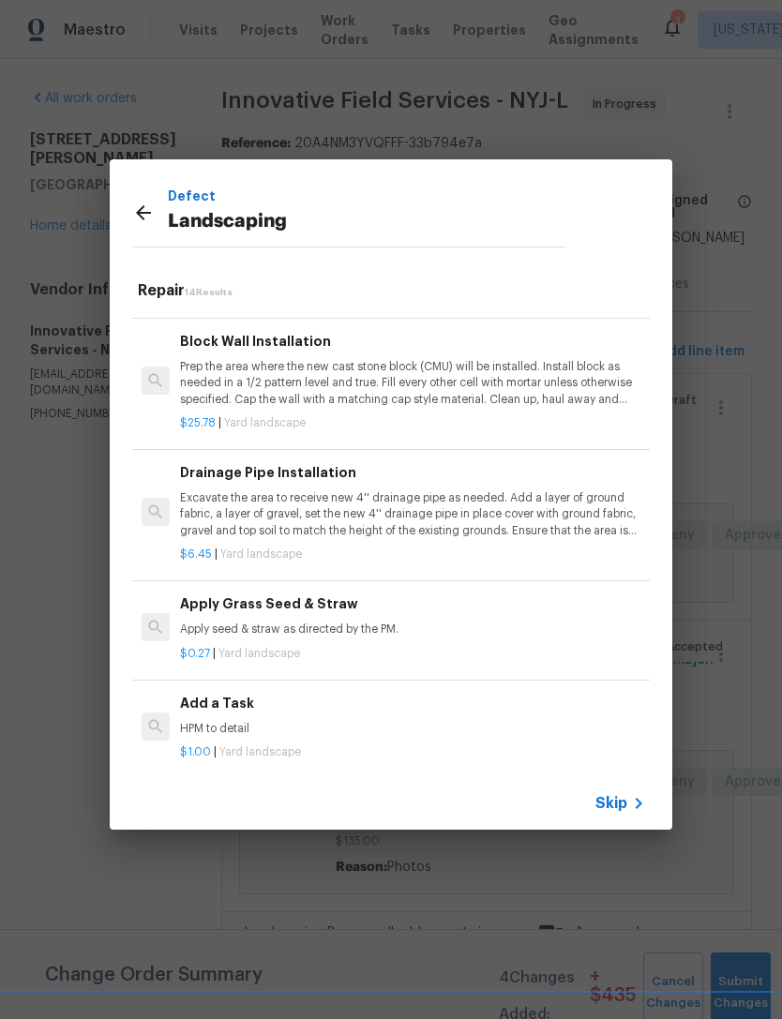
scroll to position [1183, 0]
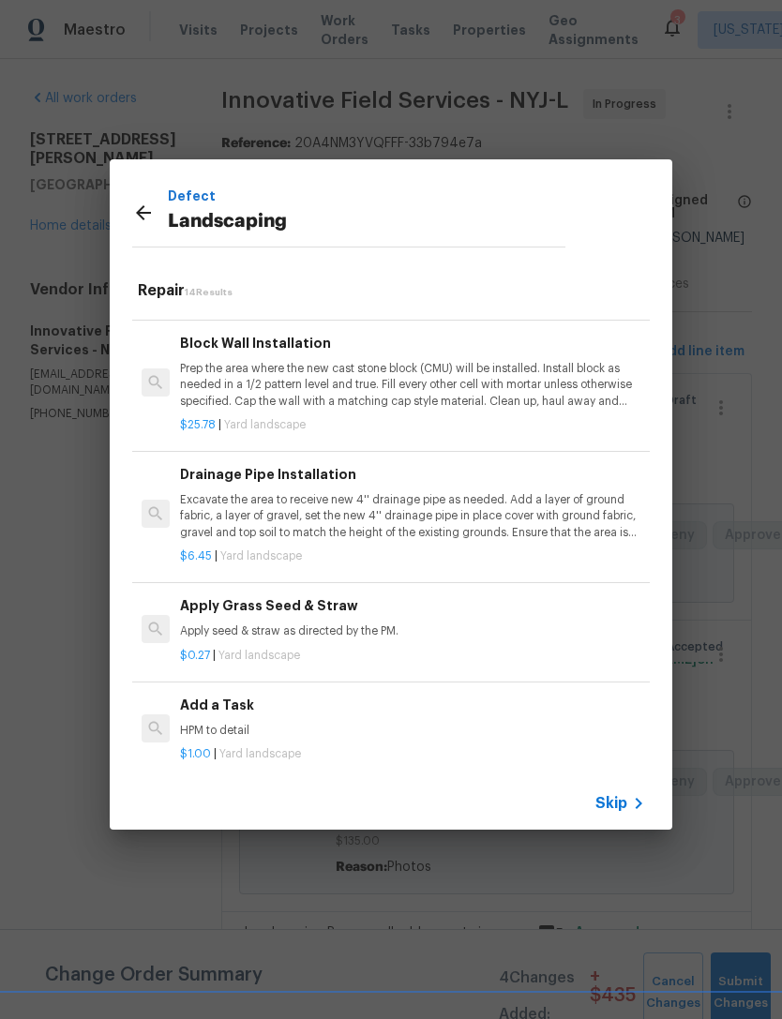
click at [308, 708] on div "Add a Task HPM to detail" at bounding box center [412, 717] width 465 height 45
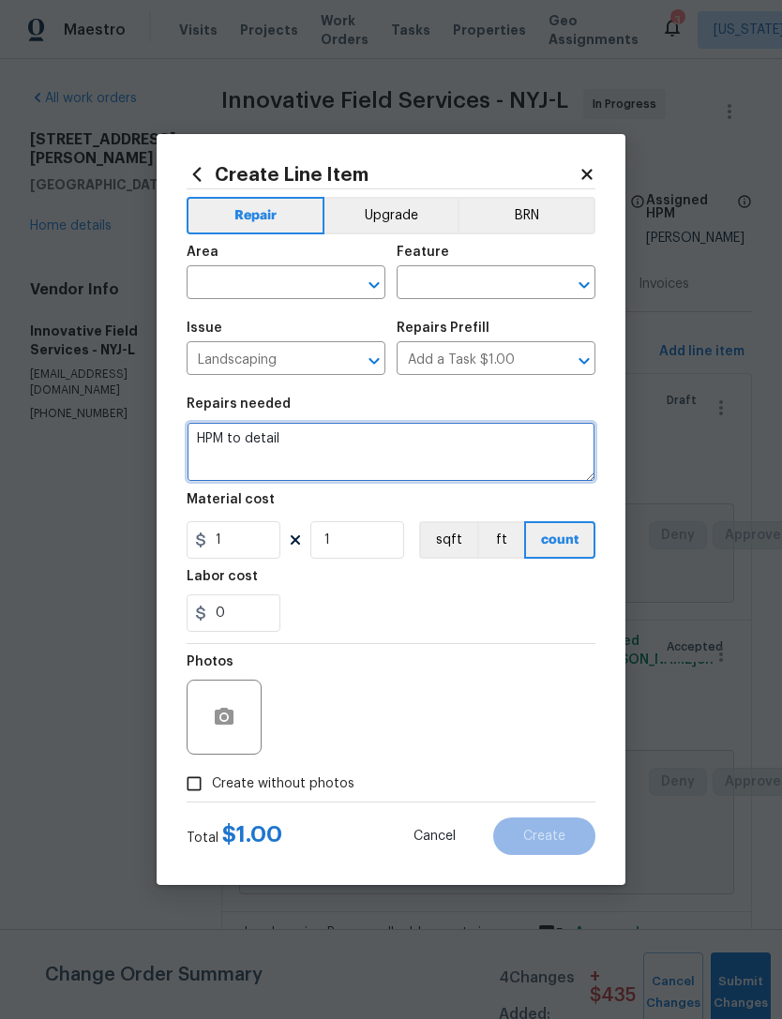
click at [322, 453] on textarea "HPM to detail" at bounding box center [391, 452] width 409 height 60
click at [321, 453] on textarea "HPM to detail" at bounding box center [391, 452] width 409 height 60
click at [310, 460] on textarea "HPM to detail" at bounding box center [391, 452] width 409 height 60
click at [309, 460] on textarea "HPM to detail" at bounding box center [391, 452] width 409 height 60
click at [233, 456] on textarea "HPM to detail" at bounding box center [391, 452] width 409 height 60
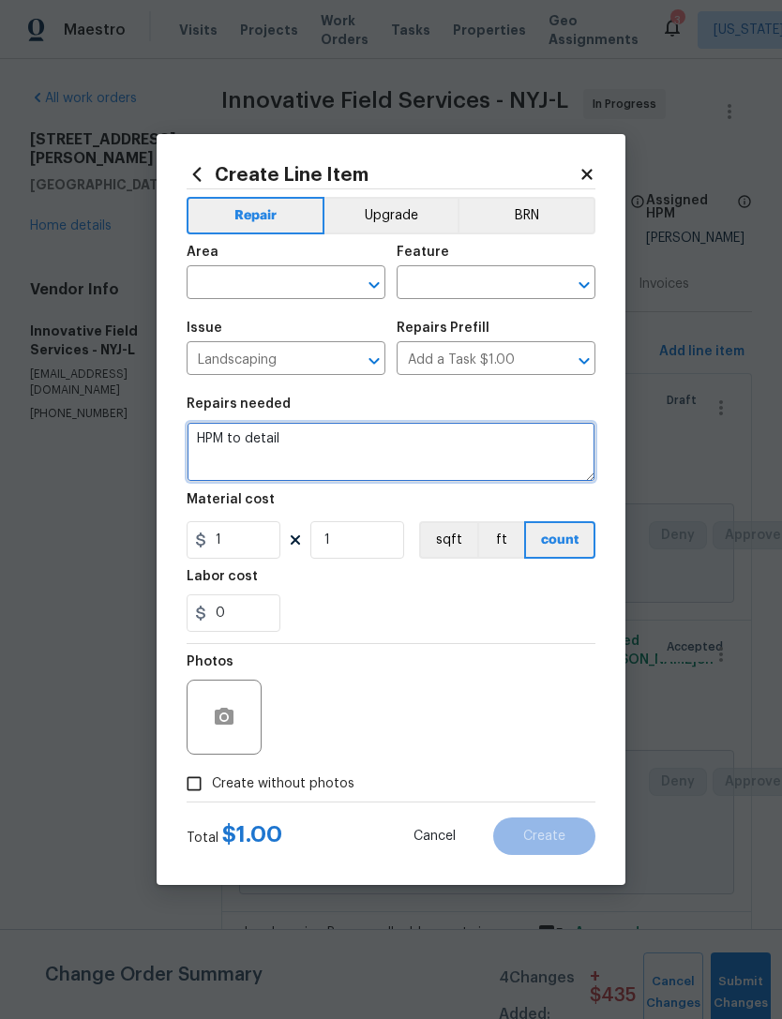
click at [232, 456] on textarea "HPM to detail" at bounding box center [391, 452] width 409 height 60
click at [219, 456] on textarea "HPM to detail" at bounding box center [391, 452] width 409 height 60
type textarea "Spray/remove weeds"
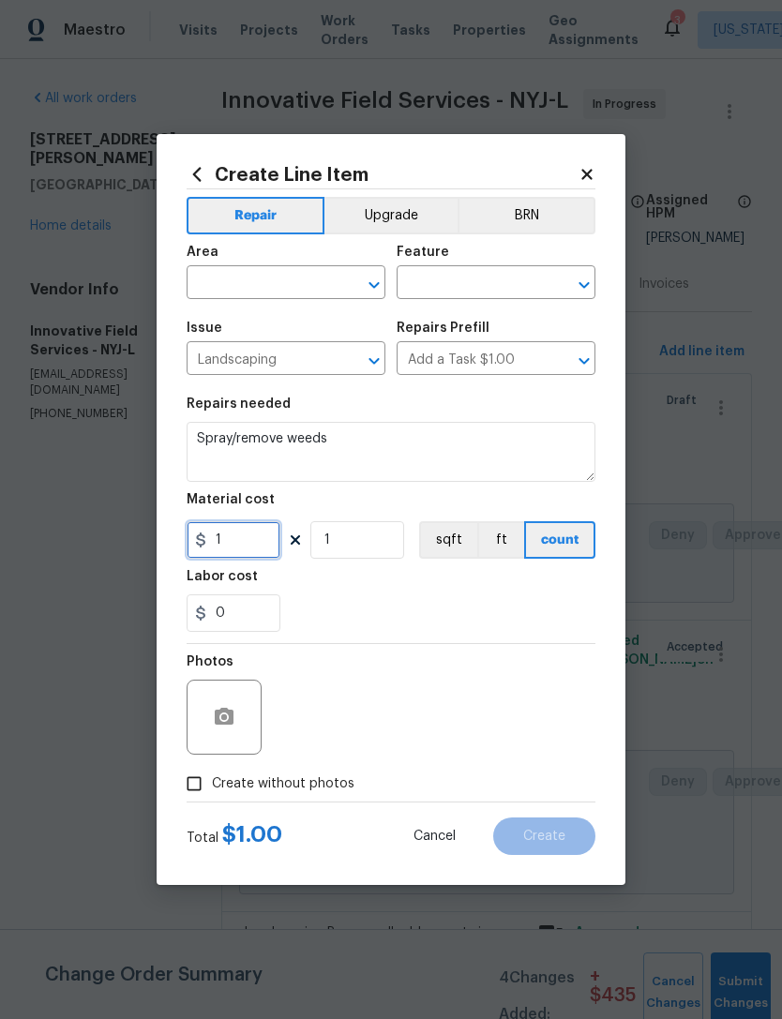
click at [272, 555] on input "1" at bounding box center [234, 539] width 94 height 37
type input "65"
click at [419, 605] on div "0" at bounding box center [391, 612] width 409 height 37
click at [301, 293] on input "text" at bounding box center [260, 284] width 146 height 29
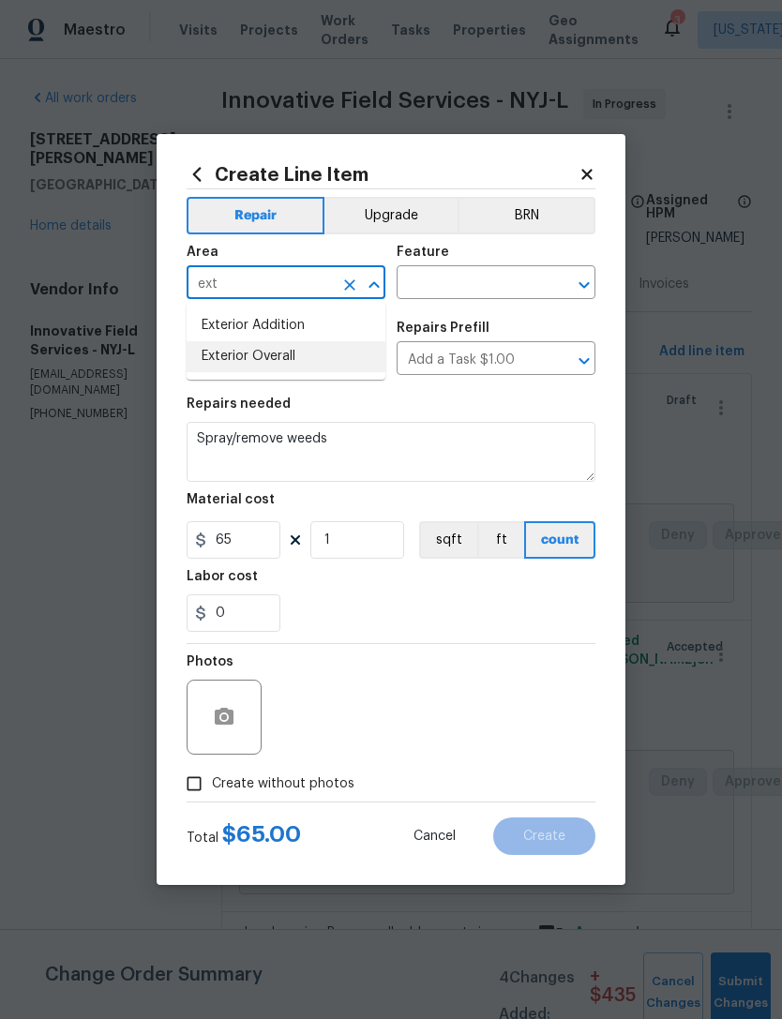
click at [351, 354] on li "Exterior Overall" at bounding box center [286, 356] width 199 height 31
type input "Exterior Overall"
click at [488, 272] on input "text" at bounding box center [469, 284] width 146 height 29
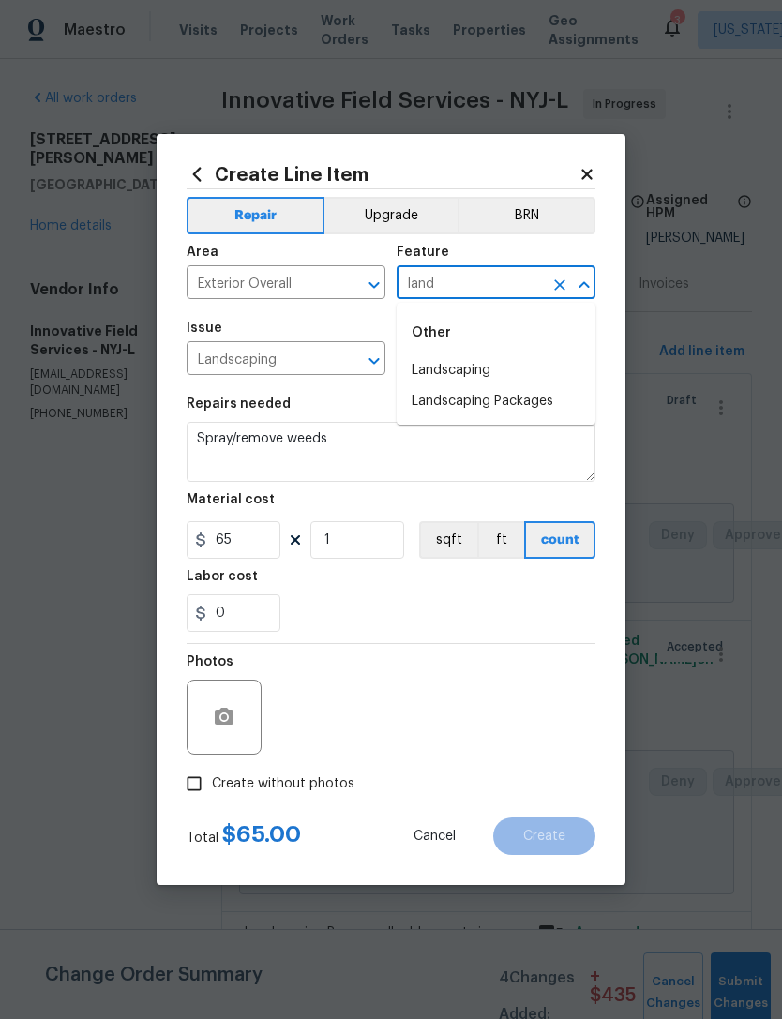
click at [537, 373] on li "Landscaping" at bounding box center [495, 370] width 199 height 31
type input "Landscaping"
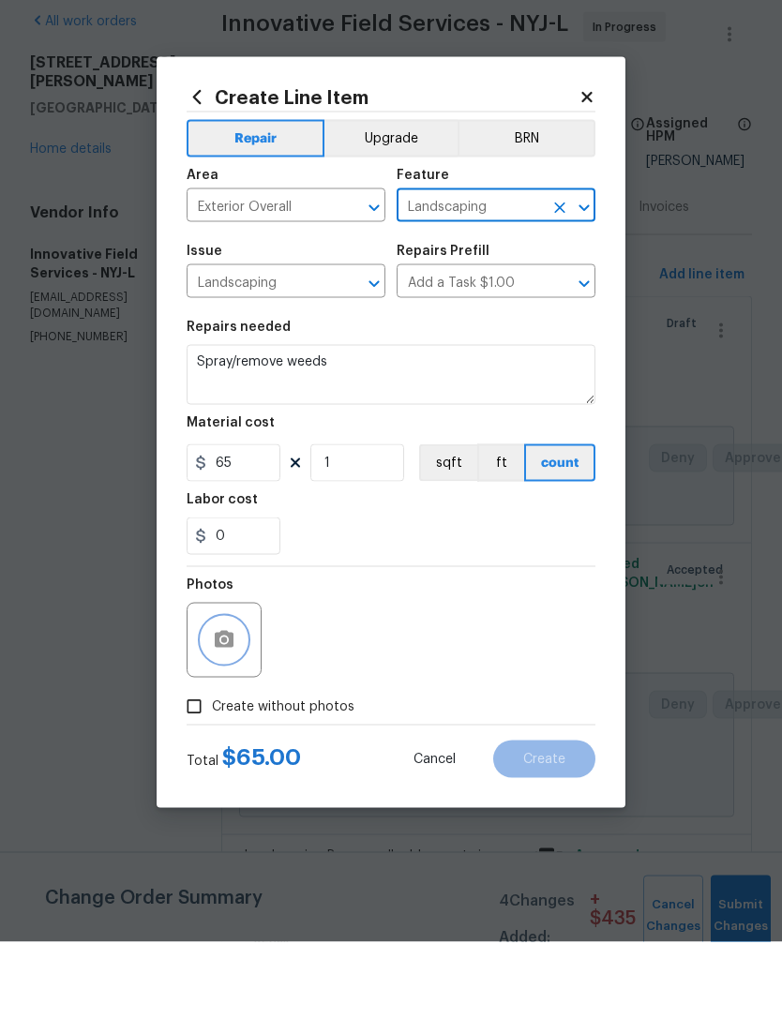
click at [224, 706] on icon "button" at bounding box center [224, 717] width 22 height 22
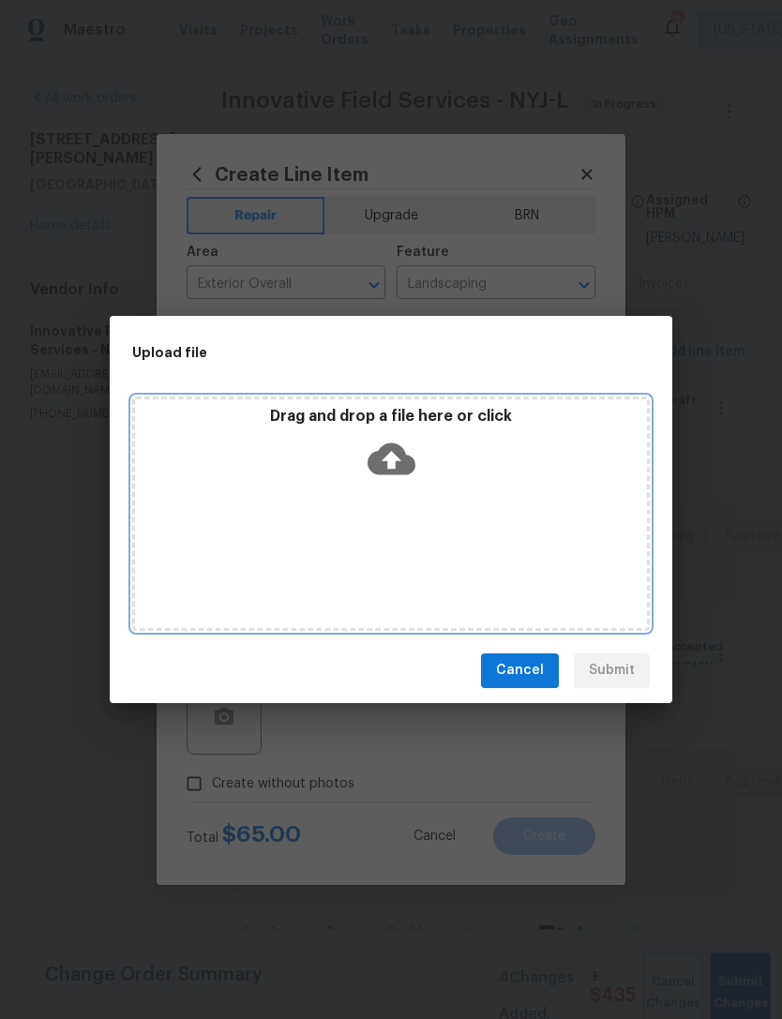
click at [400, 466] on icon at bounding box center [391, 458] width 48 height 32
